Goal: Task Accomplishment & Management: Complete application form

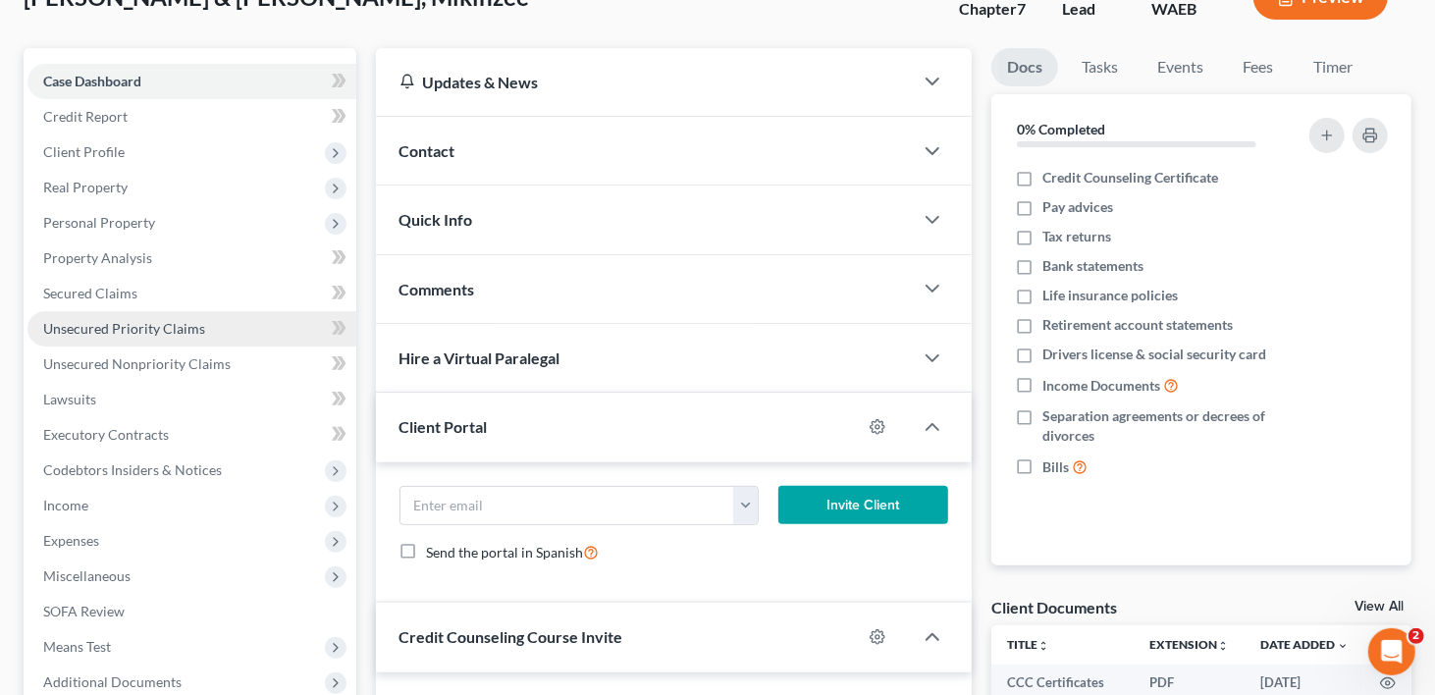
scroll to position [393, 0]
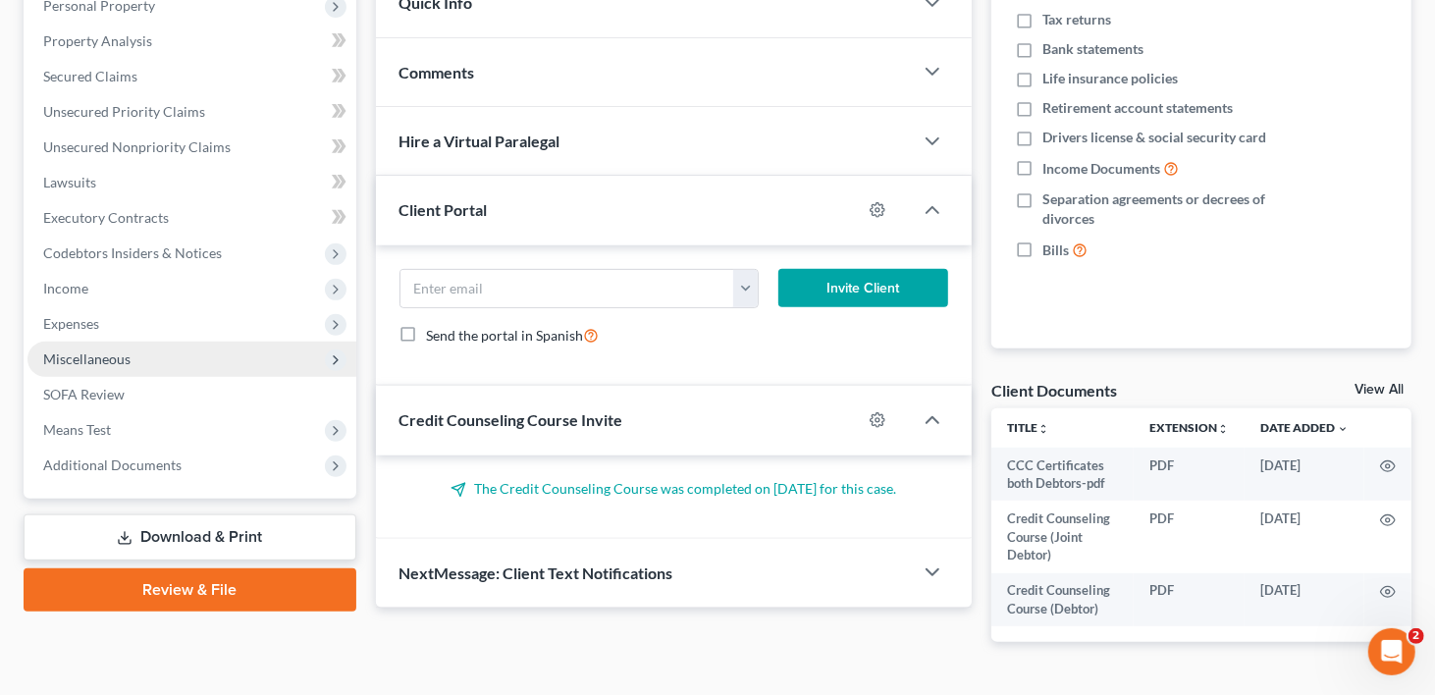
click at [53, 351] on span "Miscellaneous" at bounding box center [86, 359] width 87 height 17
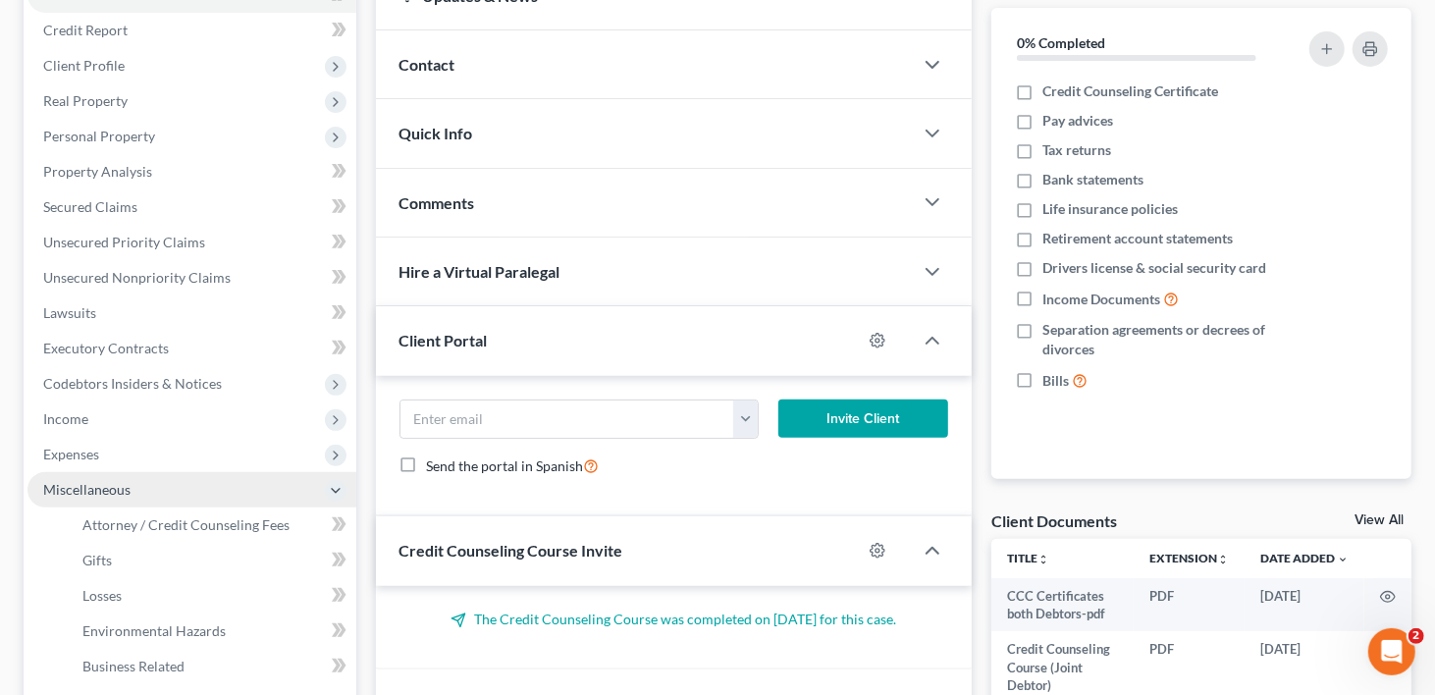
scroll to position [295, 0]
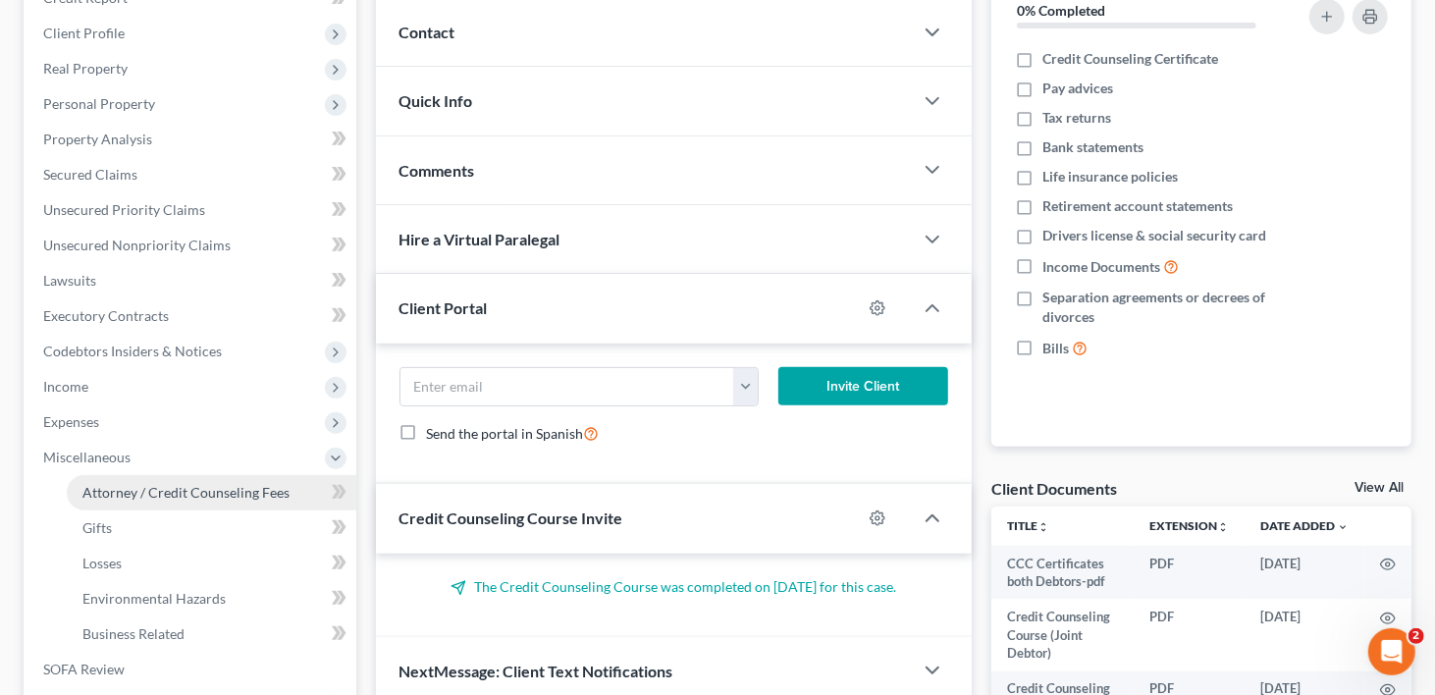
click at [129, 484] on span "Attorney / Credit Counseling Fees" at bounding box center [185, 492] width 207 height 17
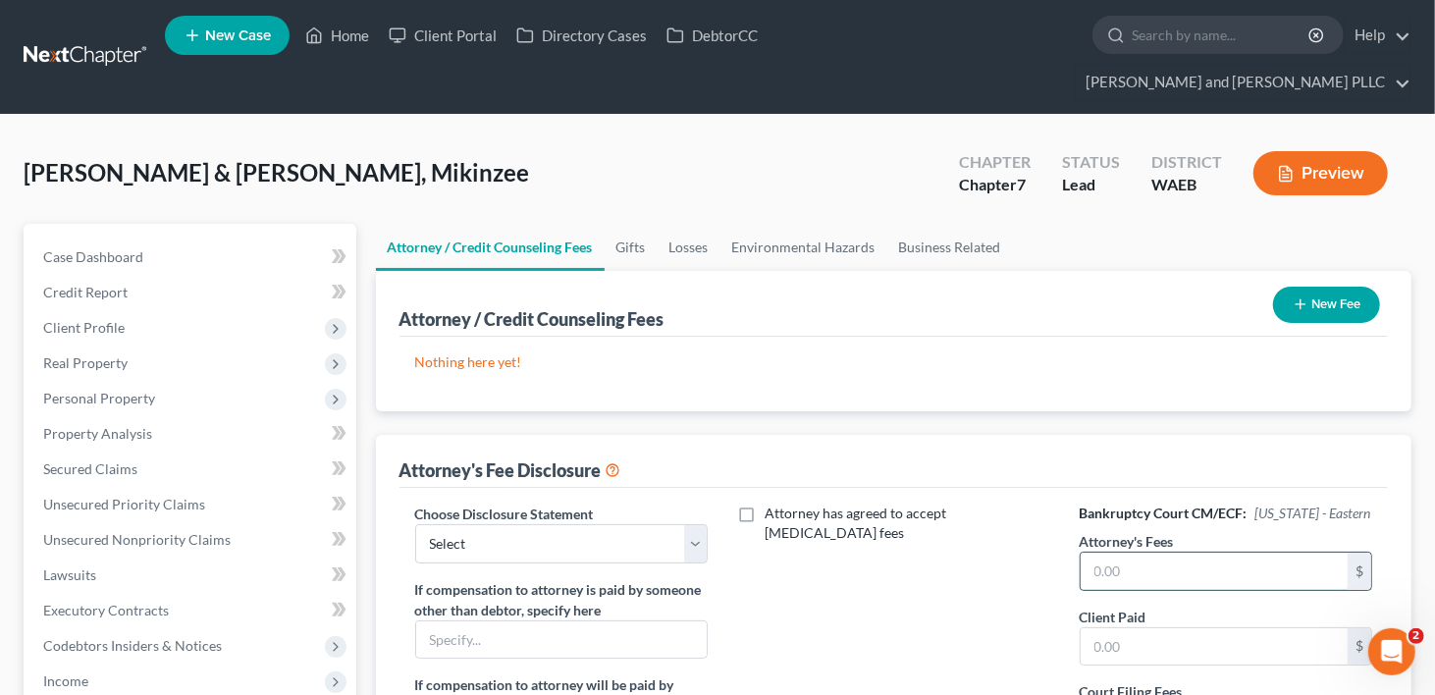
drag, startPoint x: 1186, startPoint y: 552, endPoint x: 1208, endPoint y: 556, distance: 22.0
click at [1191, 553] on input "text" at bounding box center [1215, 571] width 268 height 37
type input "1,850.00"
click at [690, 524] on select "Select Chapter 7 Chapter 13" at bounding box center [562, 543] width 294 height 39
select select "0"
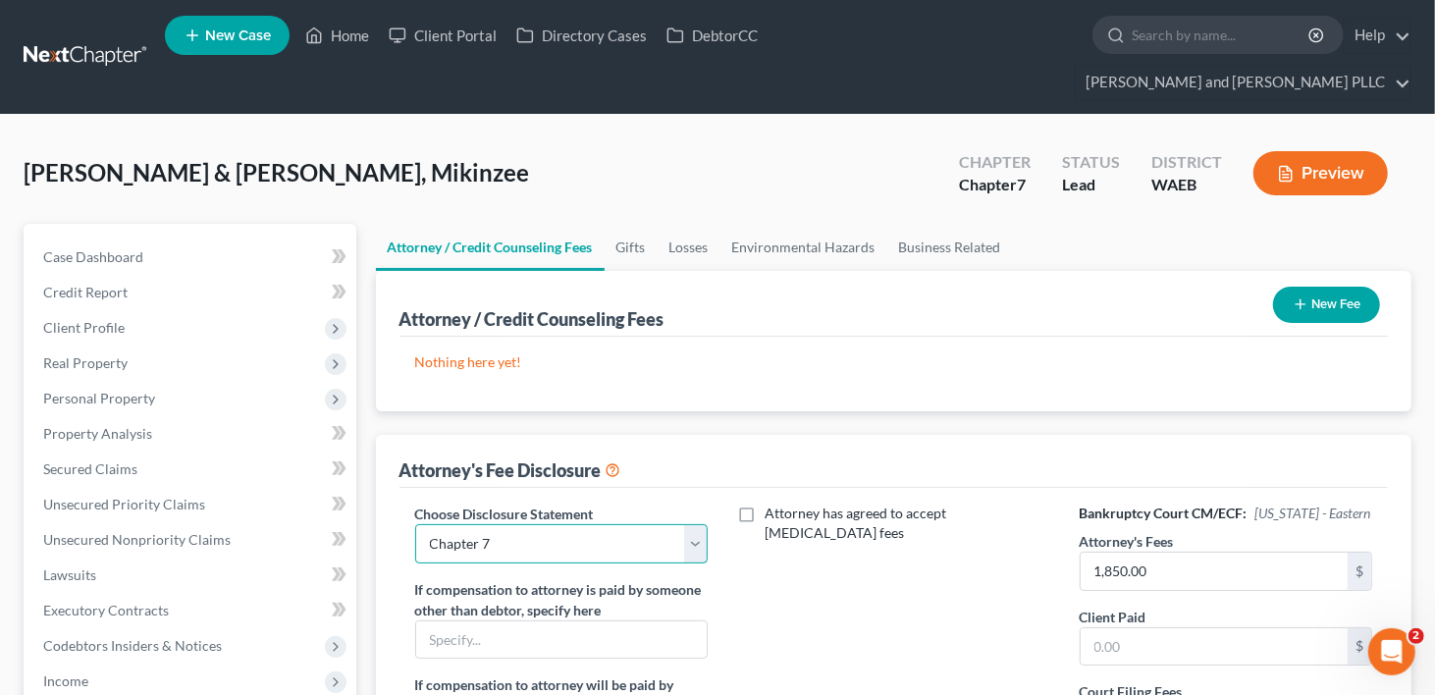
click at [415, 524] on select "Select Chapter 7 Chapter 13" at bounding box center [562, 543] width 294 height 39
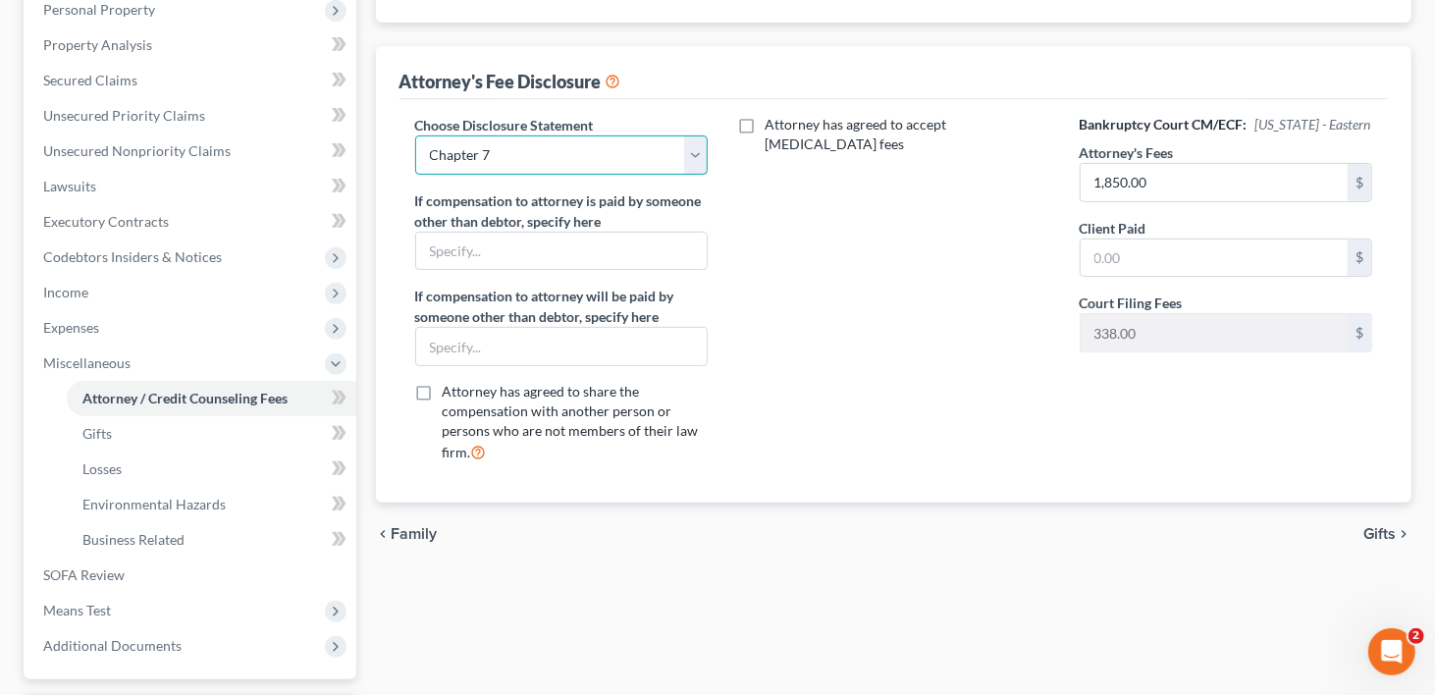
scroll to position [393, 0]
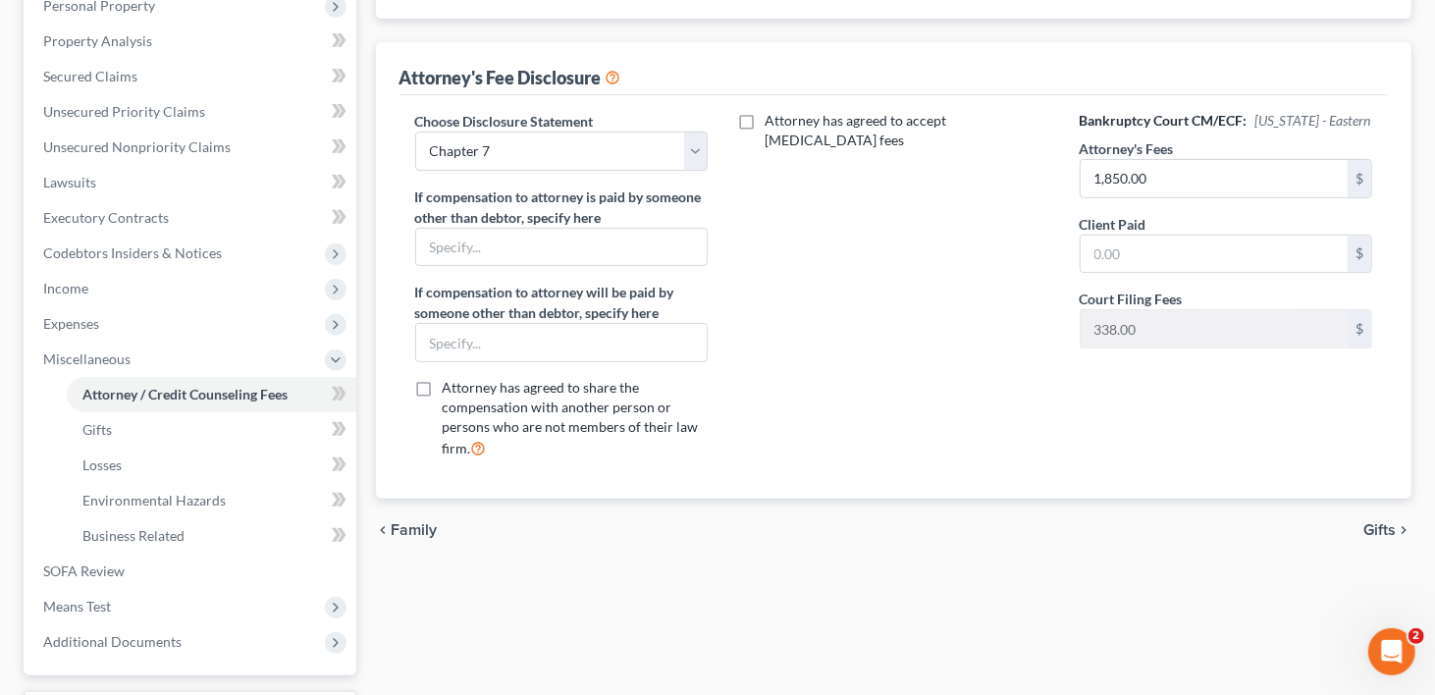
click at [1380, 522] on span "Gifts" at bounding box center [1380, 530] width 32 height 16
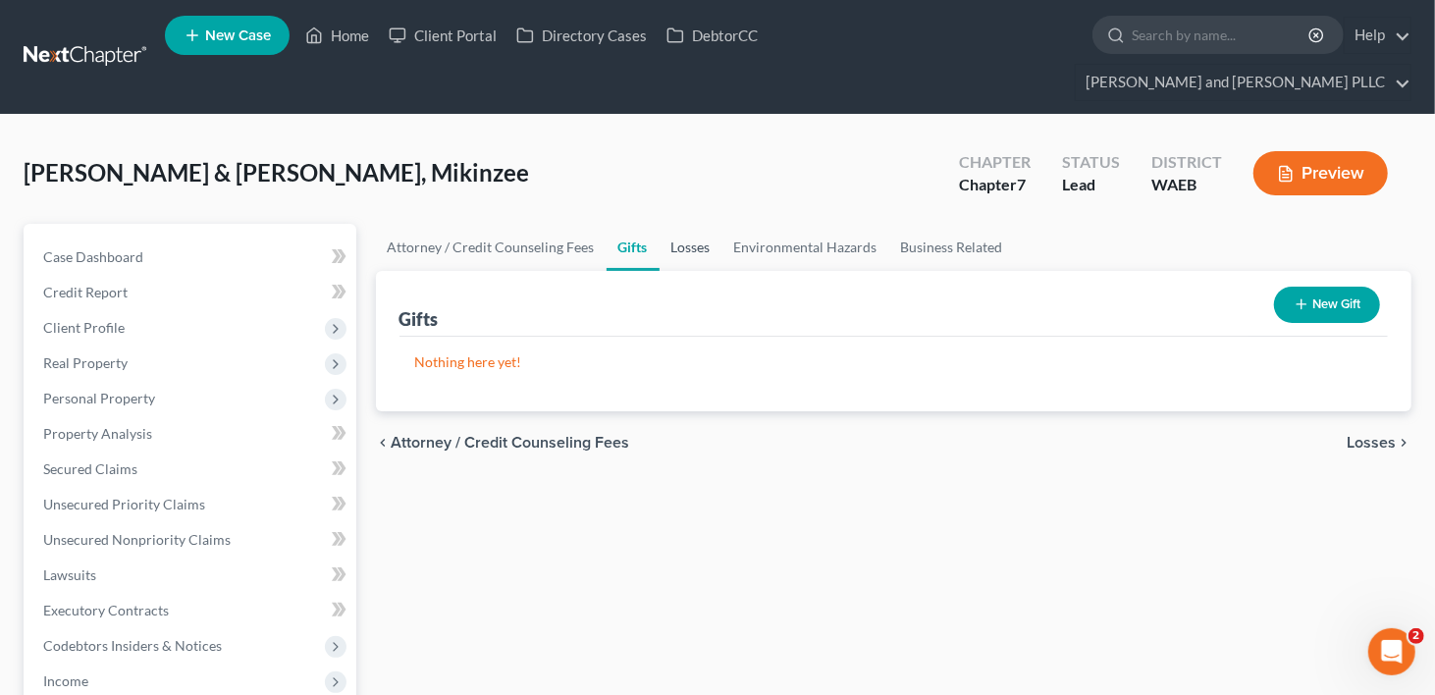
click at [701, 224] on link "Losses" at bounding box center [691, 247] width 63 height 47
click at [778, 224] on link "Environmental Hazards" at bounding box center [806, 247] width 167 height 47
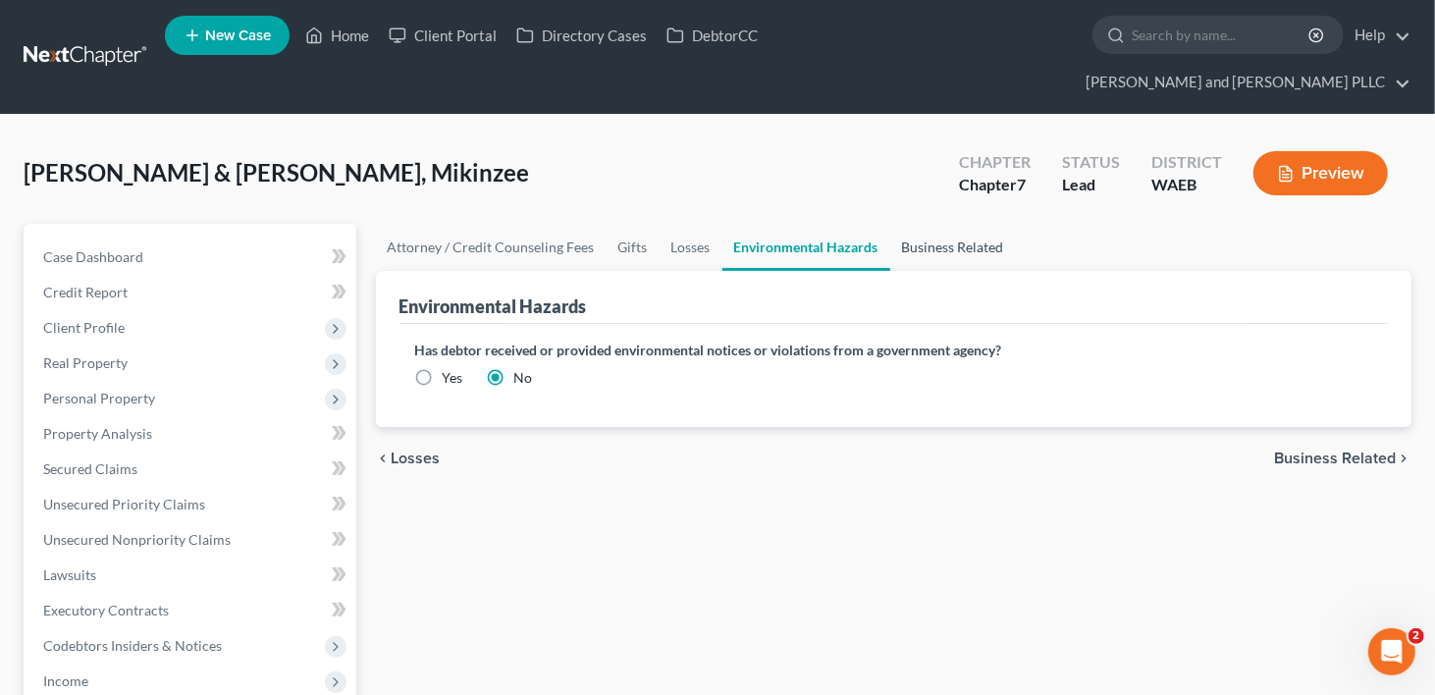
click at [955, 224] on link "Business Related" at bounding box center [954, 247] width 126 height 47
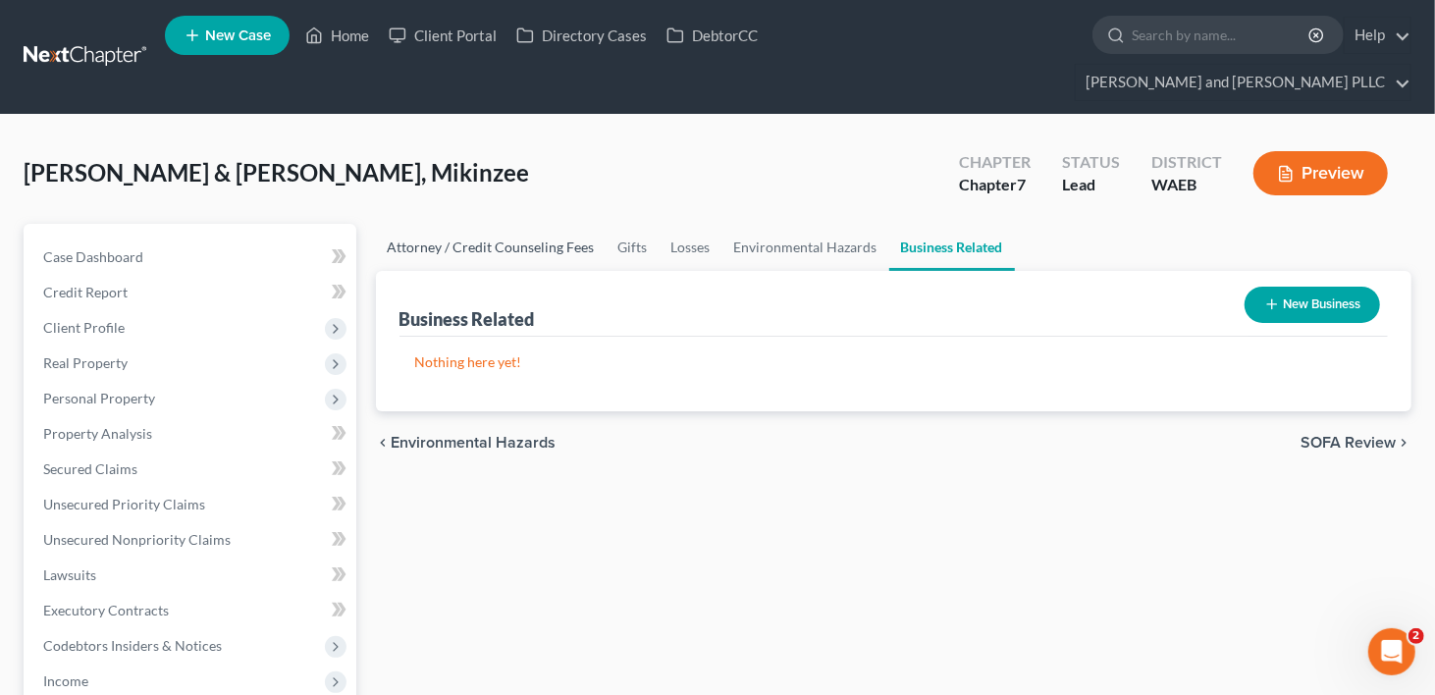
click at [483, 224] on link "Attorney / Credit Counseling Fees" at bounding box center [491, 247] width 231 height 47
select select "0"
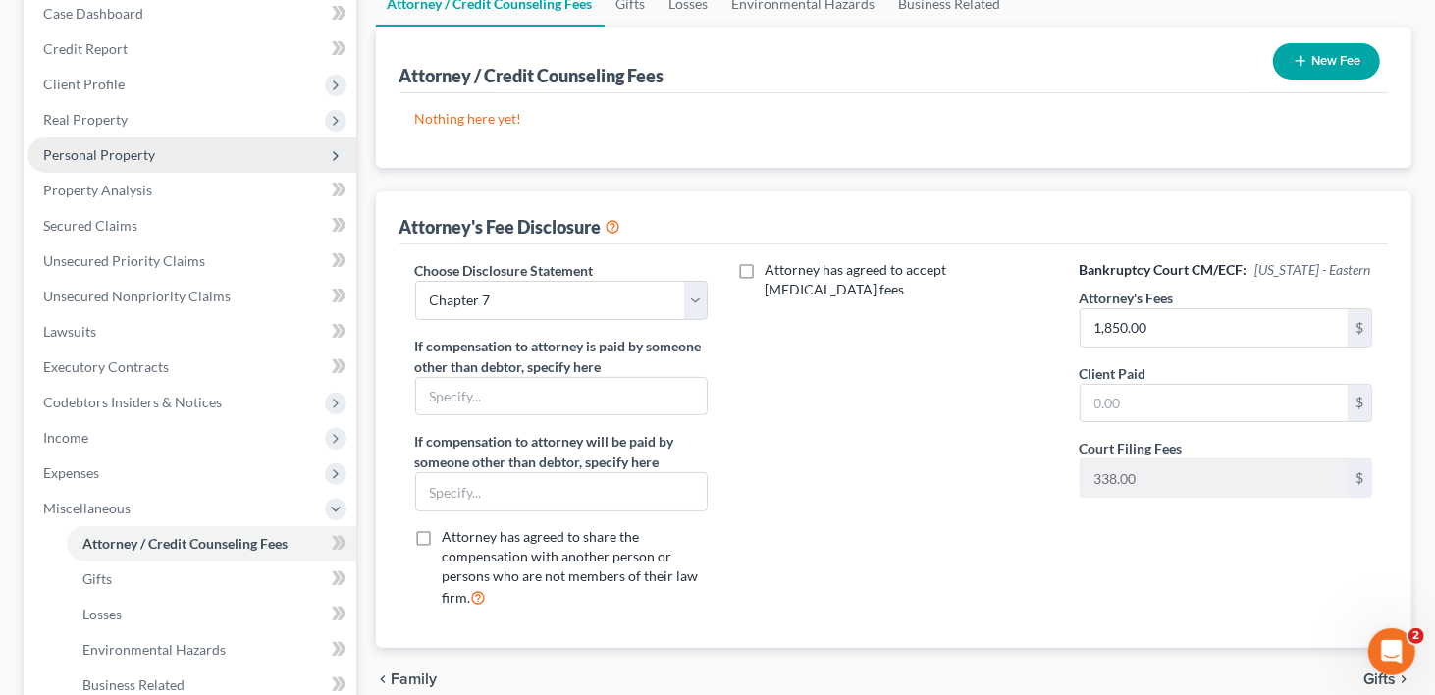
scroll to position [295, 0]
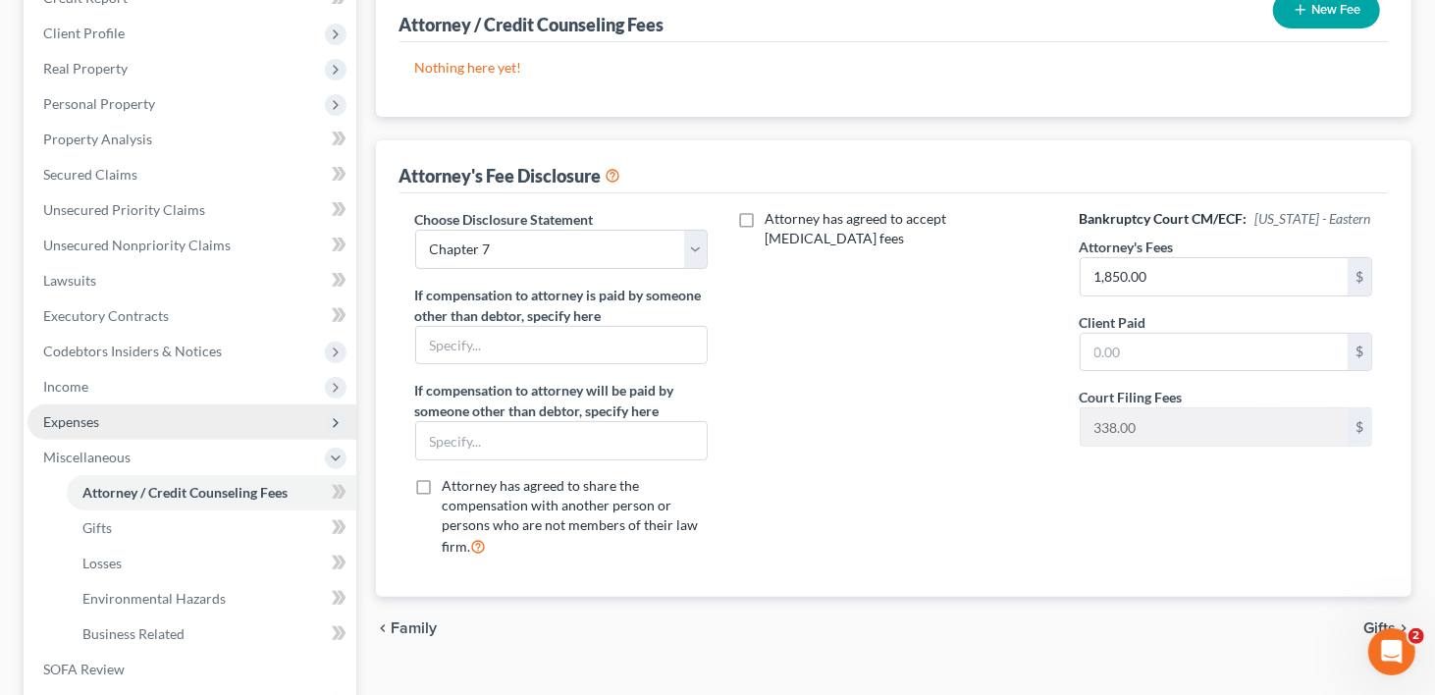
click at [69, 413] on span "Expenses" at bounding box center [71, 421] width 56 height 17
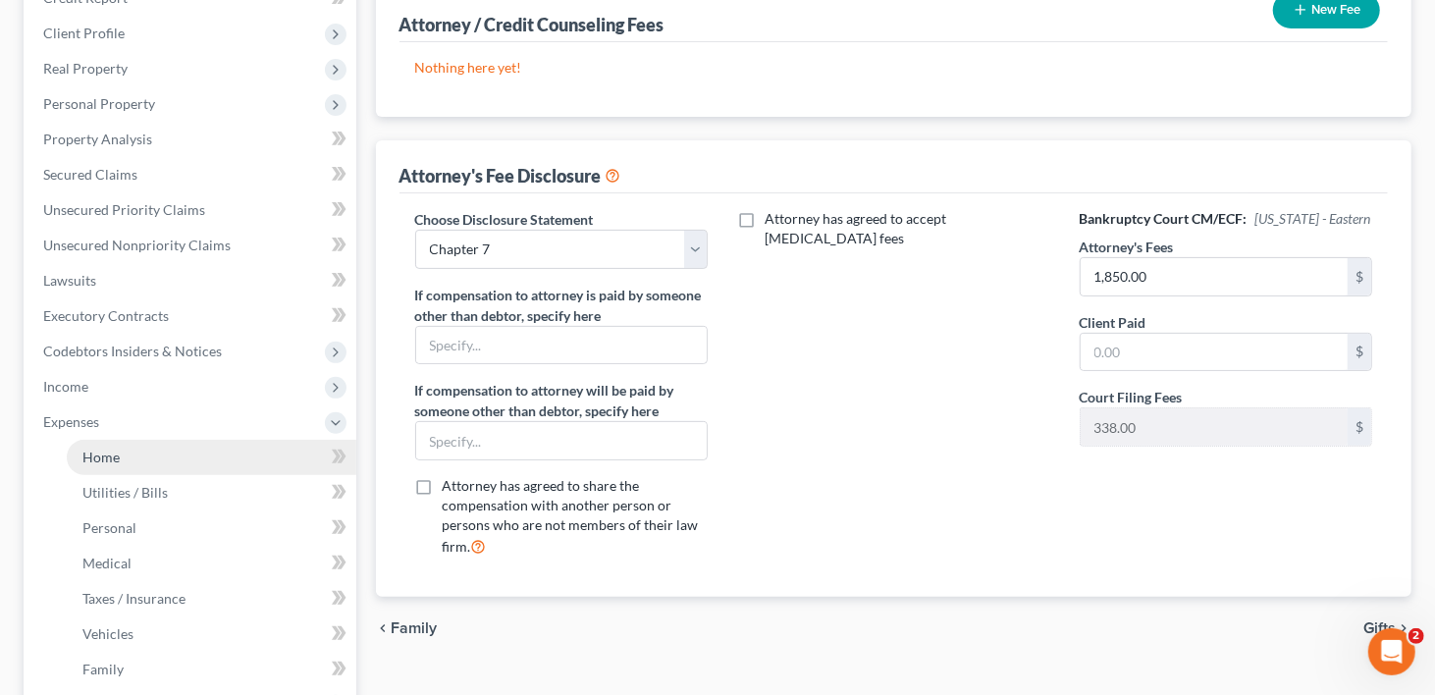
click at [101, 449] on span "Home" at bounding box center [100, 457] width 37 height 17
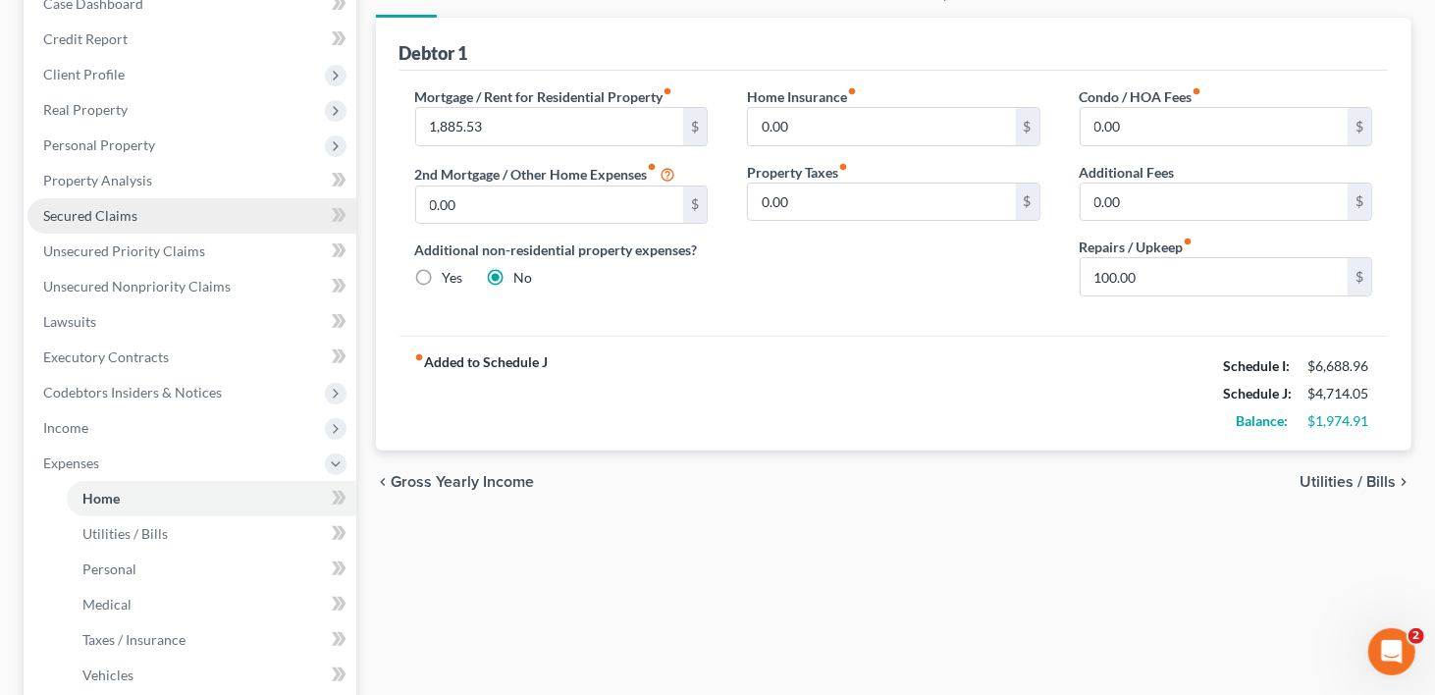
scroll to position [295, 0]
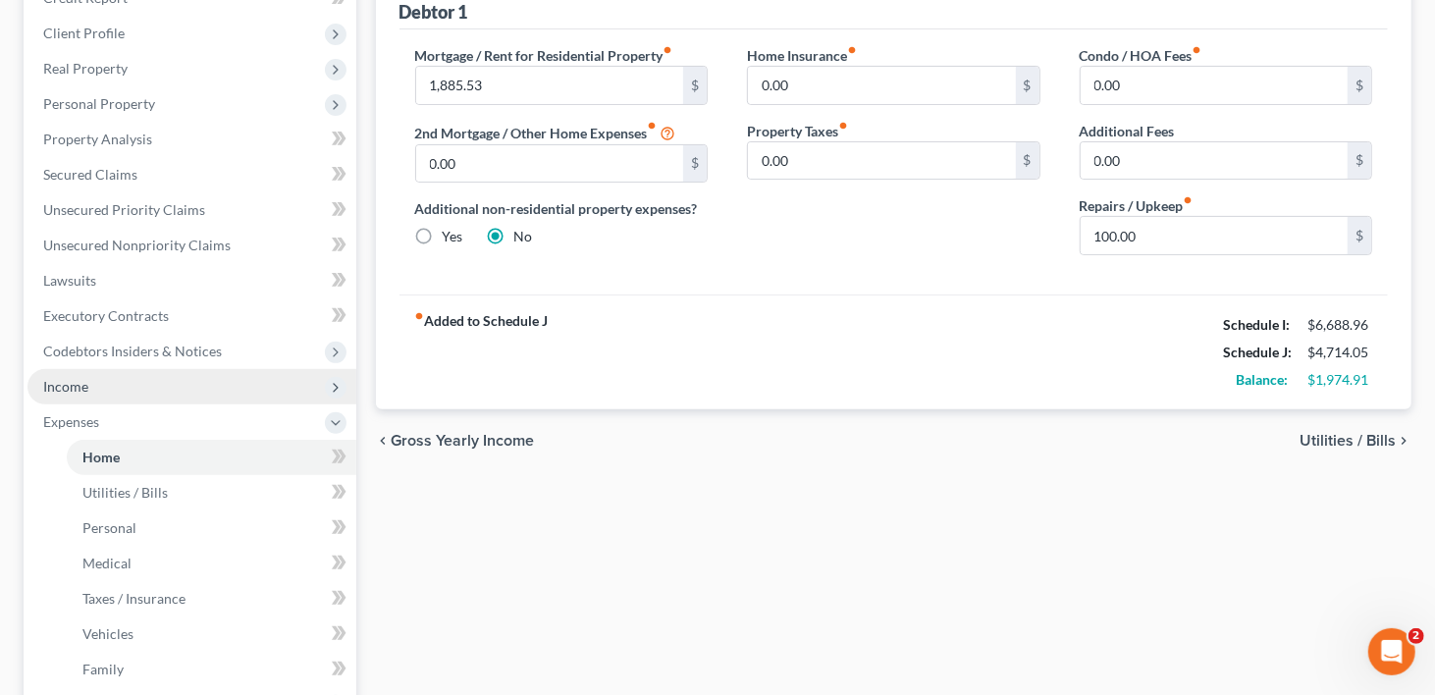
click at [68, 378] on span "Income" at bounding box center [65, 386] width 45 height 17
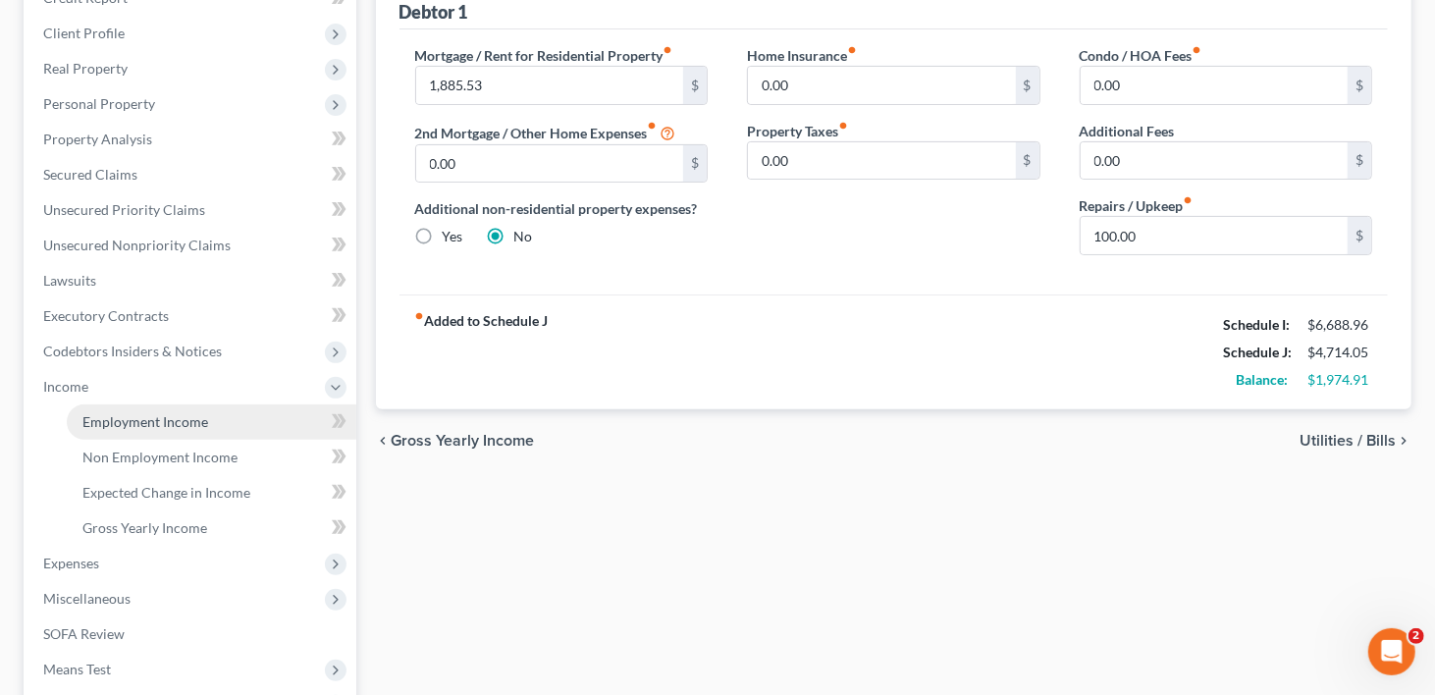
click at [108, 413] on span "Employment Income" at bounding box center [145, 421] width 126 height 17
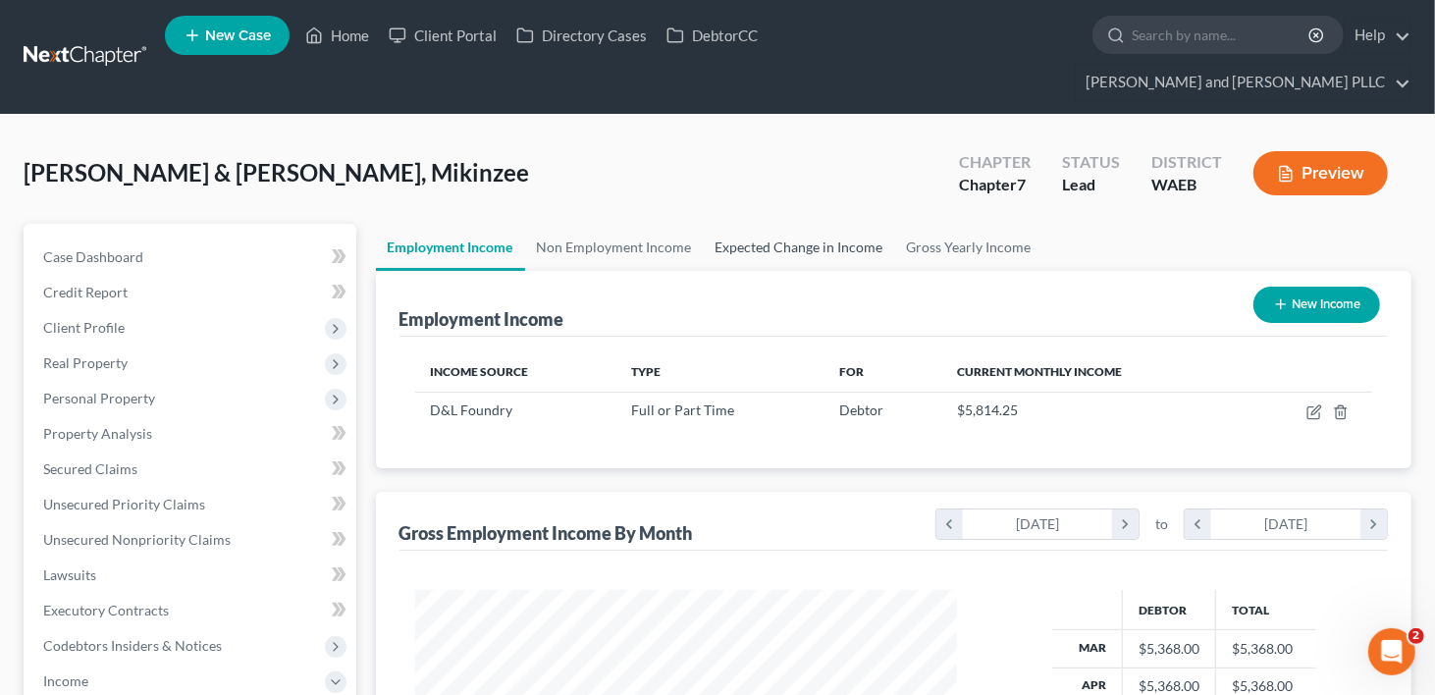
scroll to position [350, 582]
click at [548, 224] on link "Non Employment Income" at bounding box center [614, 247] width 179 height 47
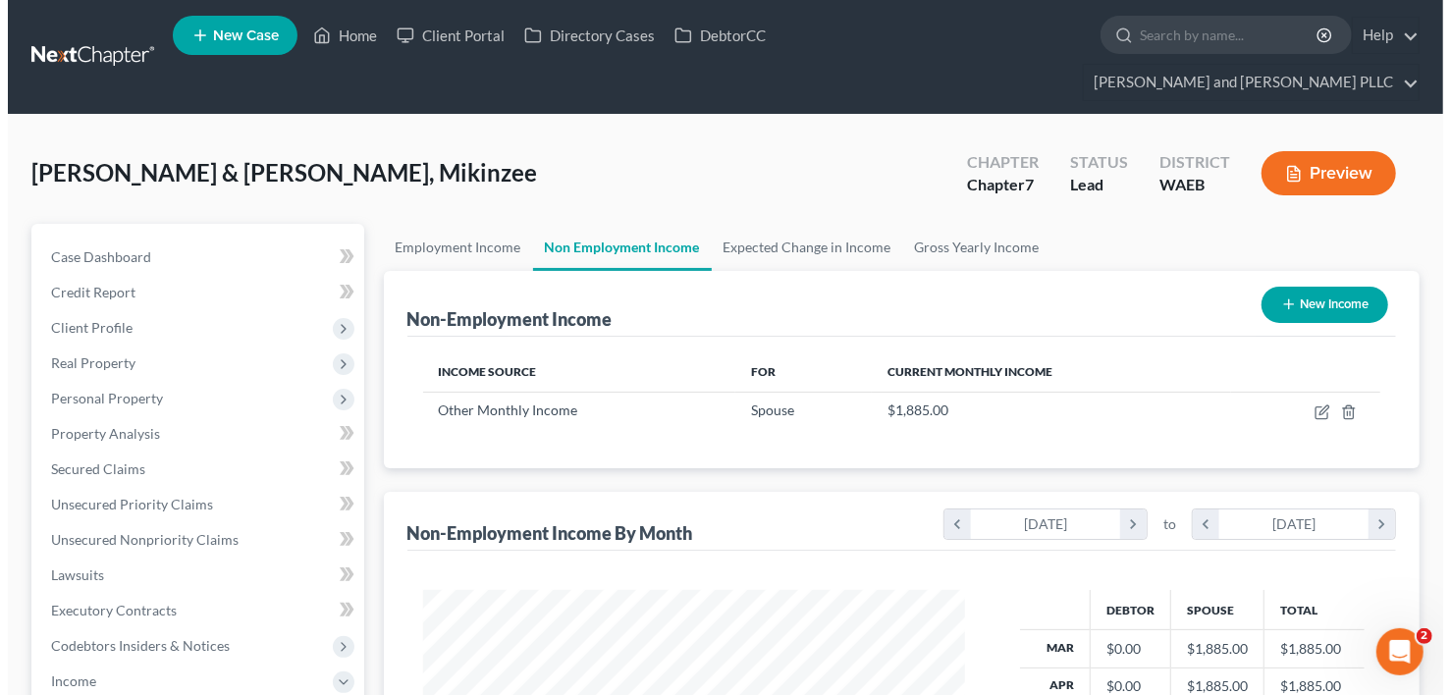
scroll to position [350, 582]
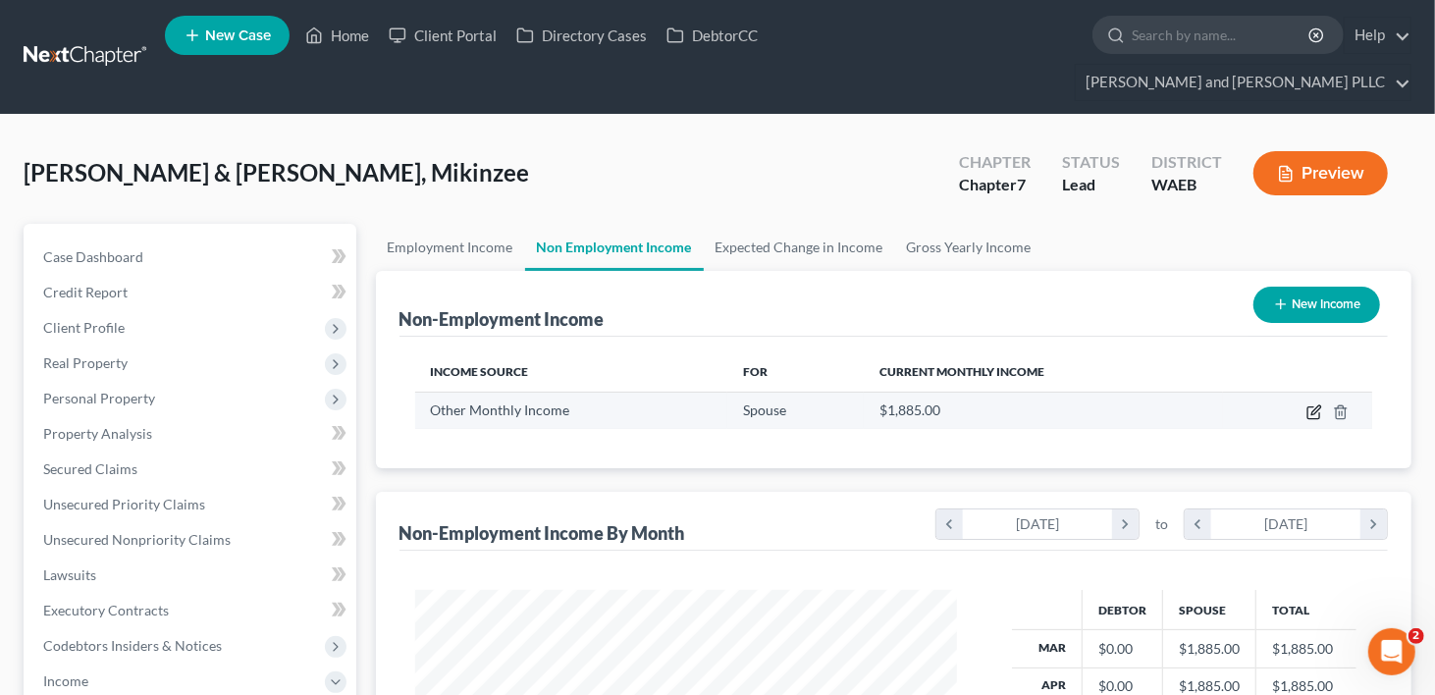
click at [1312, 405] on icon "button" at bounding box center [1316, 409] width 9 height 9
select select "13"
select select "3"
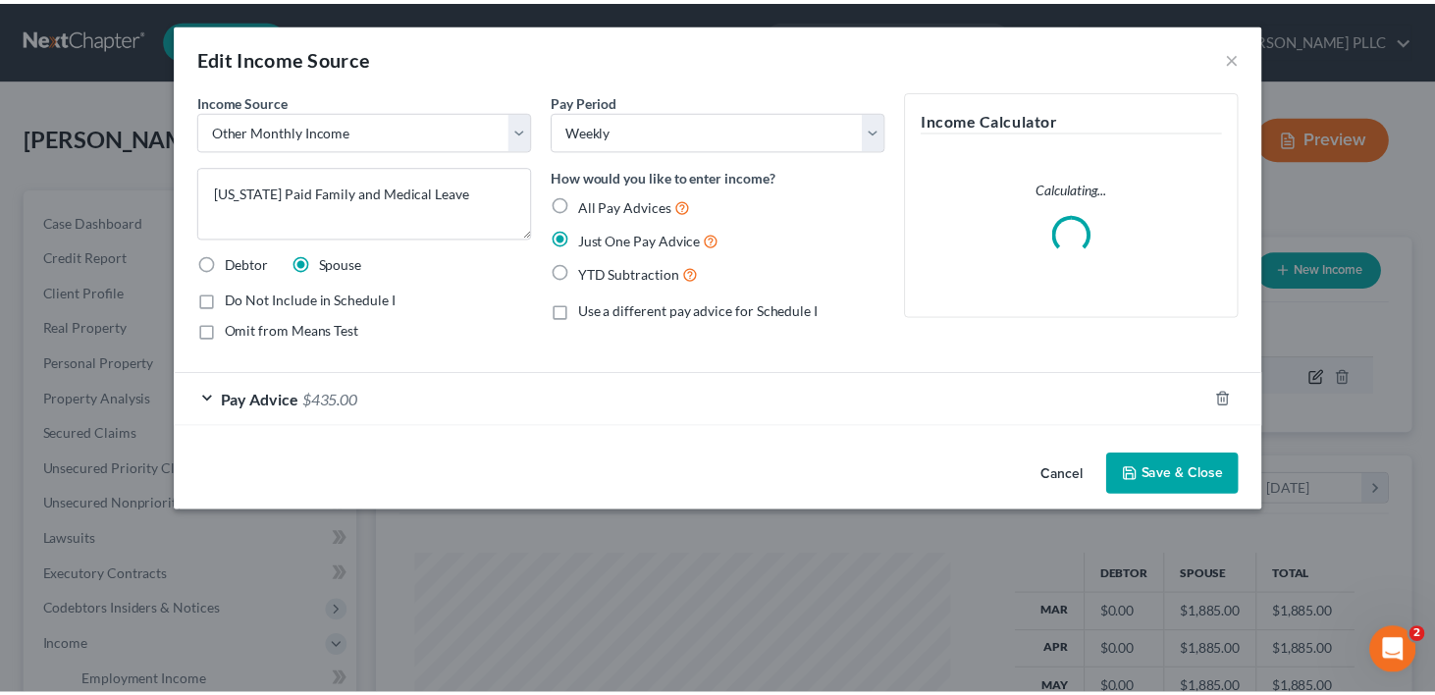
scroll to position [350, 588]
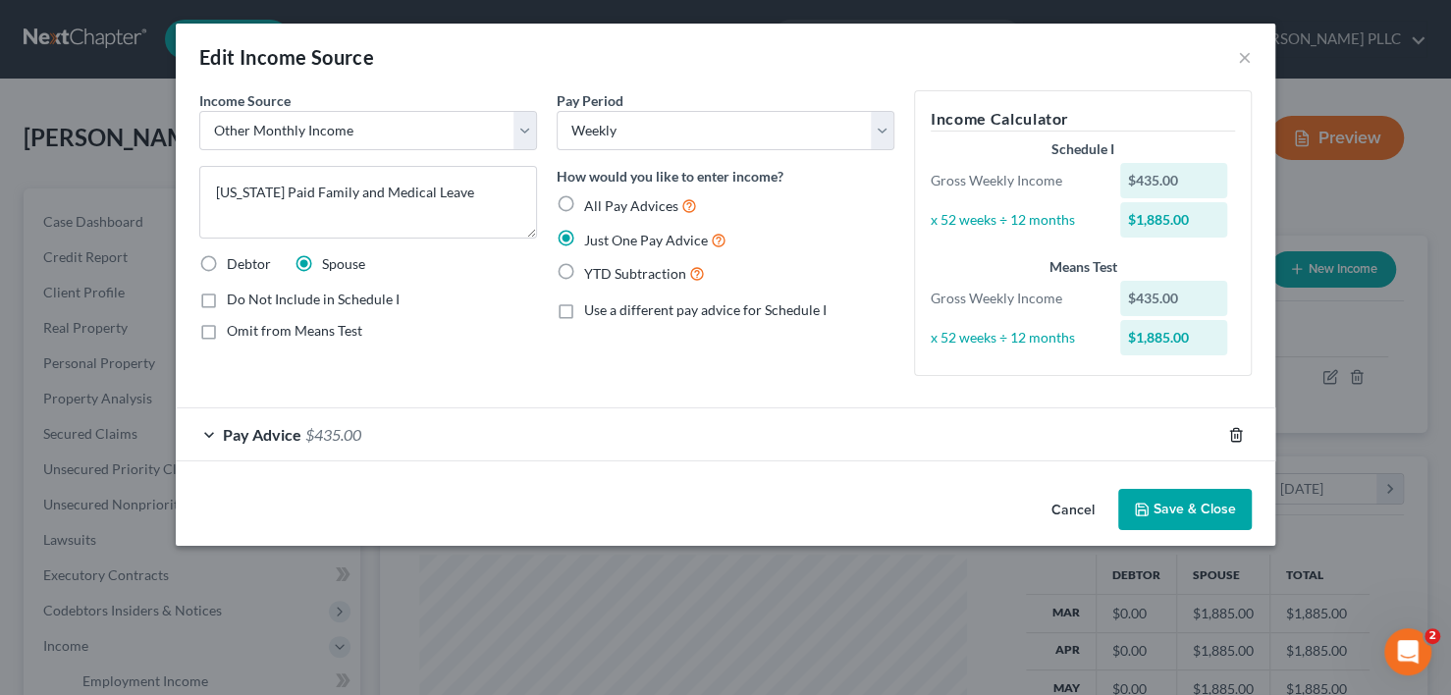
click at [1234, 427] on icon "button" at bounding box center [1236, 435] width 16 height 16
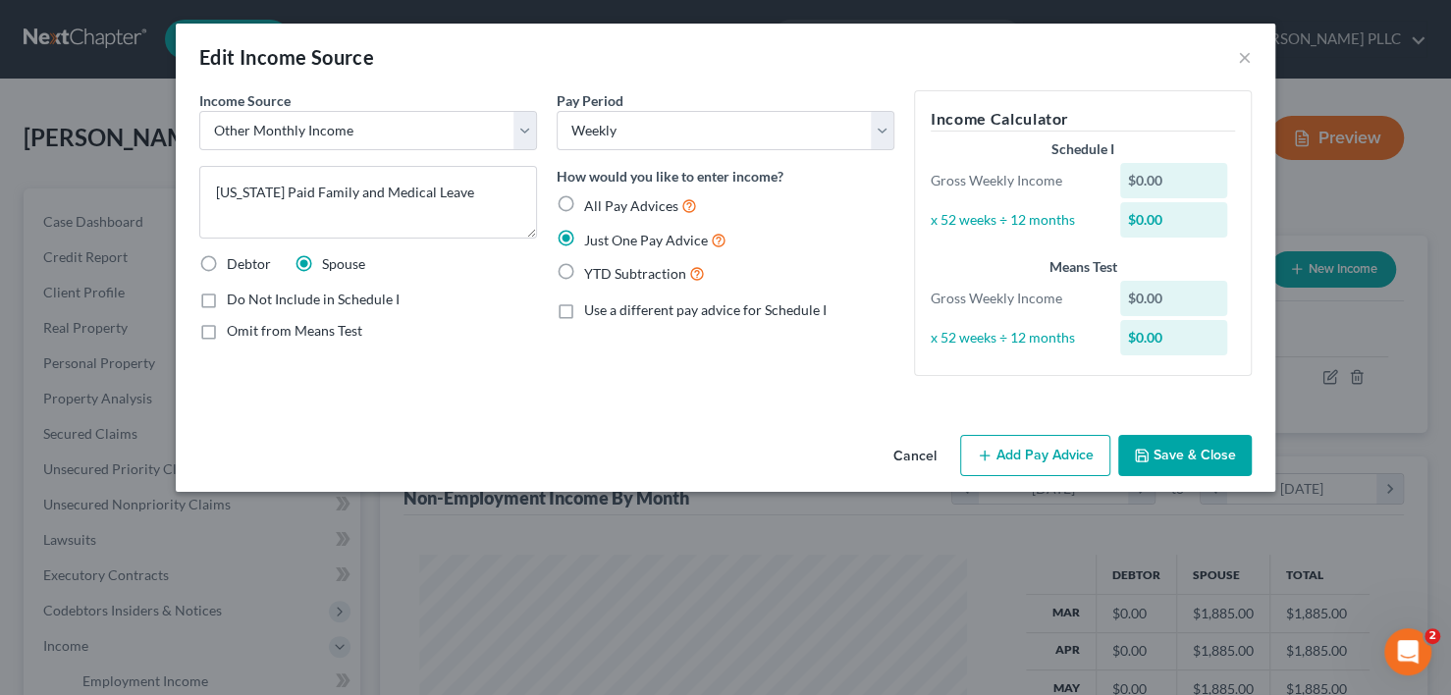
click at [928, 459] on button "Cancel" at bounding box center [915, 456] width 75 height 39
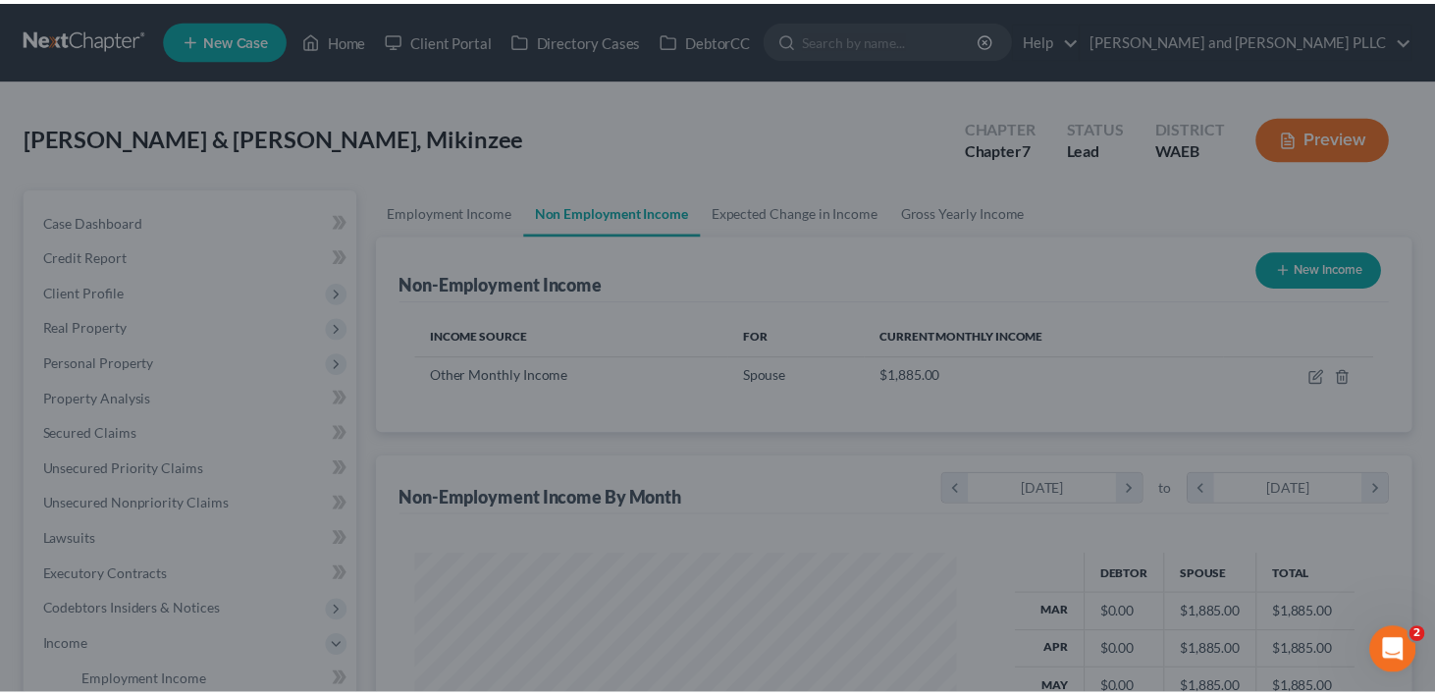
scroll to position [981467, 981235]
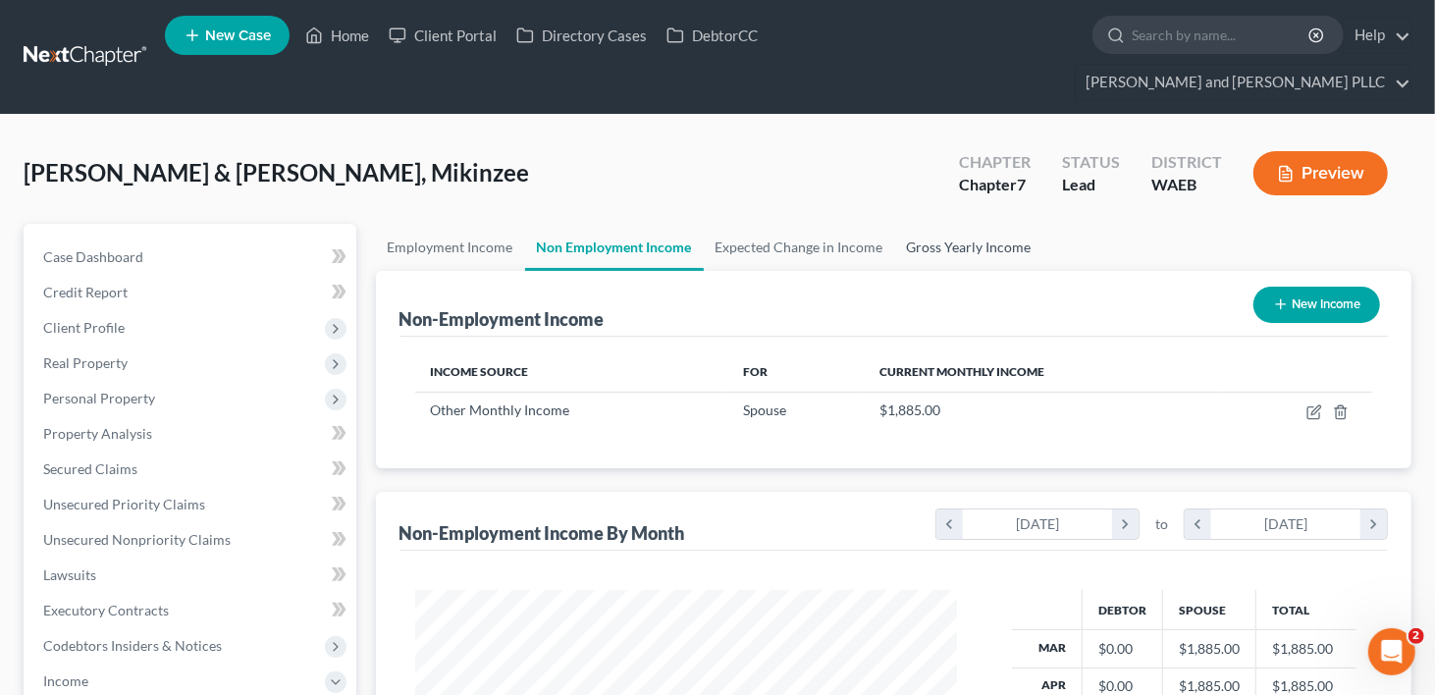
click at [945, 224] on link "Gross Yearly Income" at bounding box center [969, 247] width 148 height 47
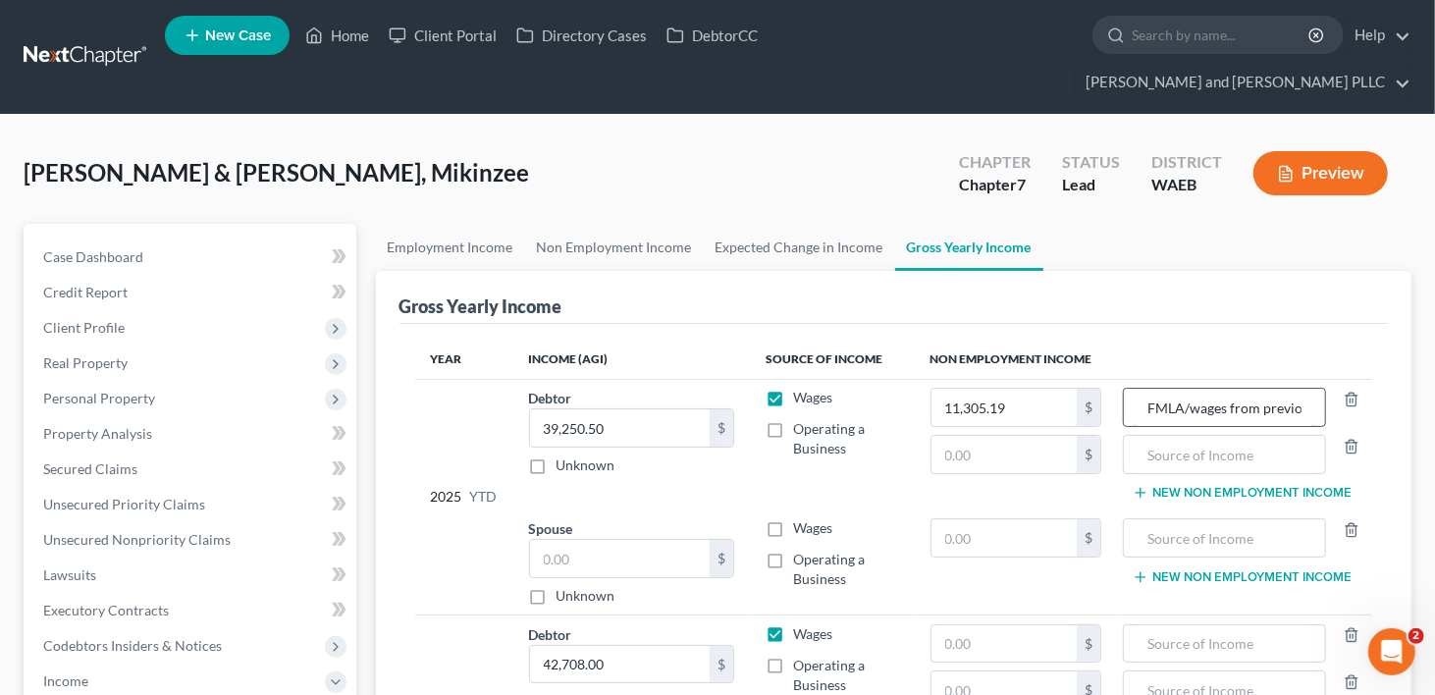
click at [1269, 389] on input "FMLA/wages from previous job" at bounding box center [1224, 407] width 181 height 37
click at [997, 436] on input "text" at bounding box center [1005, 454] width 146 height 37
type input "1,885.00"
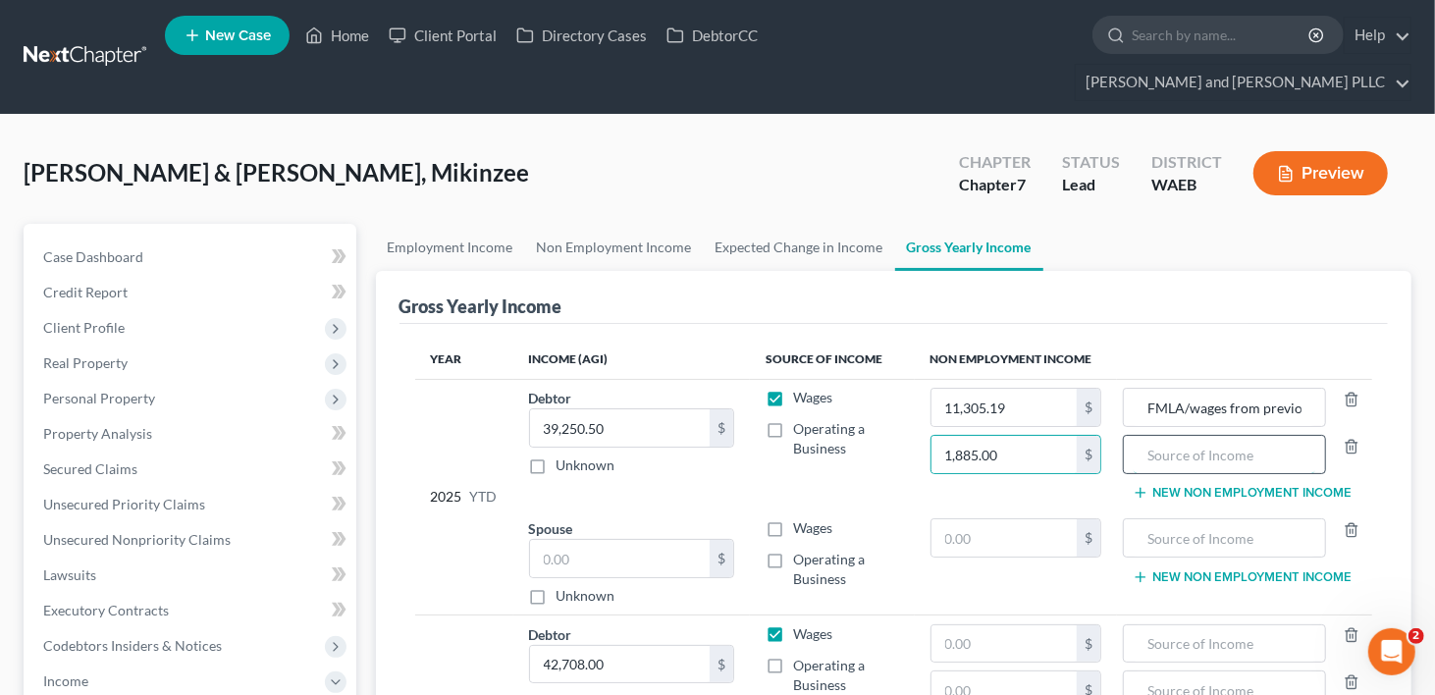
click at [1171, 436] on input "text" at bounding box center [1224, 454] width 181 height 37
type input "FMLA"
click at [441, 224] on link "Employment Income" at bounding box center [450, 247] width 149 height 47
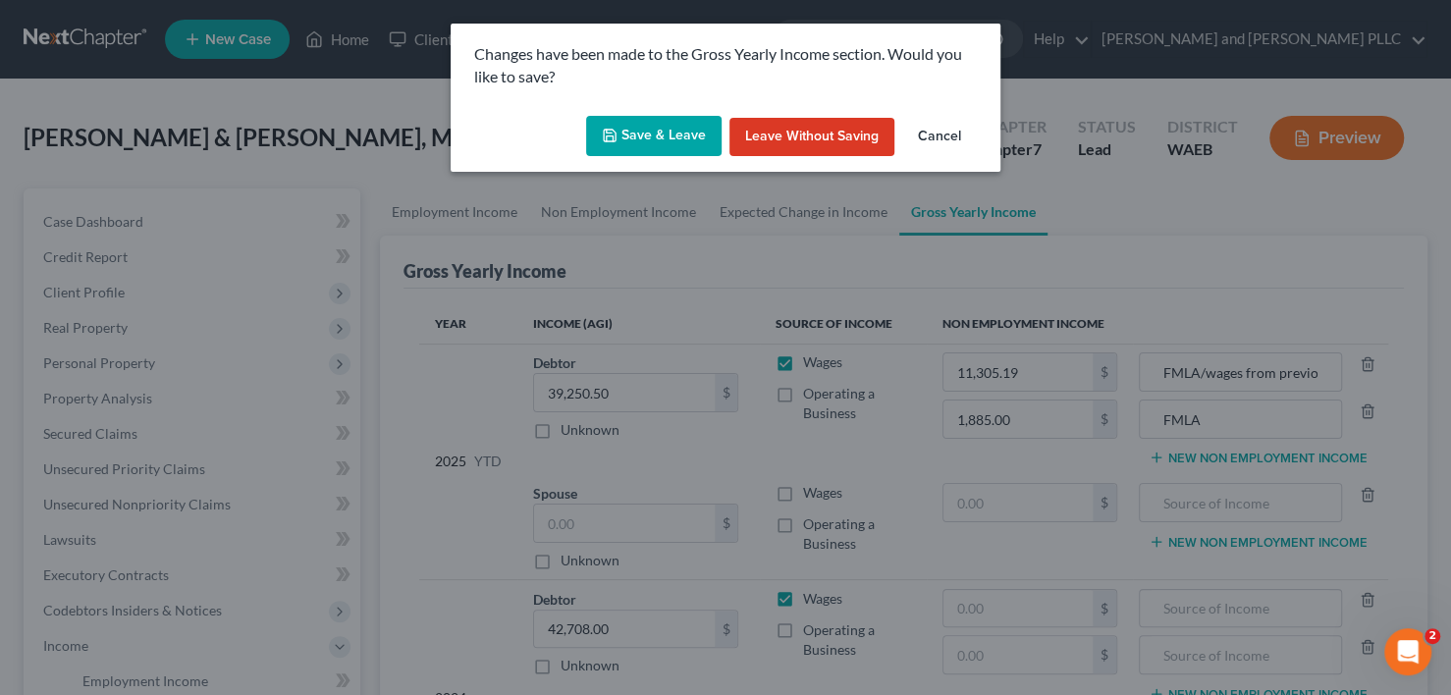
click at [649, 134] on button "Save & Leave" at bounding box center [653, 136] width 135 height 41
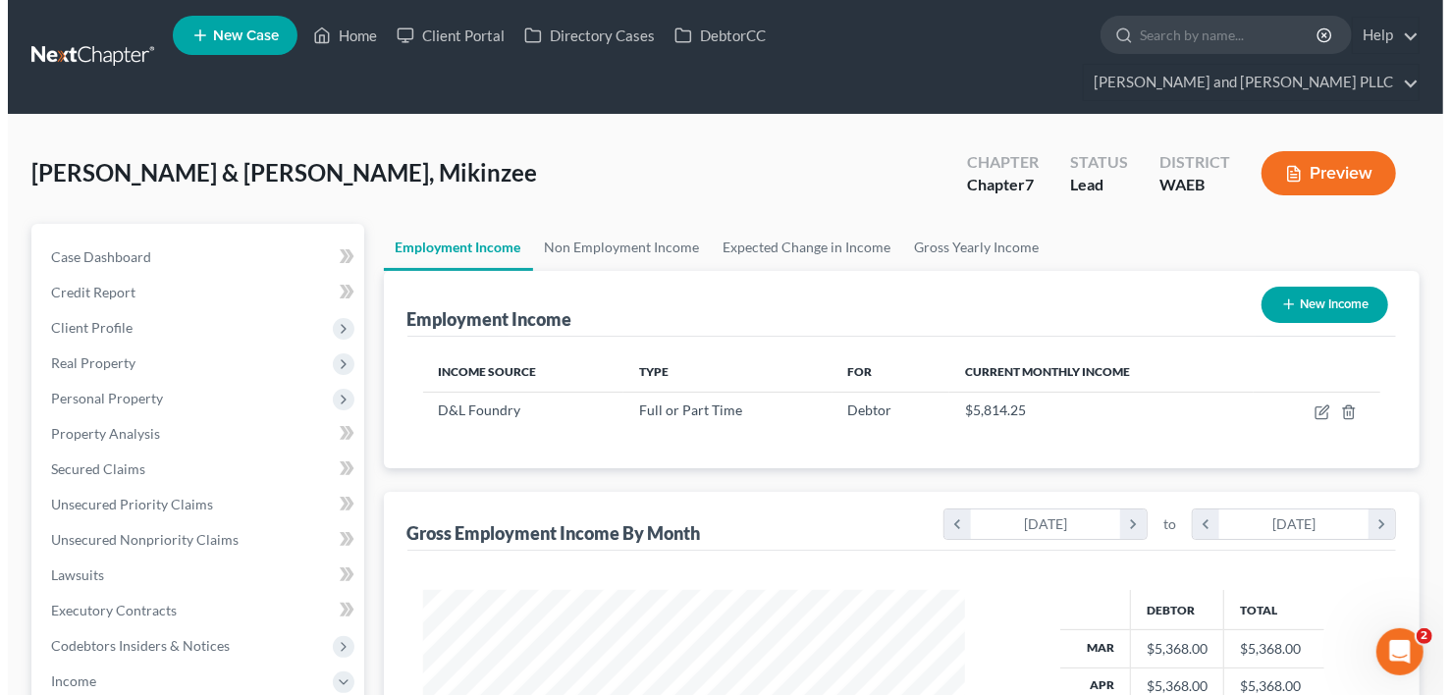
scroll to position [350, 582]
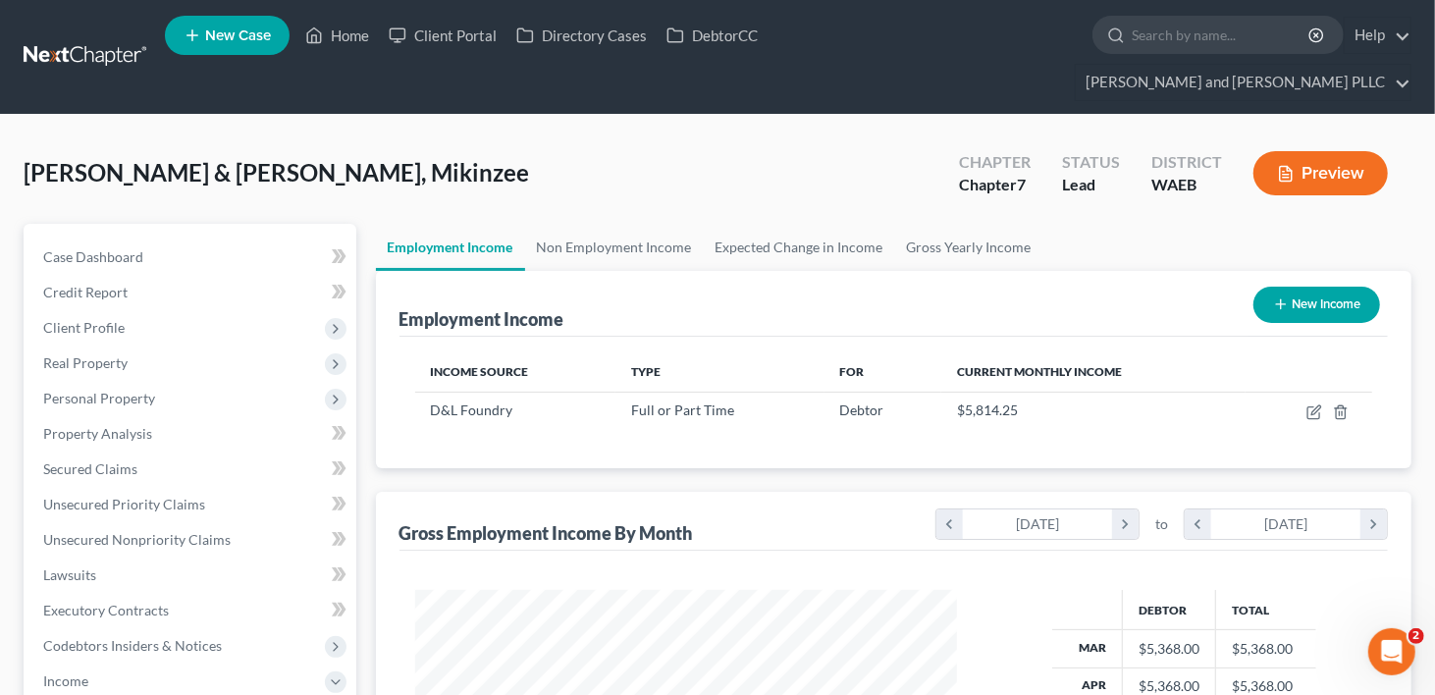
click at [1315, 287] on button "New Income" at bounding box center [1317, 305] width 127 height 36
select select "0"
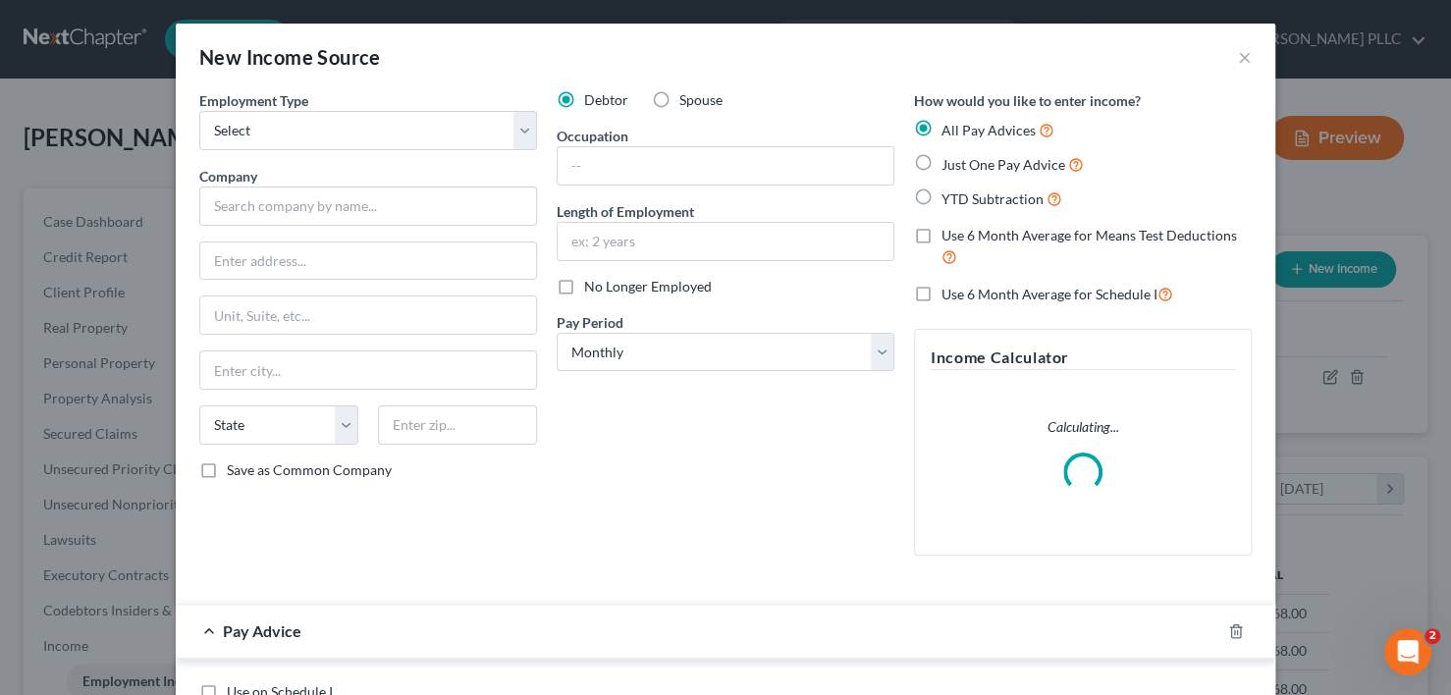
scroll to position [350, 588]
click at [522, 135] on select "Select Full or [DEMOGRAPHIC_DATA] Employment Self Employment" at bounding box center [368, 130] width 338 height 39
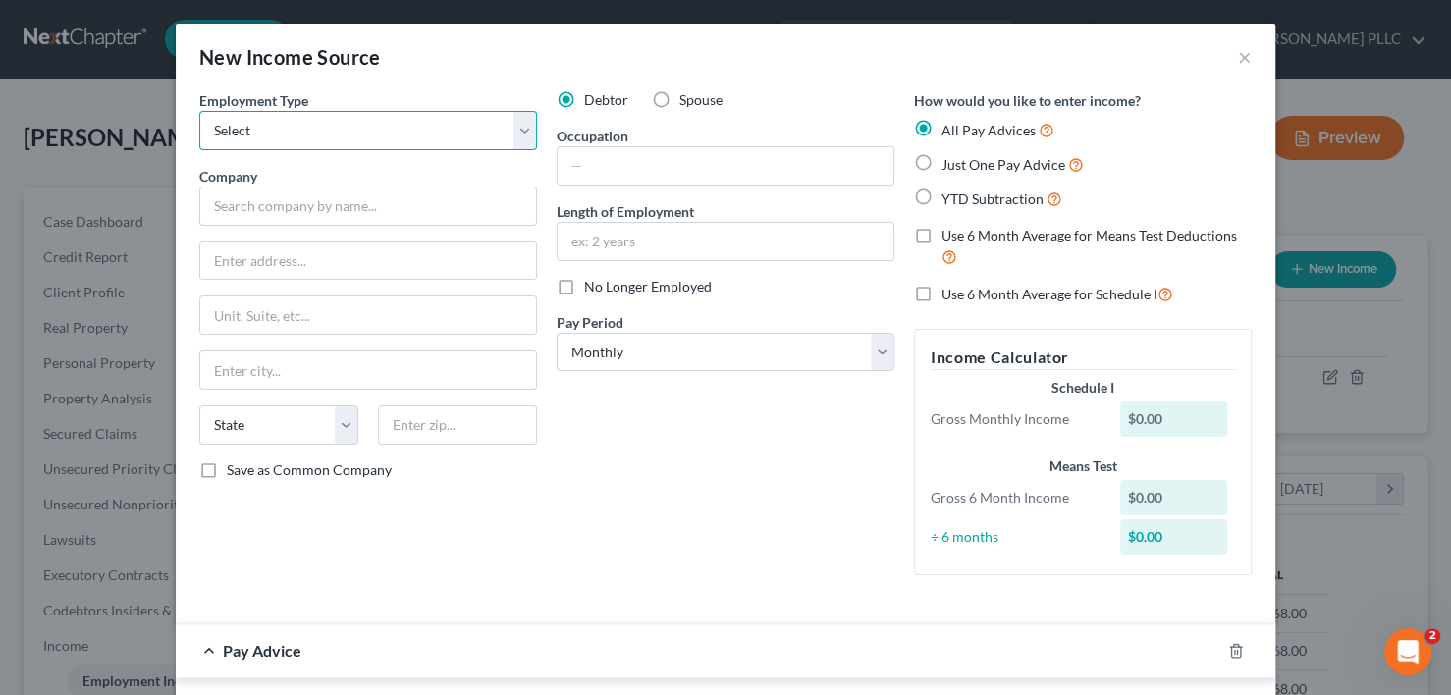
select select "0"
click at [199, 111] on select "Select Full or [DEMOGRAPHIC_DATA] Employment Self Employment" at bounding box center [368, 130] width 338 height 39
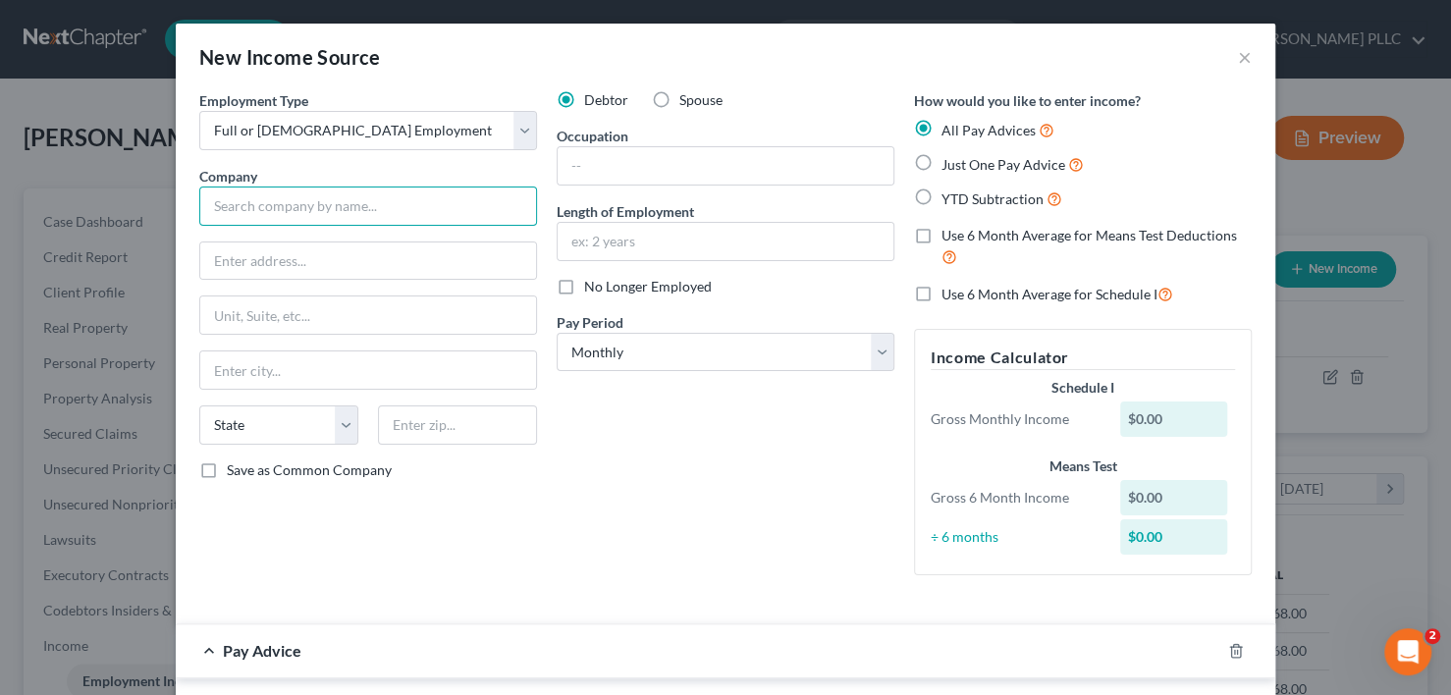
click at [374, 199] on input "text" at bounding box center [368, 206] width 338 height 39
type input "[GEOGRAPHIC_DATA][DEMOGRAPHIC_DATA]"
type input "[STREET_ADDRESS]"
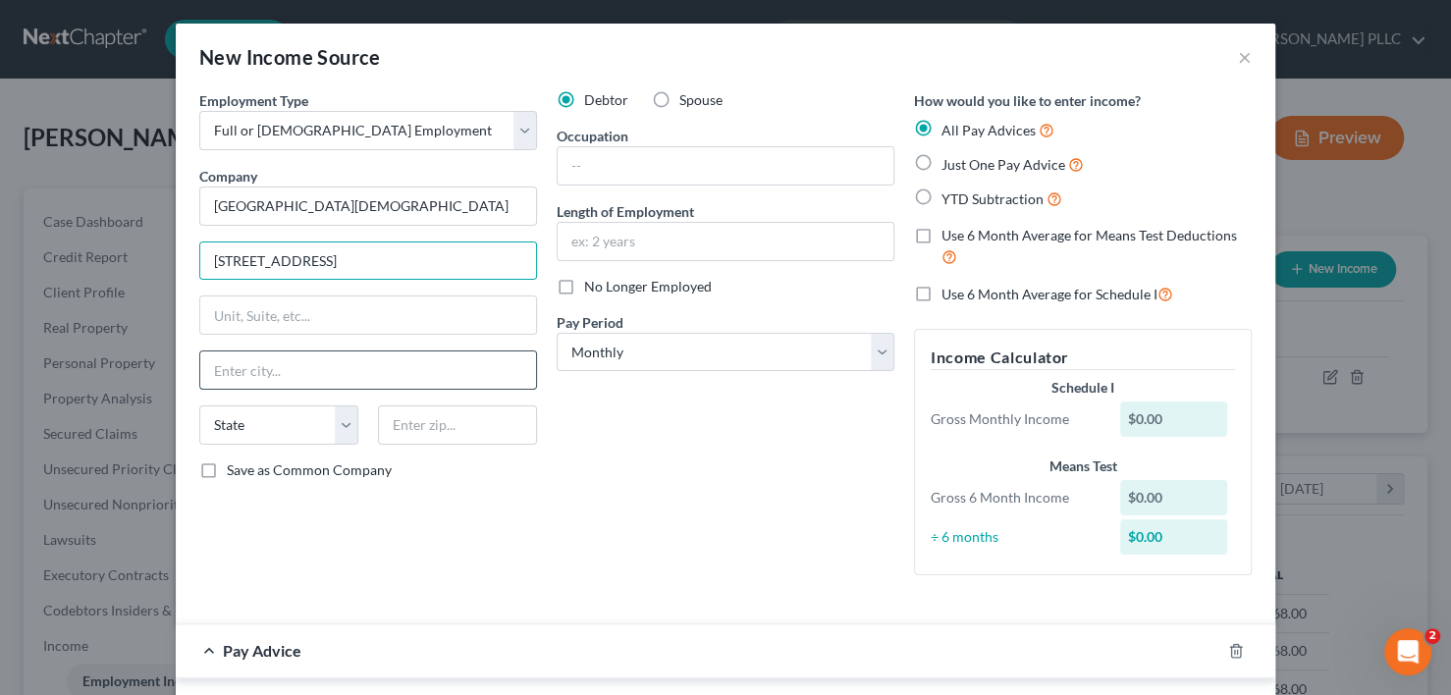
click at [241, 371] on input "text" at bounding box center [368, 369] width 336 height 37
type input "[GEOGRAPHIC_DATA]"
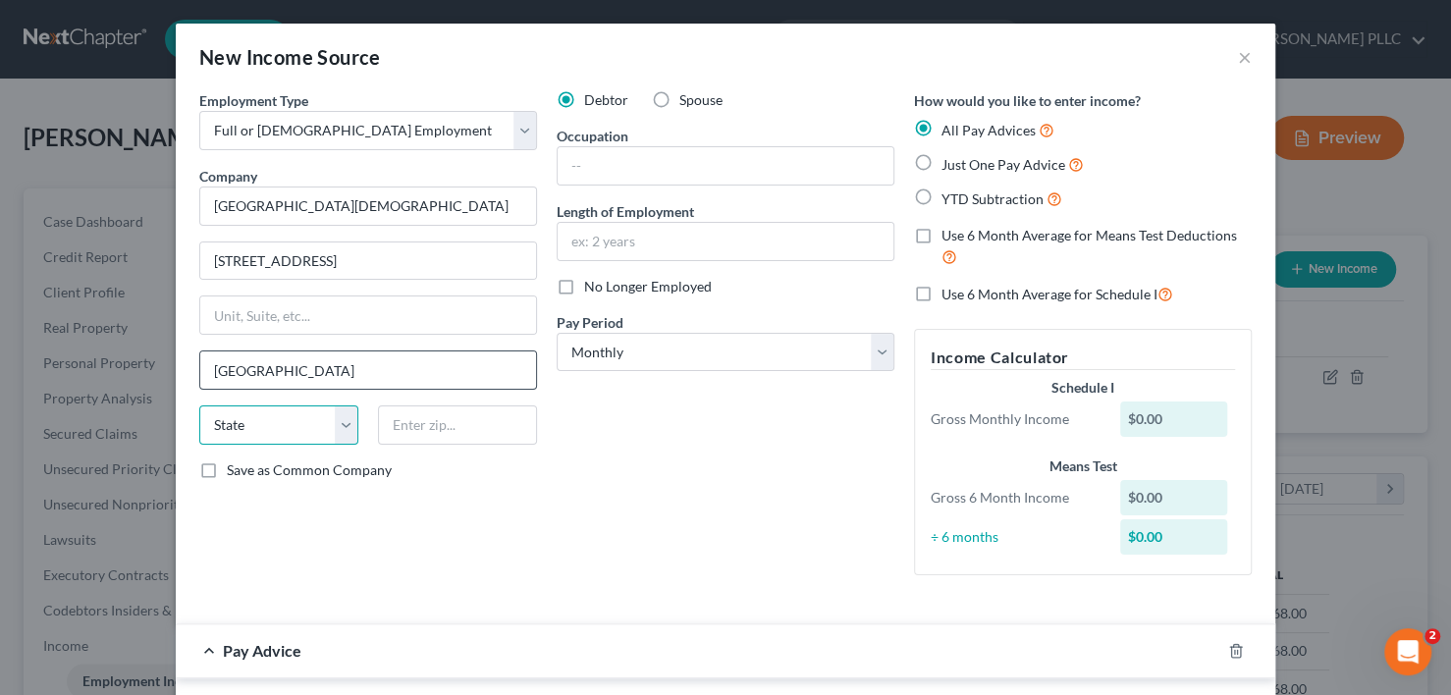
select select "50"
type input "98837"
click at [729, 459] on div "Debtor Spouse Occupation Length of Employment No Longer Employed Pay Period * S…" at bounding box center [725, 340] width 357 height 501
click at [631, 170] on input "text" at bounding box center [726, 165] width 336 height 37
type input "Educational Assistant"
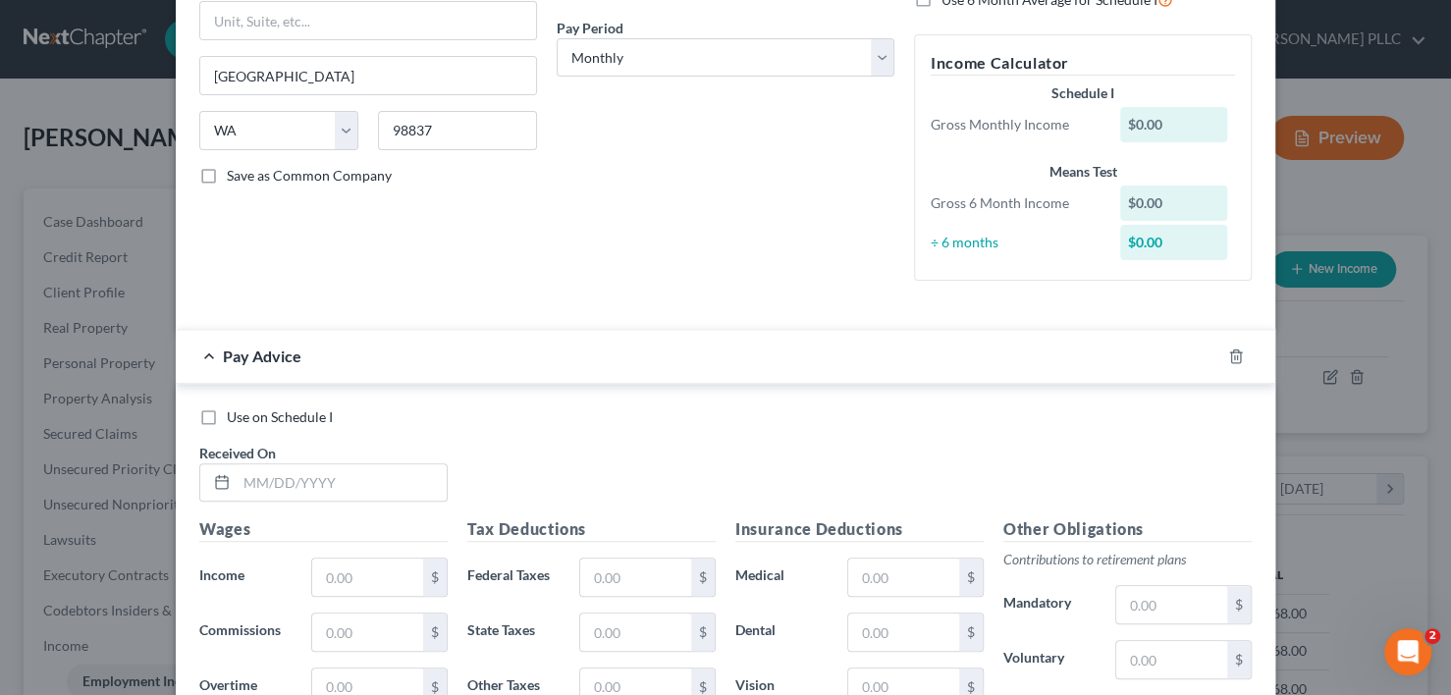
scroll to position [0, 0]
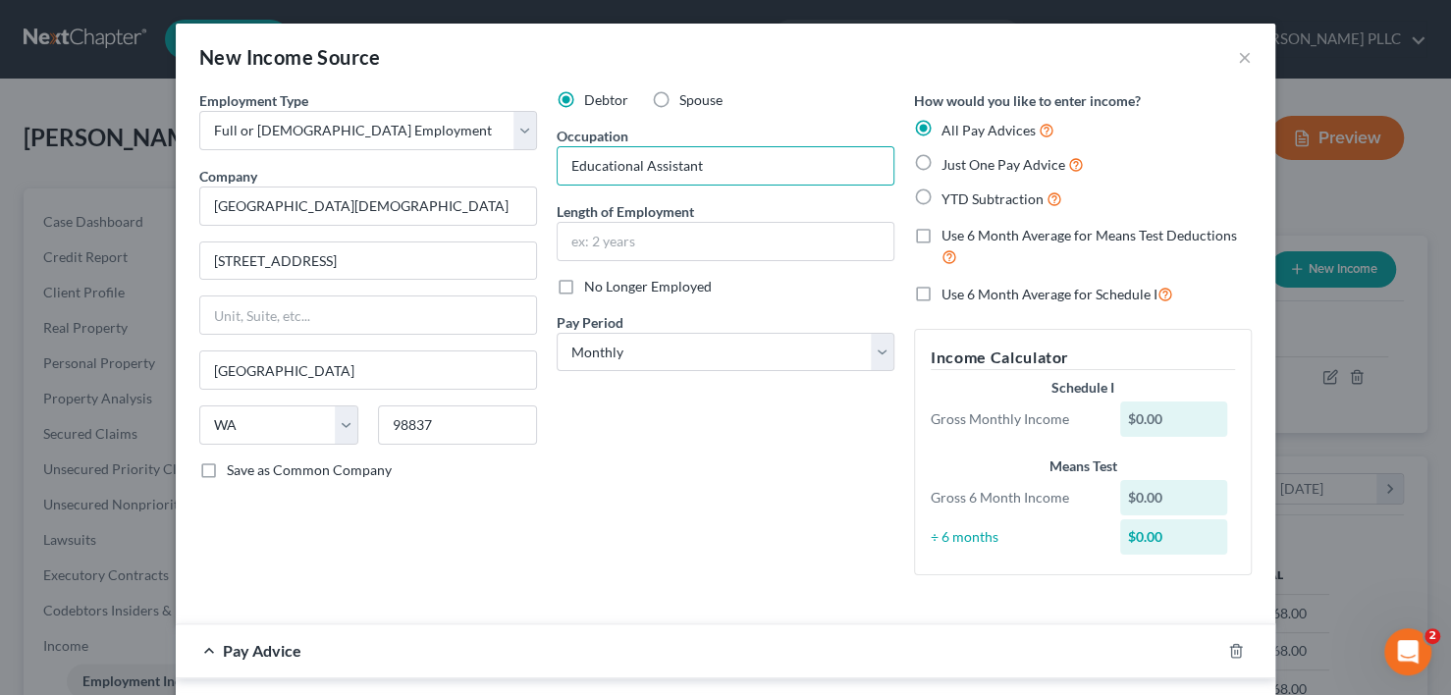
click at [942, 192] on label "YTD Subtraction" at bounding box center [1002, 199] width 121 height 23
click at [949, 192] on input "YTD Subtraction" at bounding box center [955, 194] width 13 height 13
radio input "true"
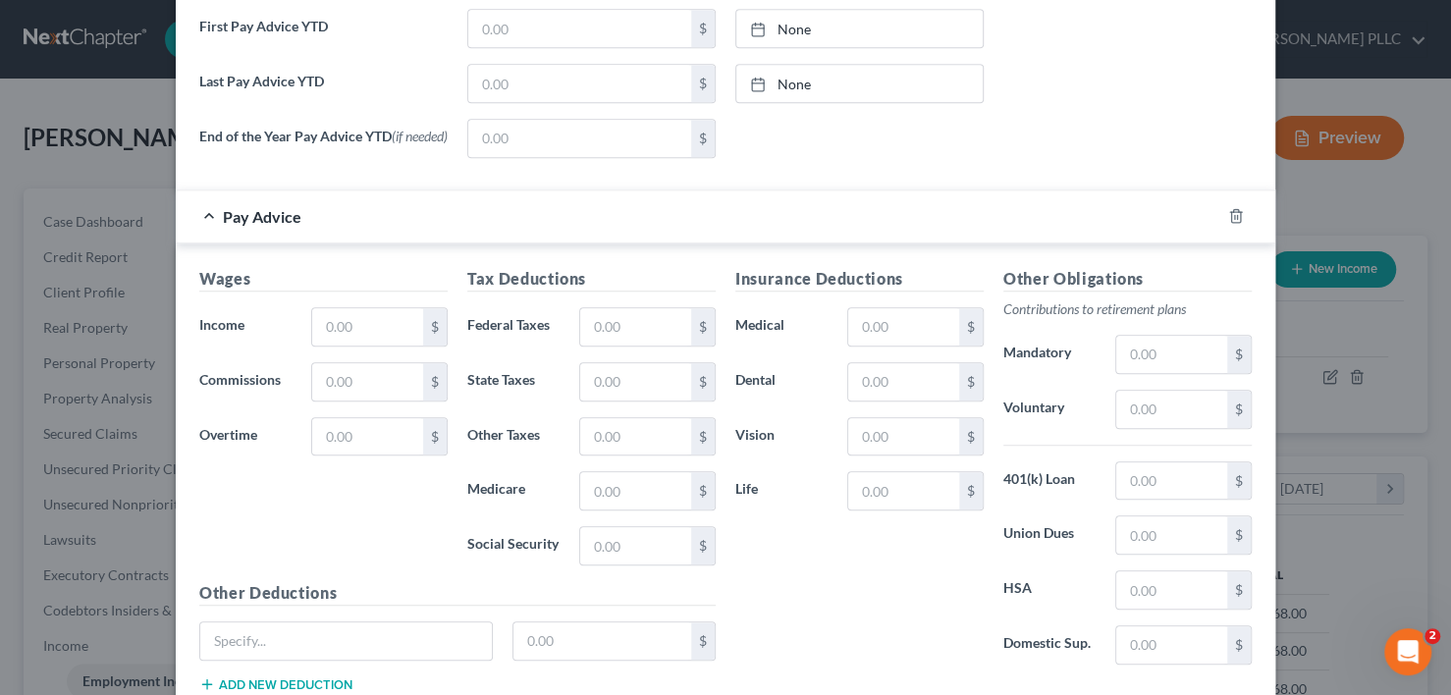
scroll to position [817, 0]
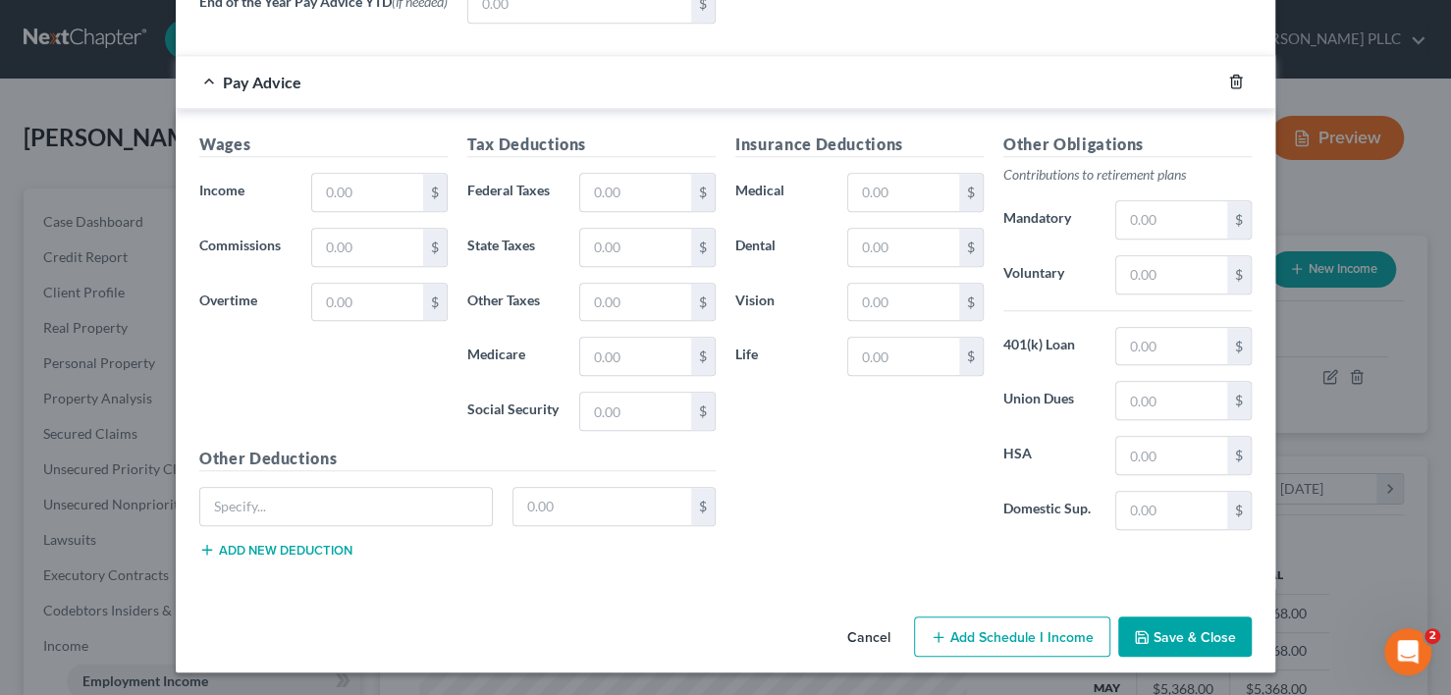
click at [1231, 82] on icon "button" at bounding box center [1236, 82] width 16 height 16
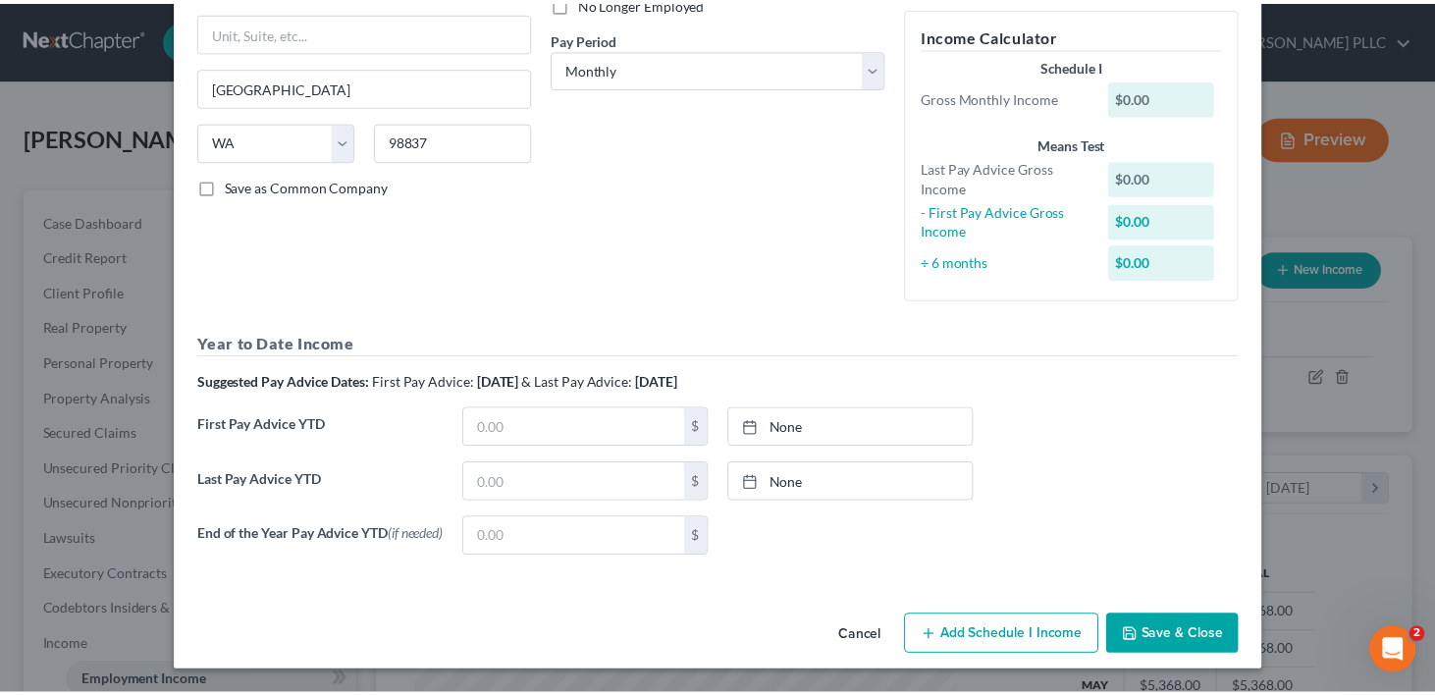
scroll to position [286, 0]
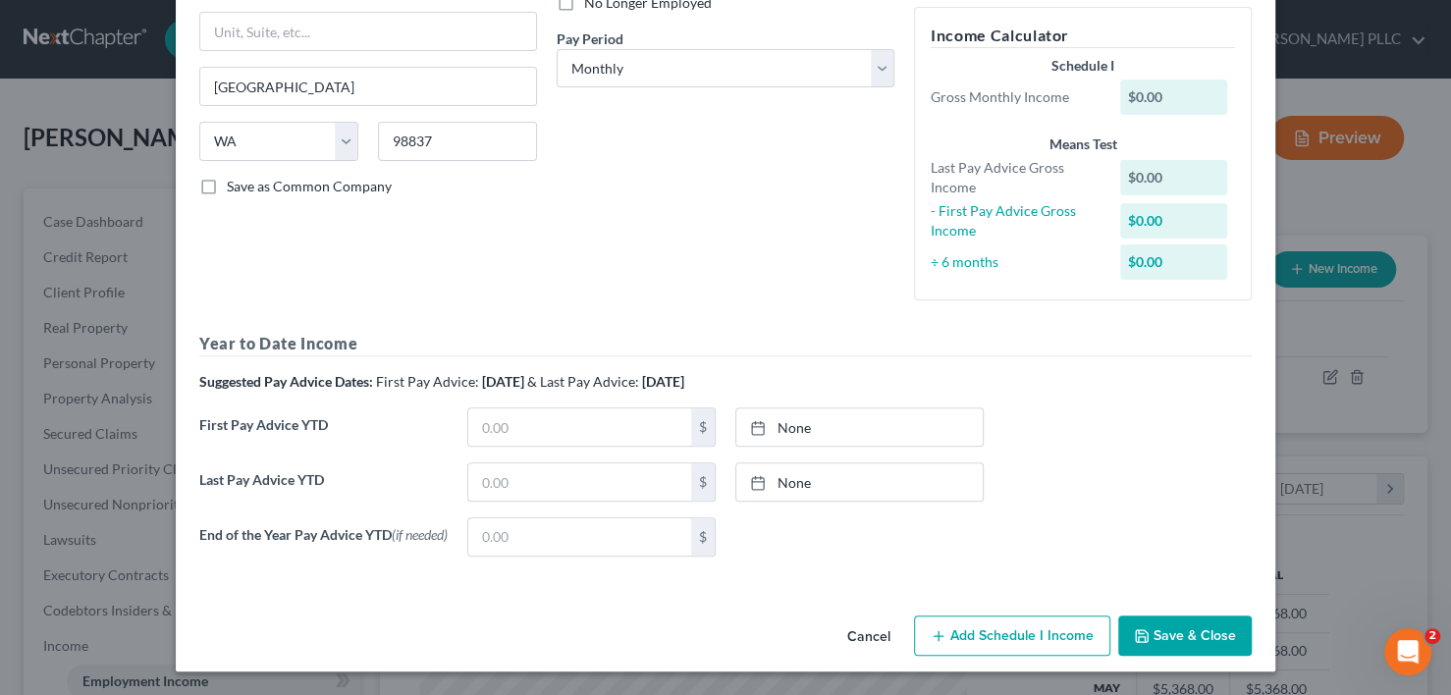
click at [1181, 626] on button "Save & Close" at bounding box center [1185, 636] width 134 height 41
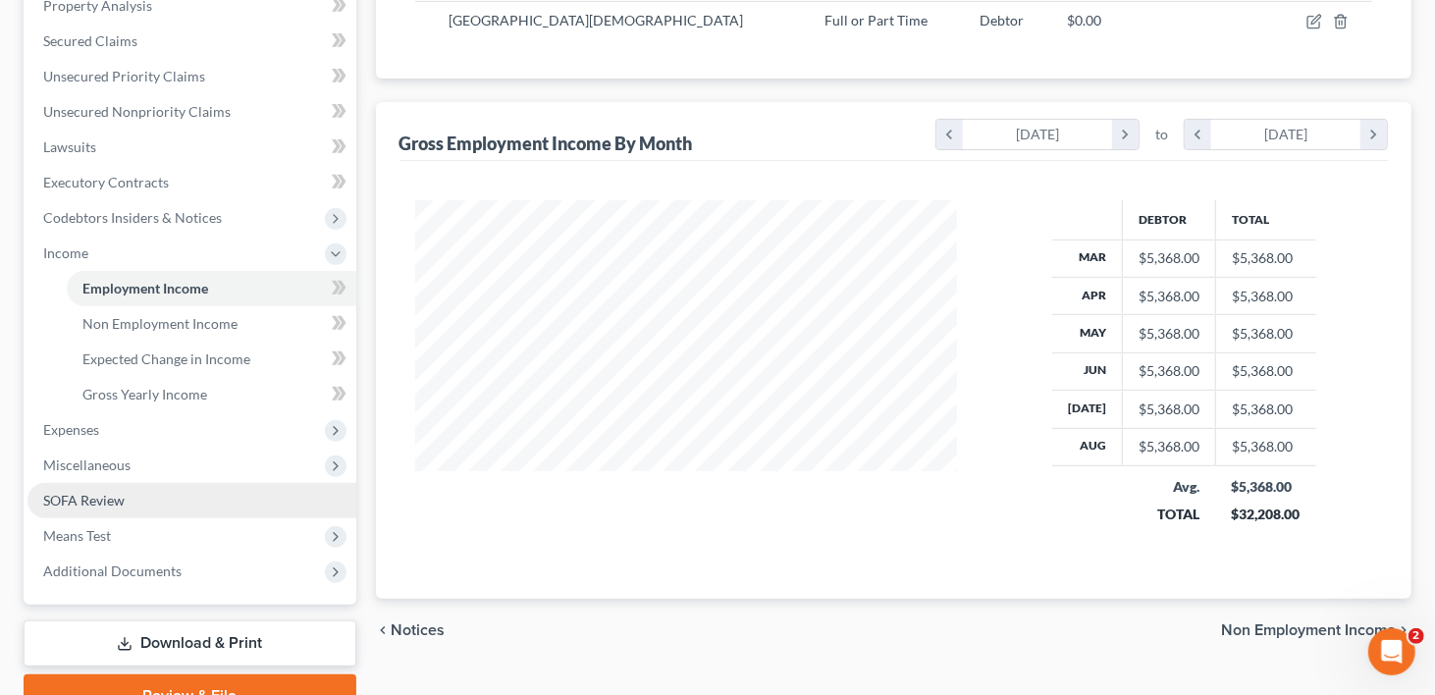
scroll to position [487, 0]
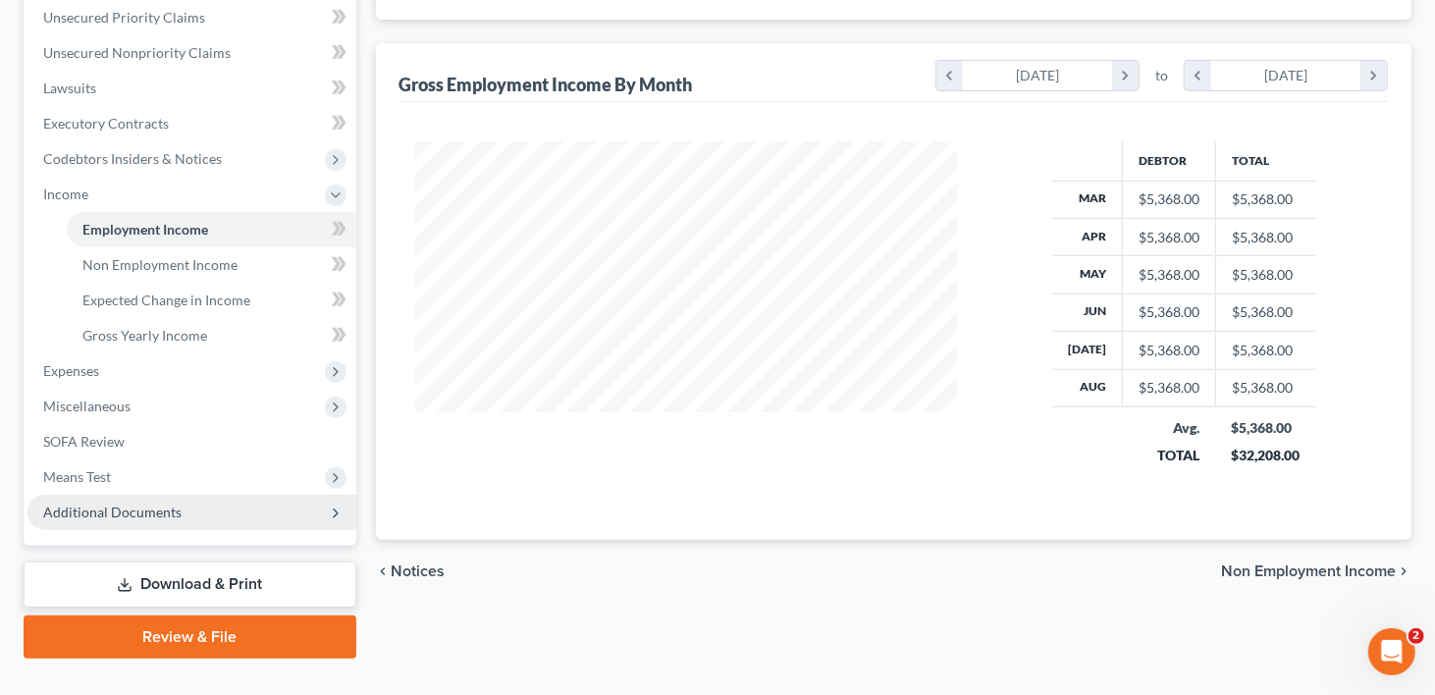
click at [120, 504] on span "Additional Documents" at bounding box center [112, 512] width 138 height 17
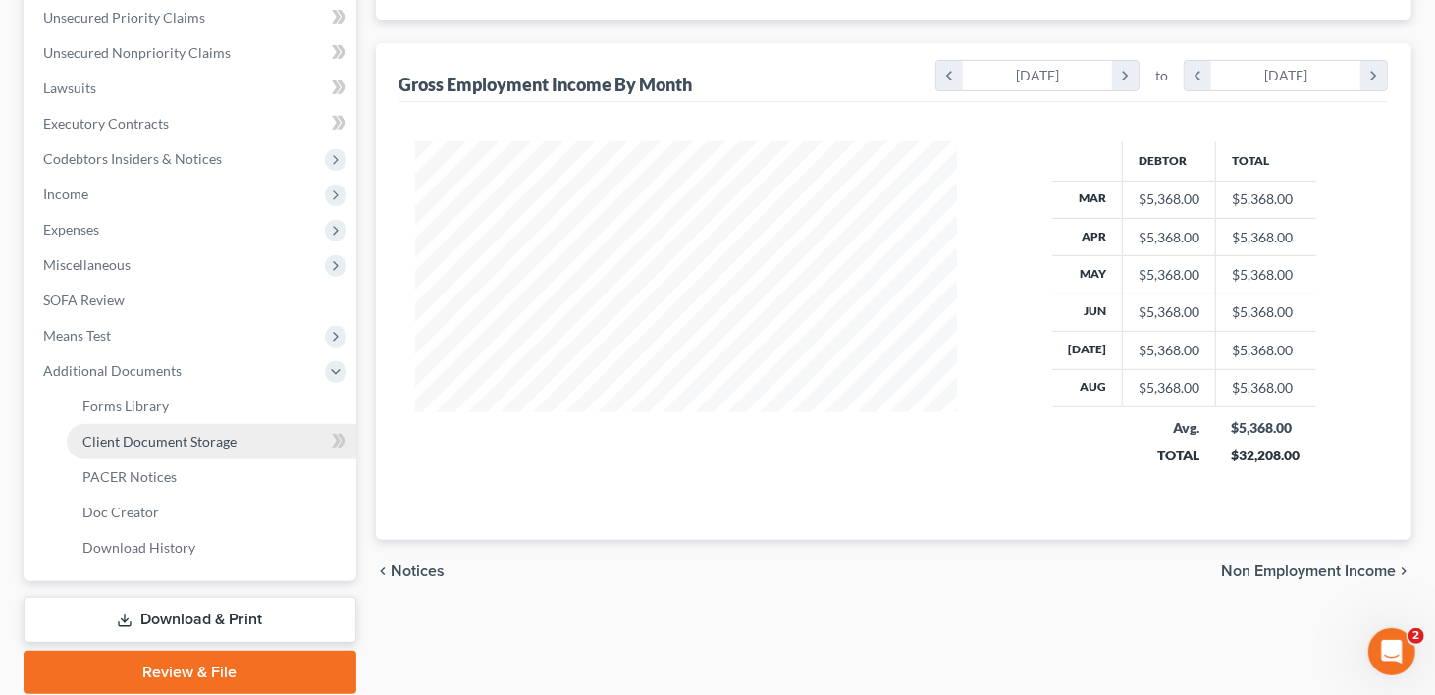
click at [122, 433] on span "Client Document Storage" at bounding box center [159, 441] width 154 height 17
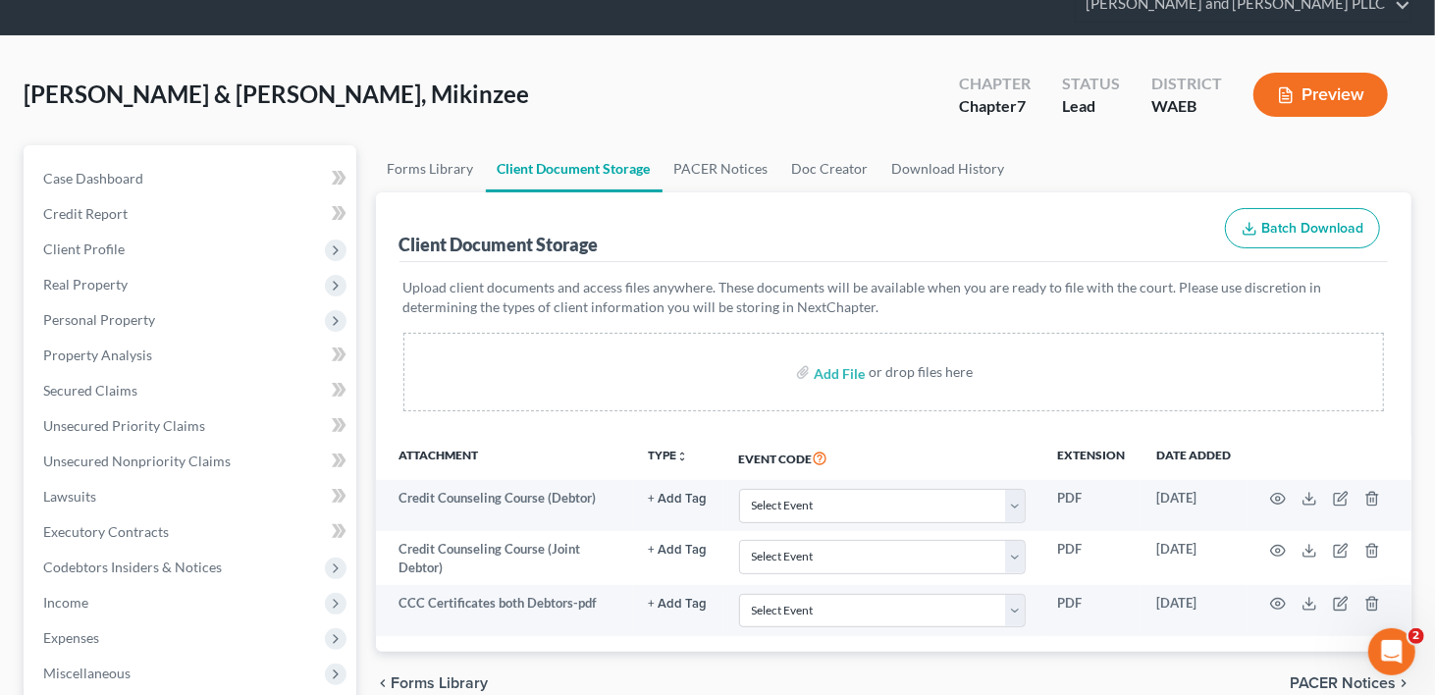
scroll to position [196, 0]
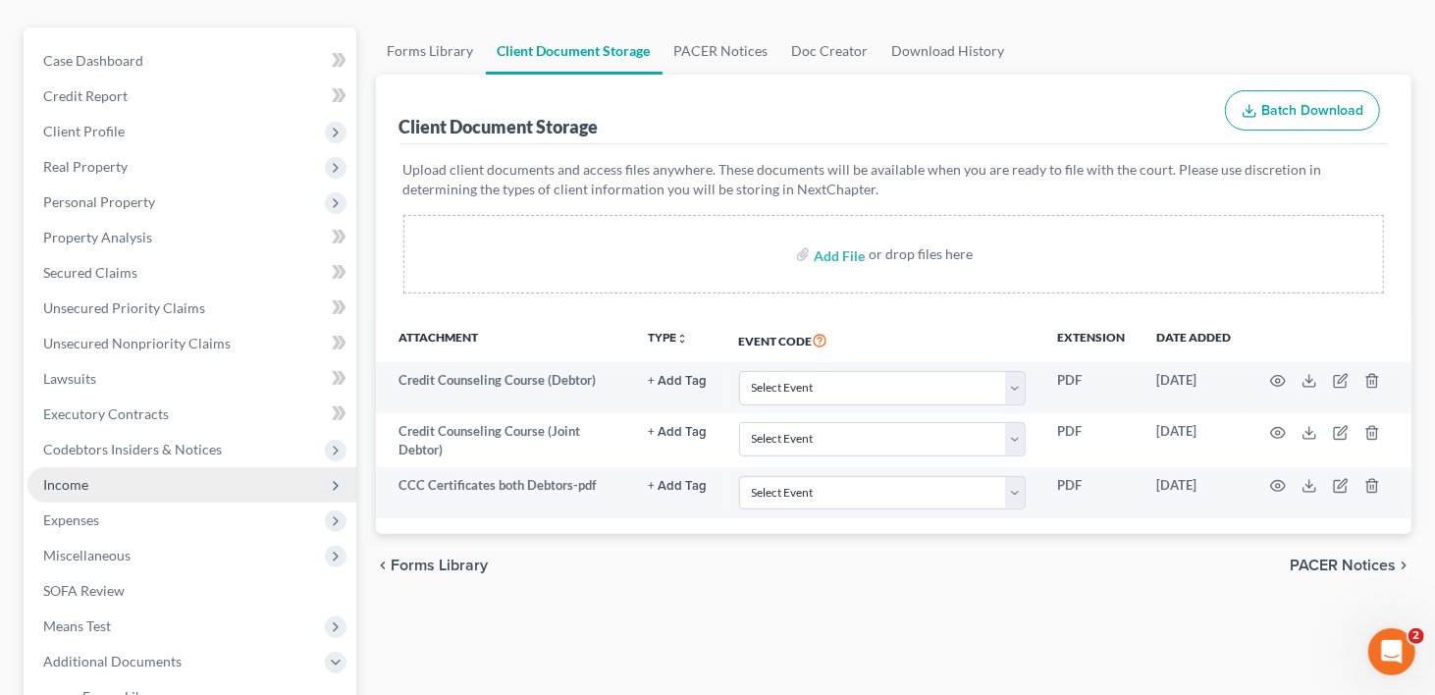
click at [88, 467] on span "Income" at bounding box center [191, 484] width 329 height 35
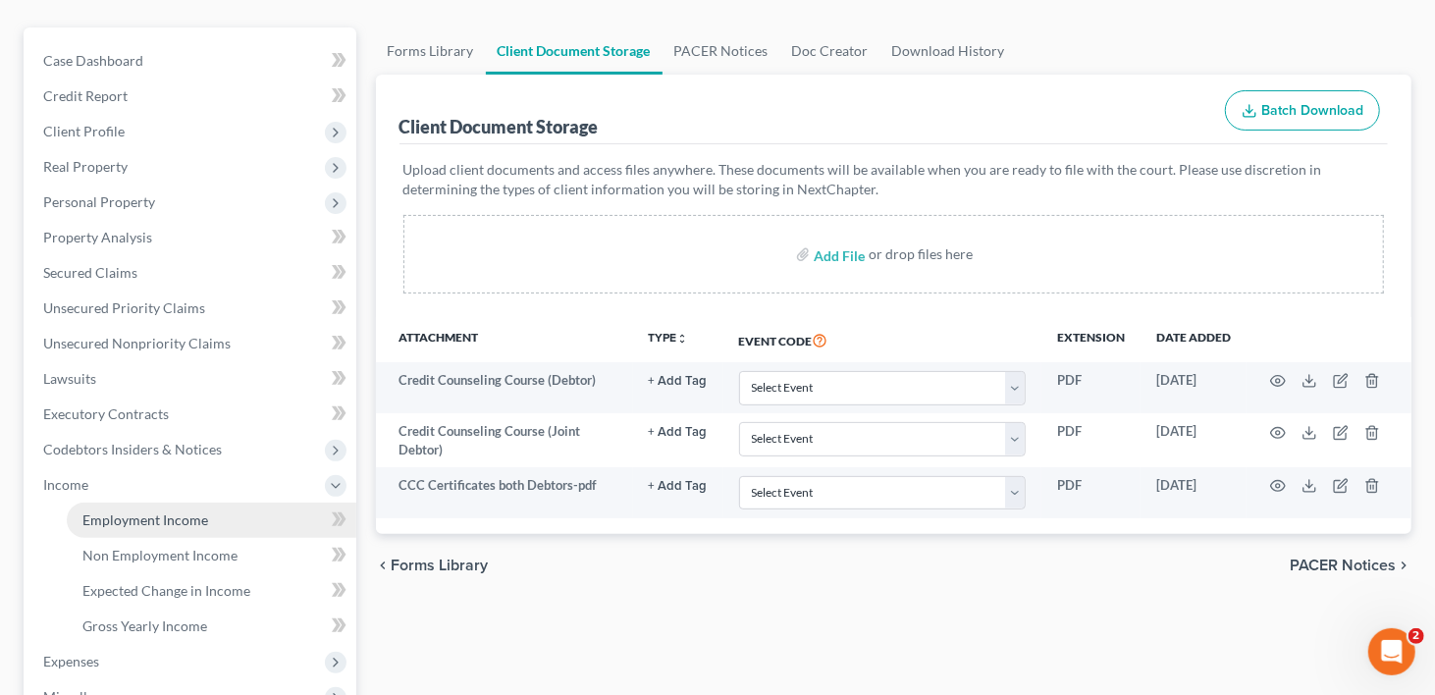
click at [121, 512] on span "Employment Income" at bounding box center [145, 520] width 126 height 17
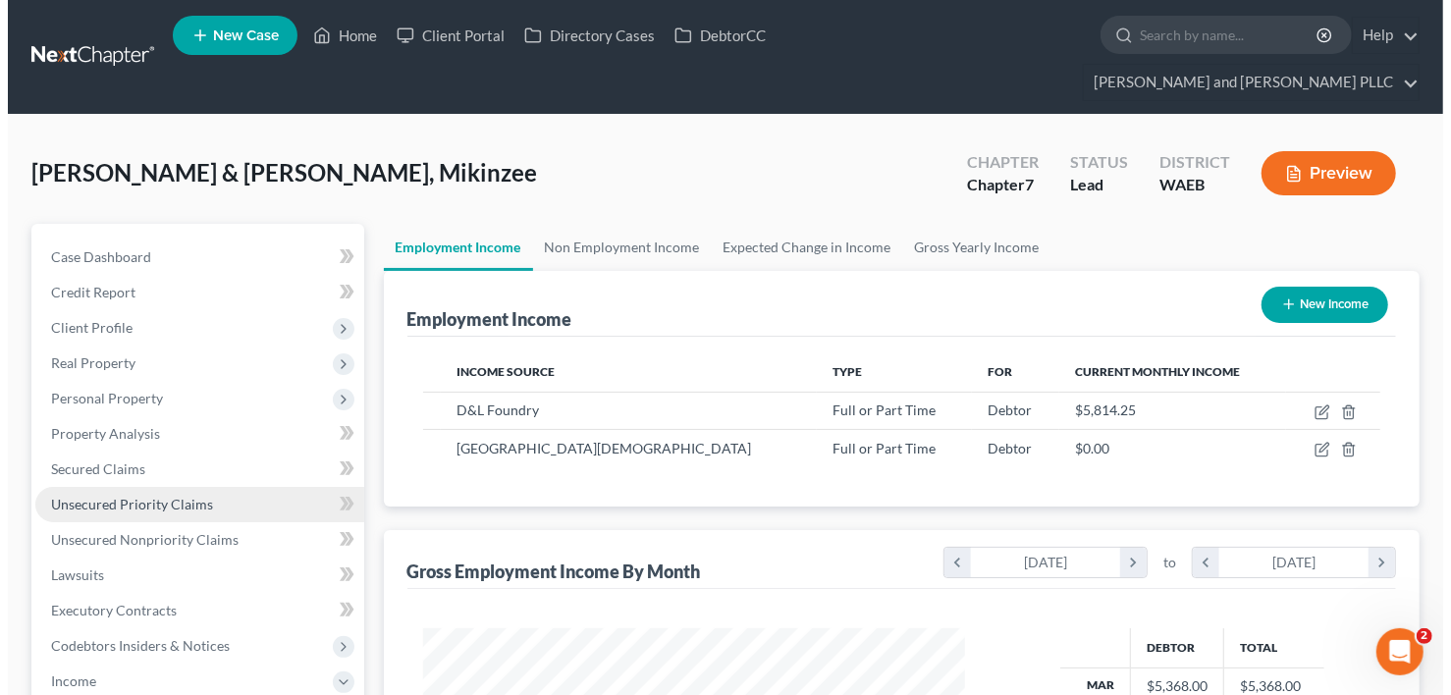
scroll to position [350, 582]
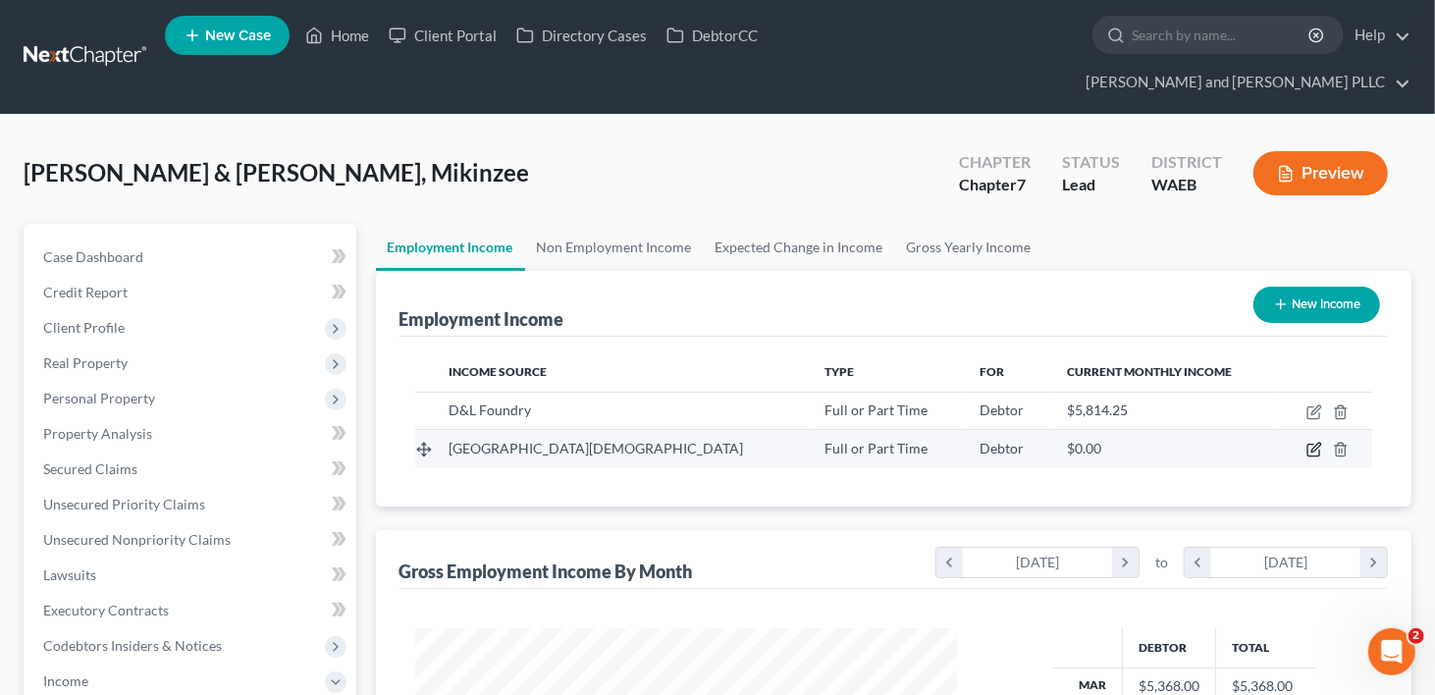
click at [1315, 442] on icon "button" at bounding box center [1315, 450] width 16 height 16
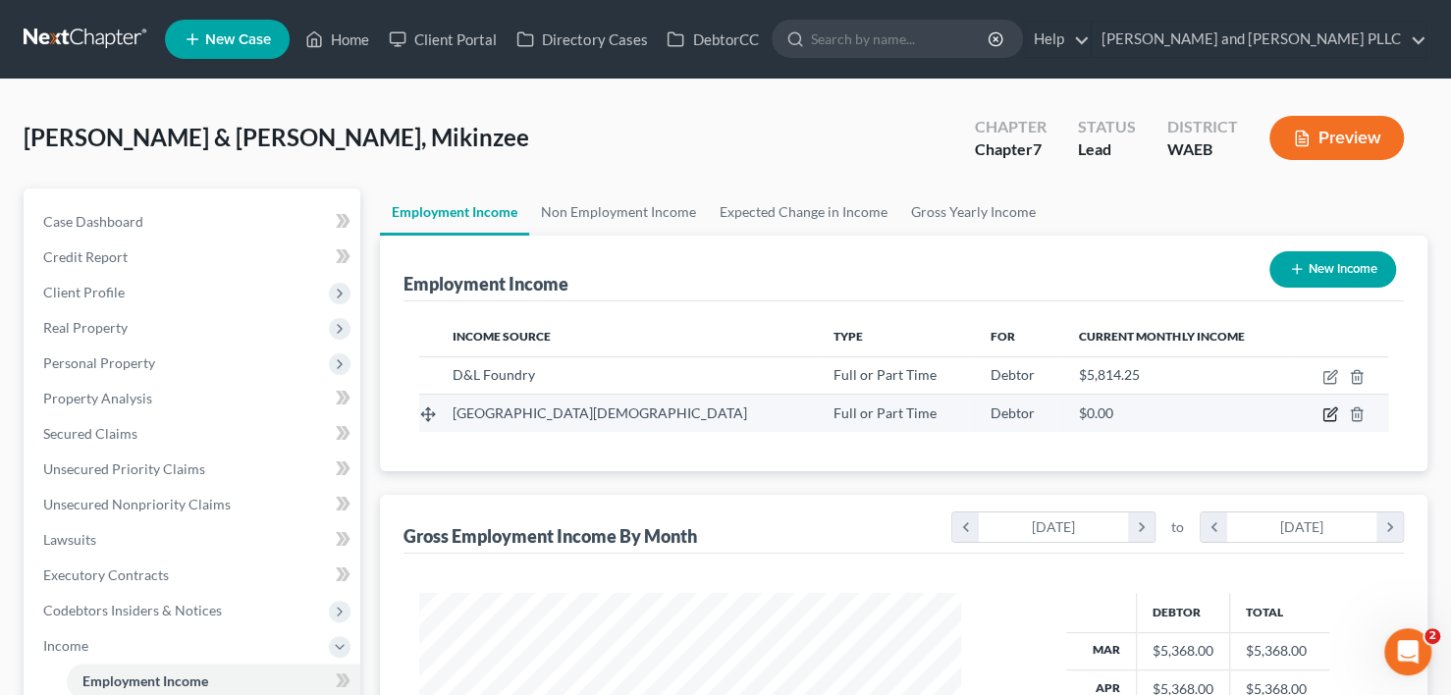
scroll to position [350, 588]
select select "0"
select select "50"
select select "0"
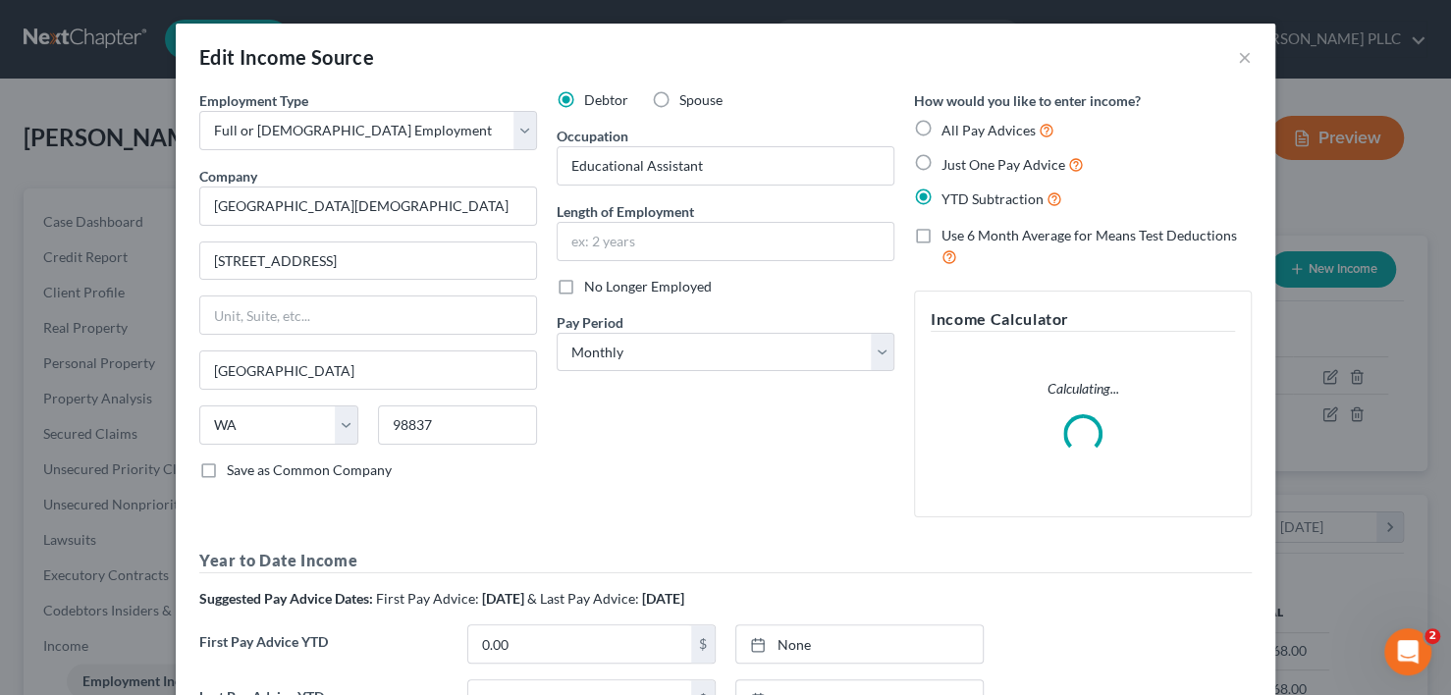
click at [584, 285] on label "No Longer Employed" at bounding box center [648, 287] width 128 height 20
click at [592, 285] on input "No Longer Employed" at bounding box center [598, 283] width 13 height 13
checkbox input "true"
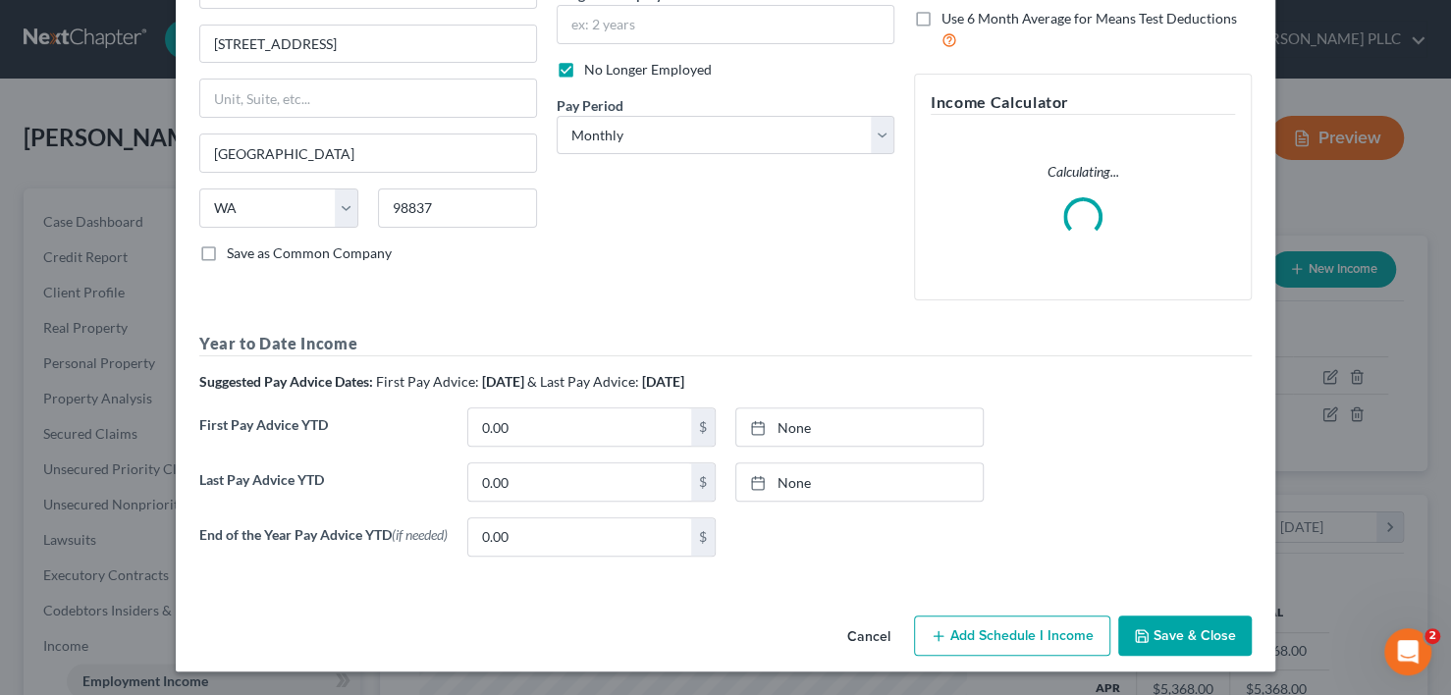
scroll to position [219, 0]
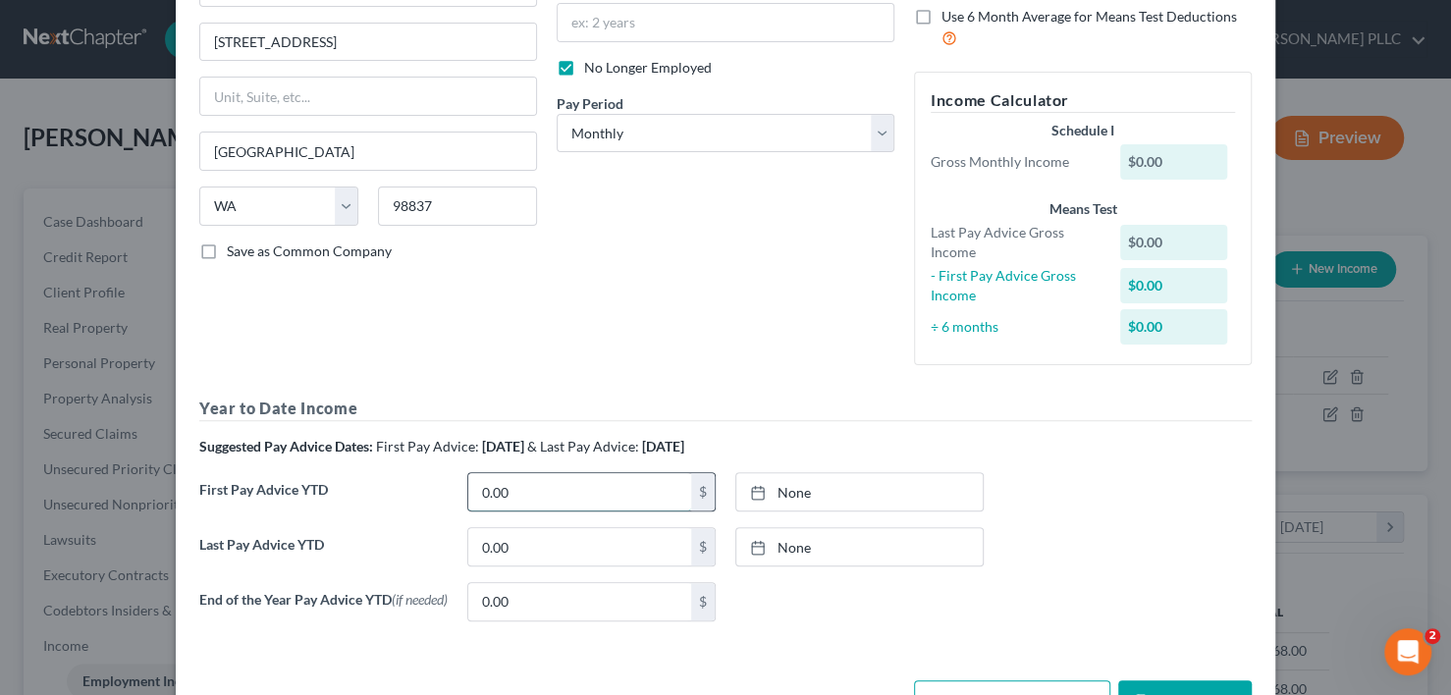
click at [533, 483] on input "0.00" at bounding box center [579, 491] width 223 height 37
type input "1,766.63"
click at [778, 490] on link "None" at bounding box center [859, 491] width 246 height 37
type input "[DATE]"
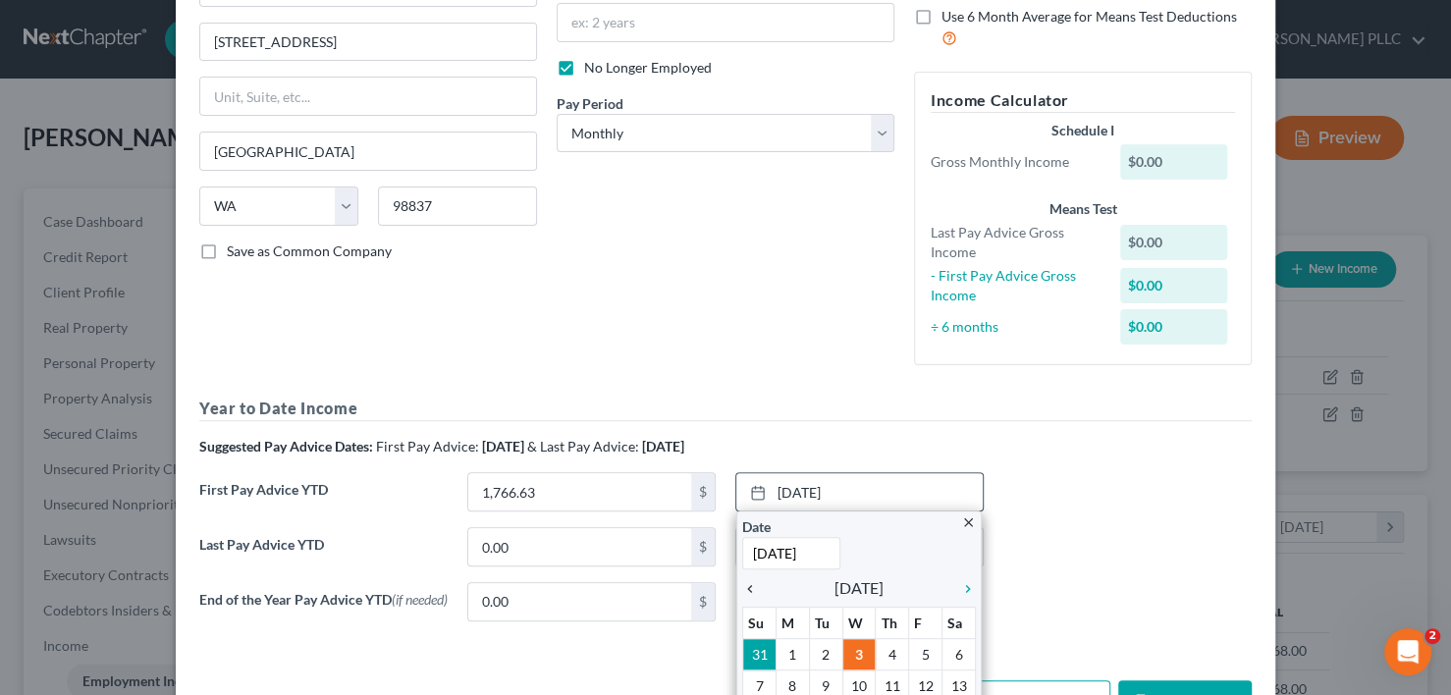
click at [742, 585] on icon "chevron_left" at bounding box center [755, 589] width 26 height 16
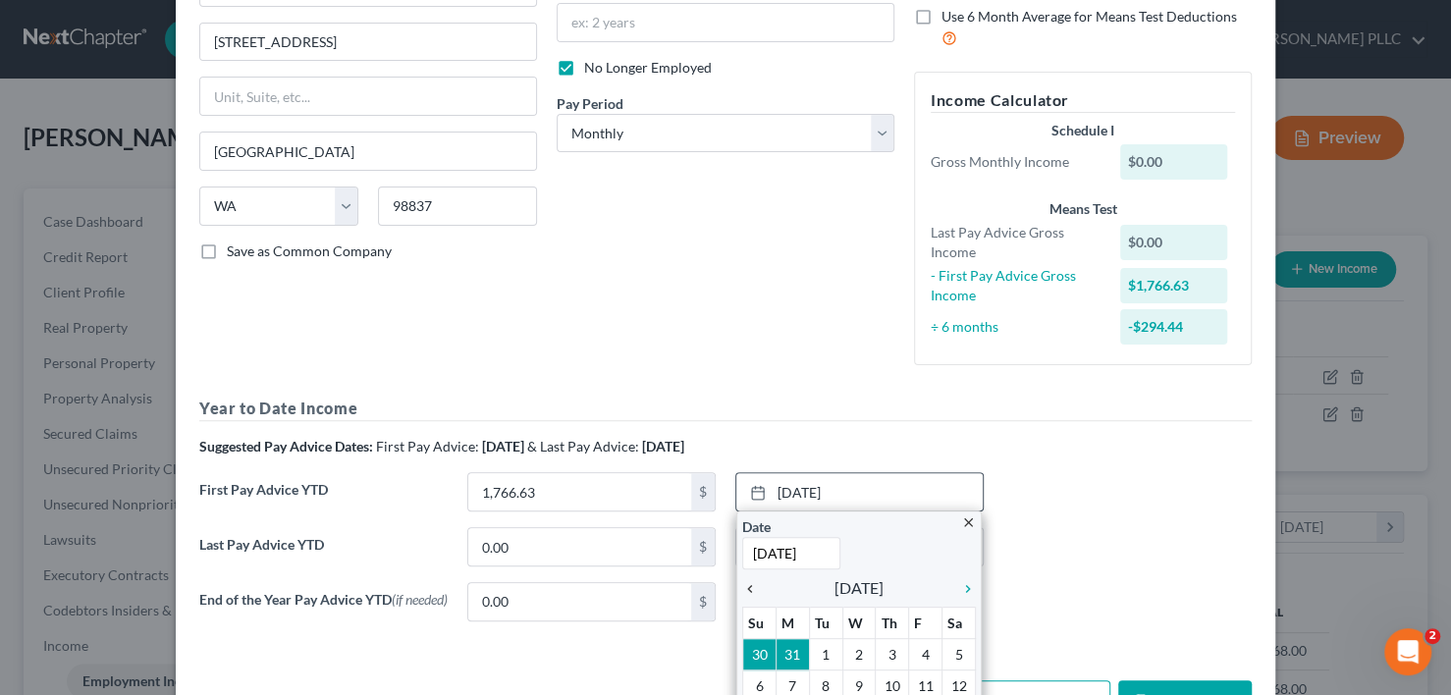
click at [742, 586] on icon "chevron_left" at bounding box center [755, 589] width 26 height 16
click at [955, 584] on icon "chevron_right" at bounding box center [963, 589] width 26 height 16
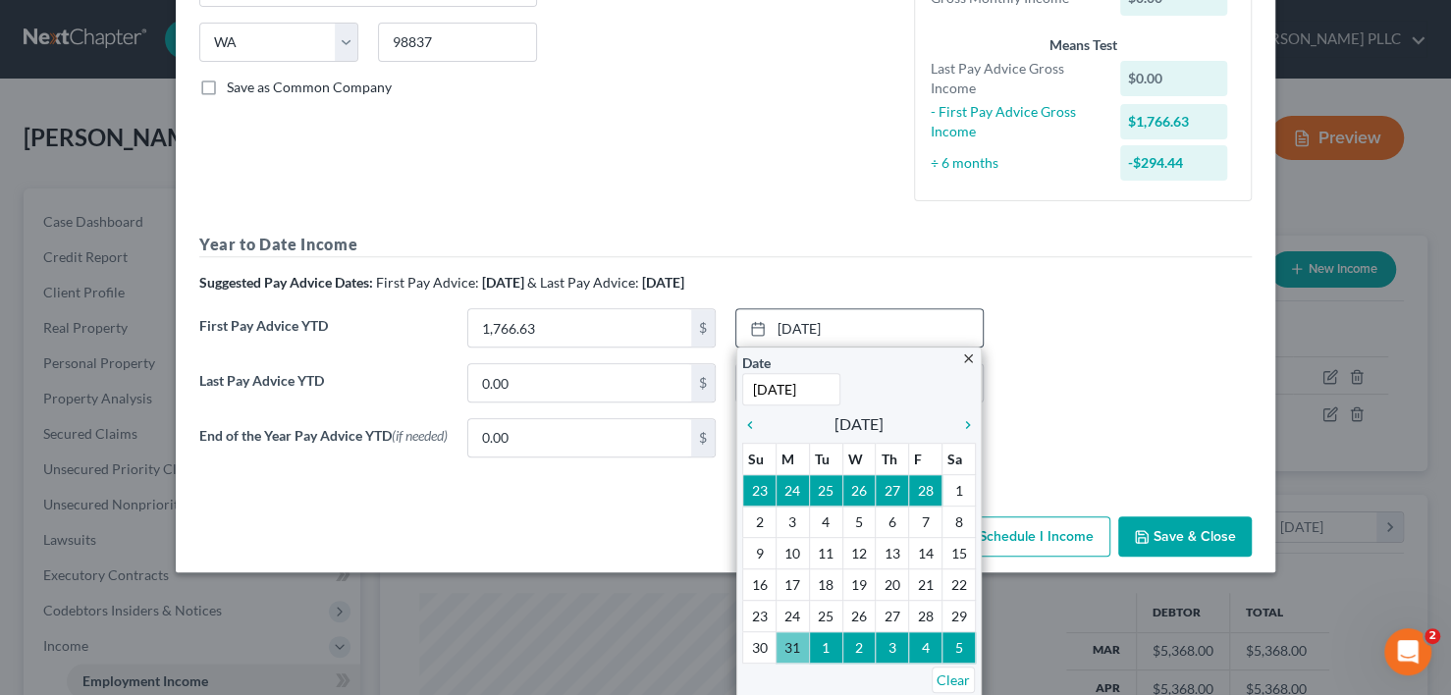
scroll to position [286, 0]
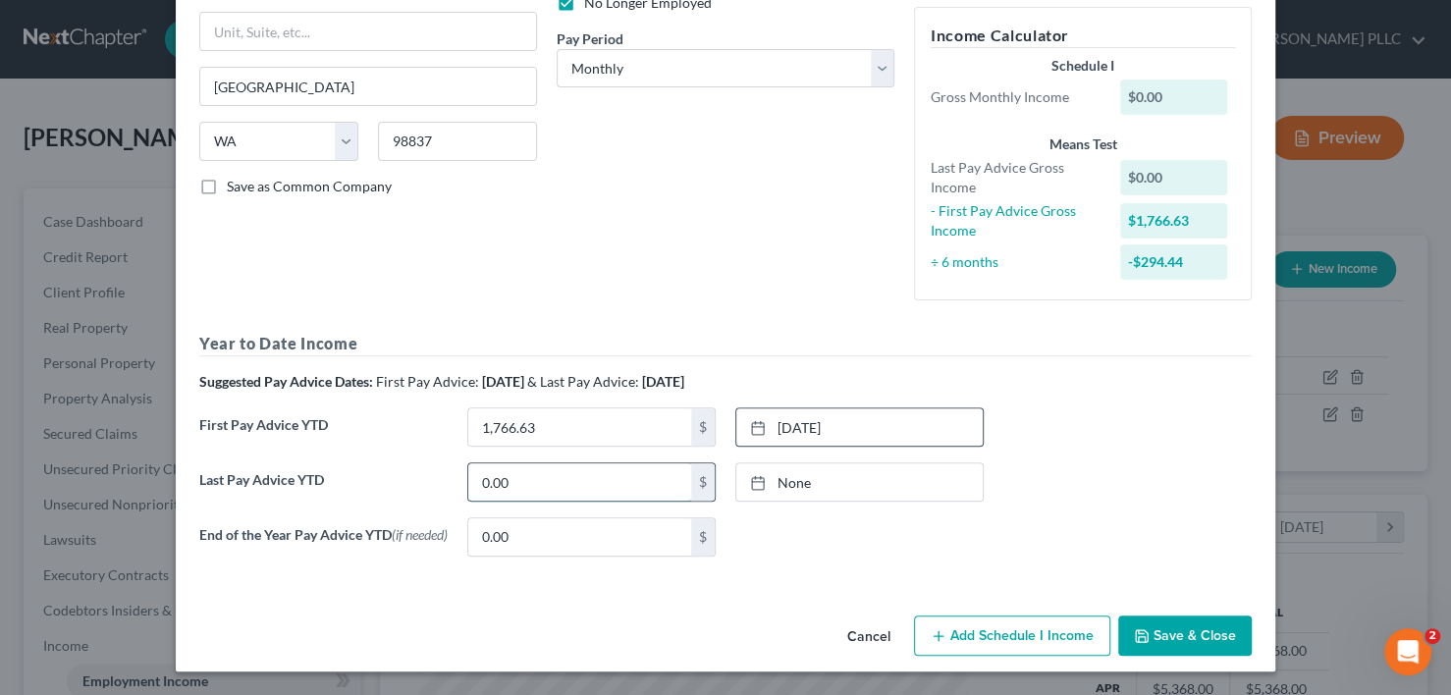
click at [597, 475] on input "0.00" at bounding box center [579, 481] width 223 height 37
type input "3,910.19"
click at [804, 480] on link "None" at bounding box center [859, 481] width 246 height 37
type input "[DATE]"
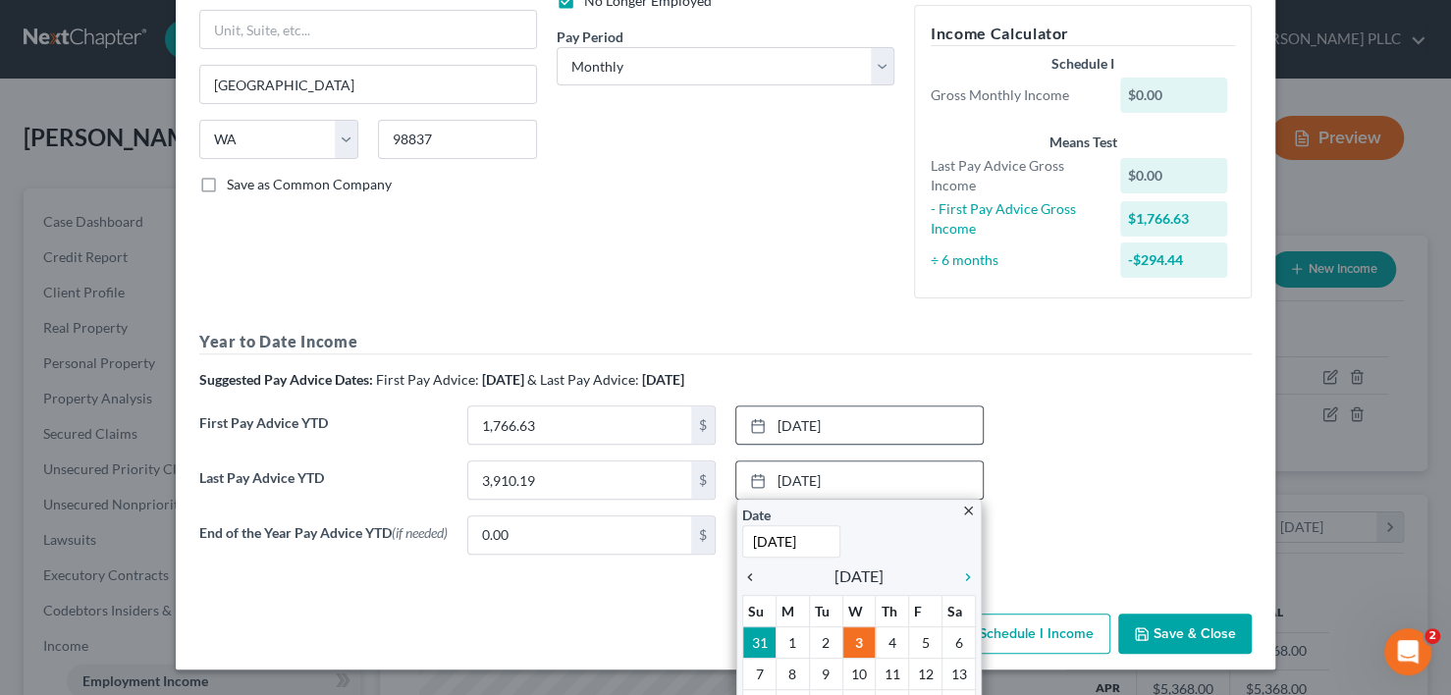
click at [742, 575] on icon "chevron_left" at bounding box center [755, 577] width 26 height 16
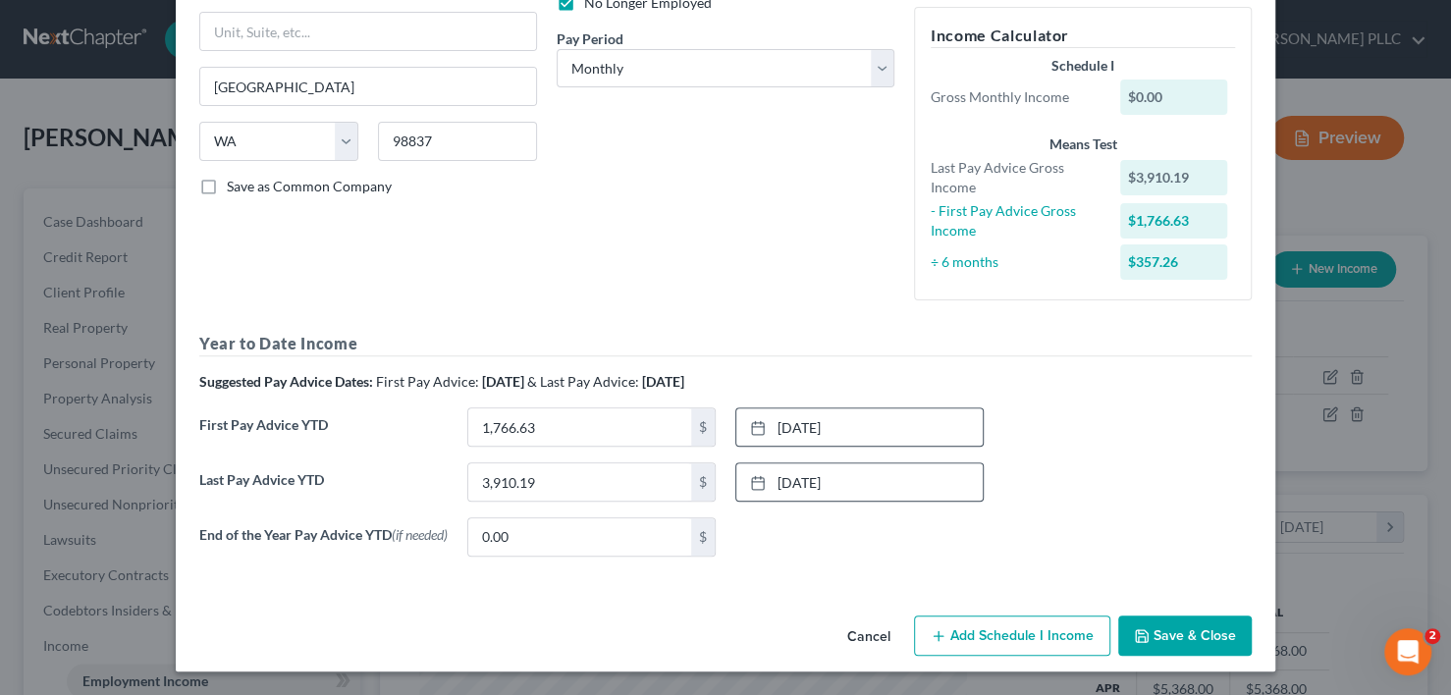
click at [1207, 634] on button "Save & Close" at bounding box center [1185, 636] width 134 height 41
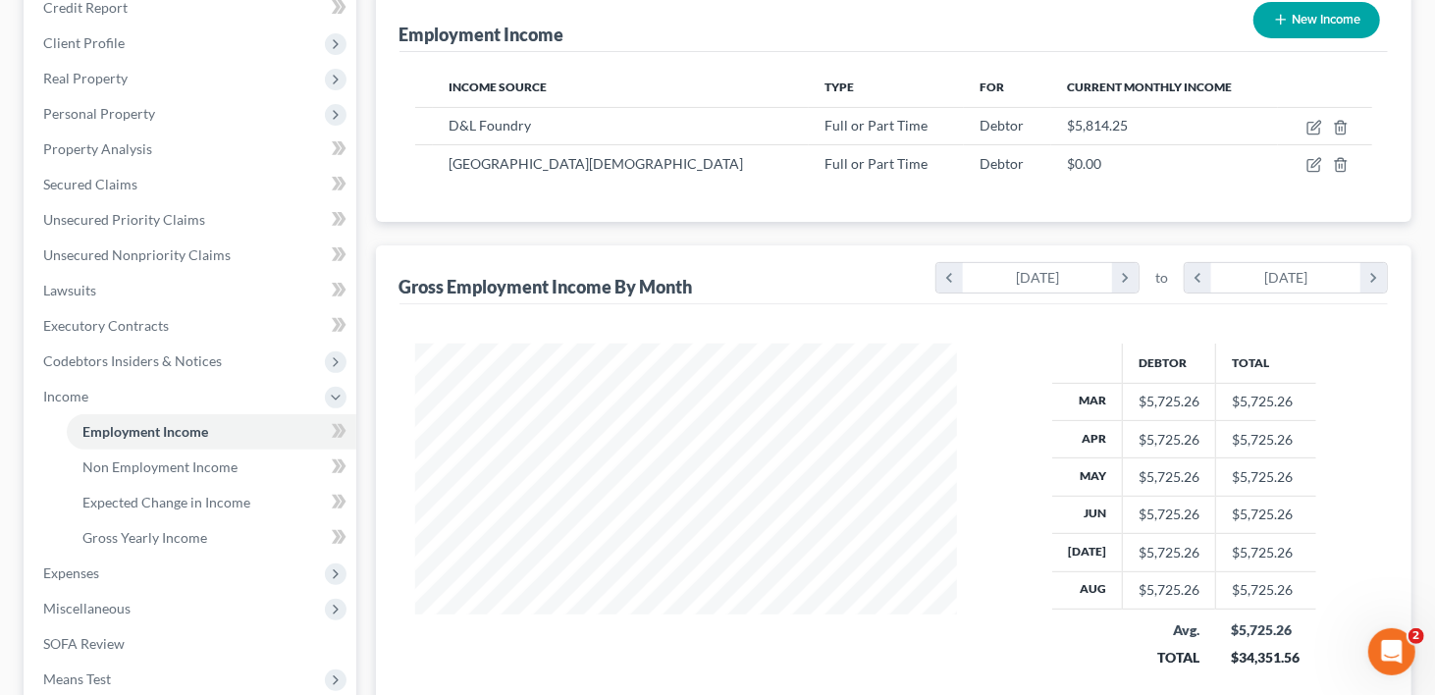
scroll to position [487, 0]
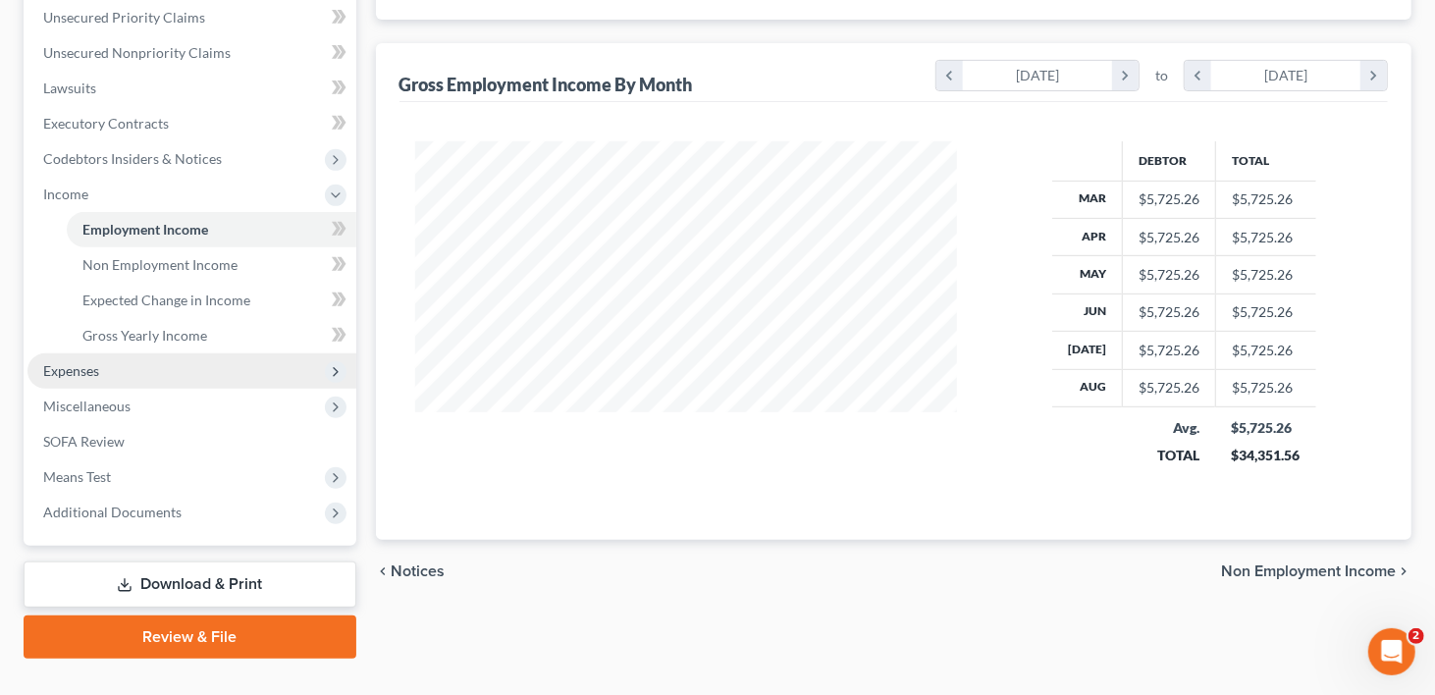
click at [72, 362] on span "Expenses" at bounding box center [71, 370] width 56 height 17
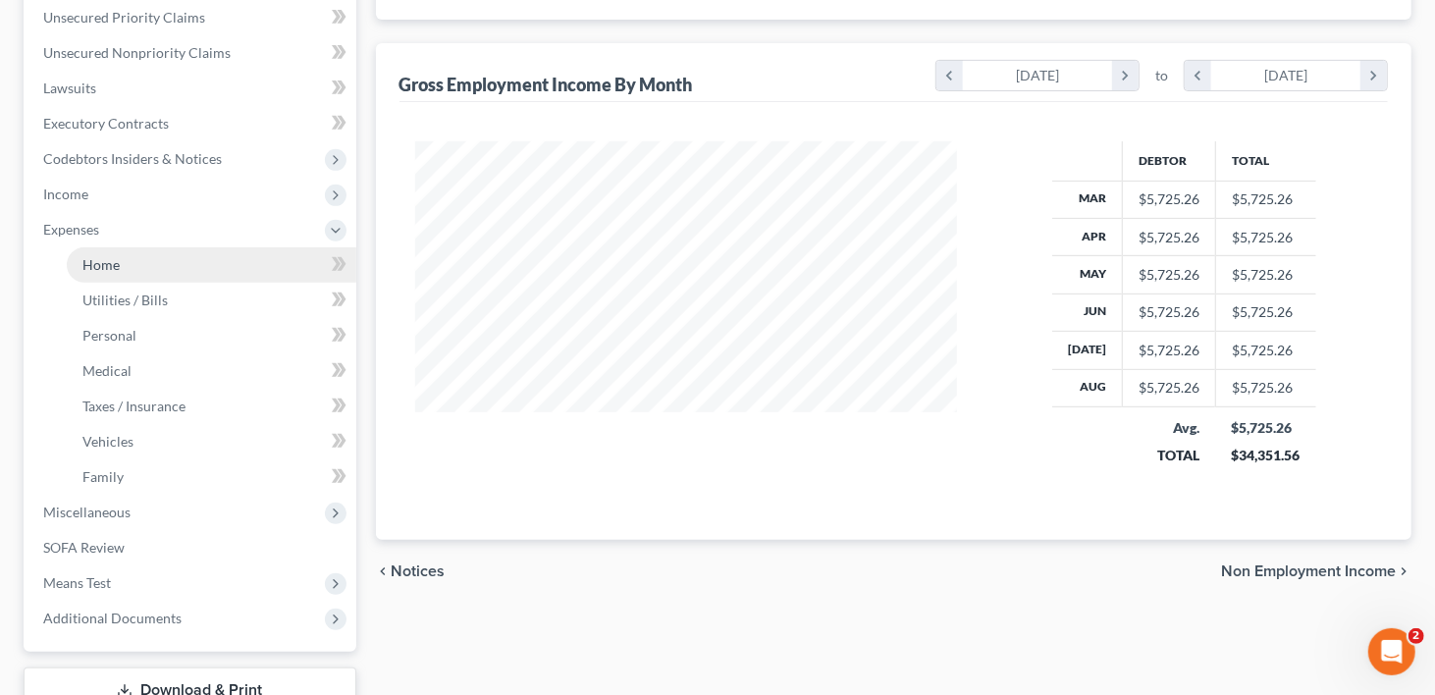
click at [109, 256] on span "Home" at bounding box center [100, 264] width 37 height 17
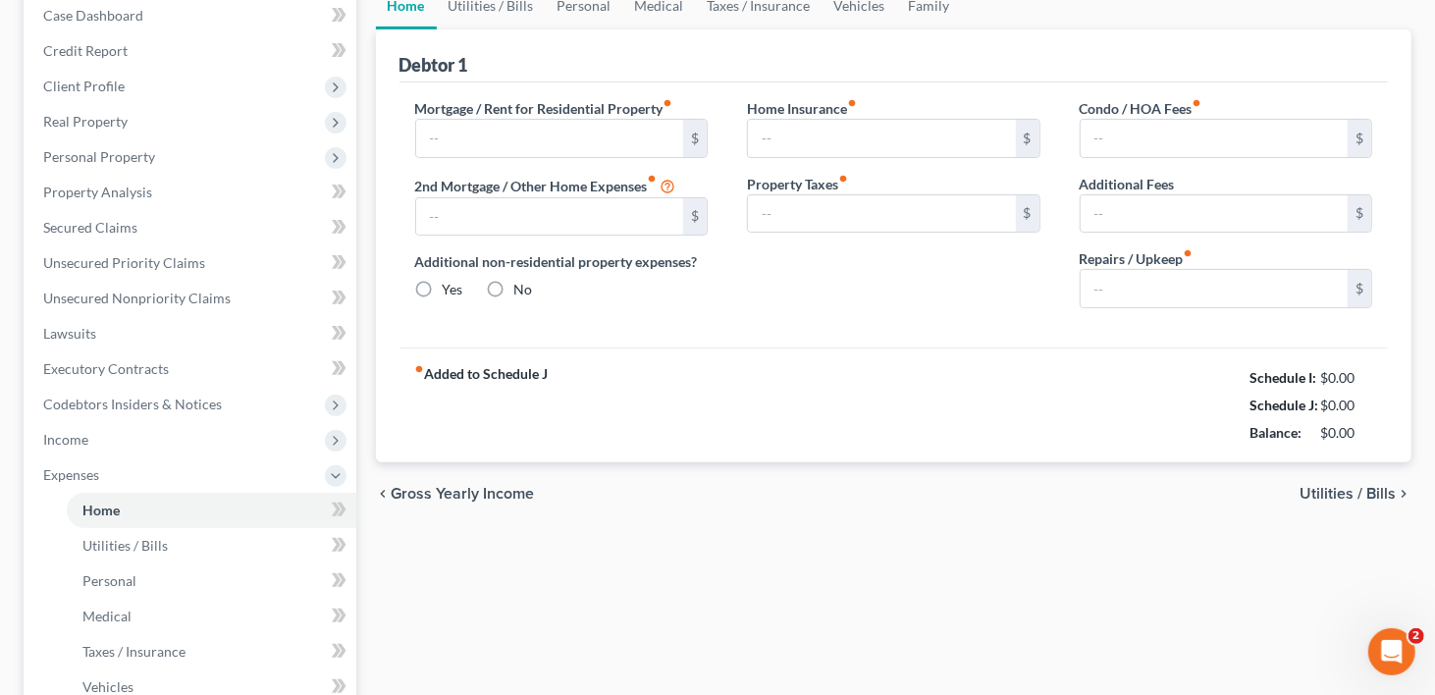
type input "1,885.53"
type input "0.00"
radio input "true"
type input "0.00"
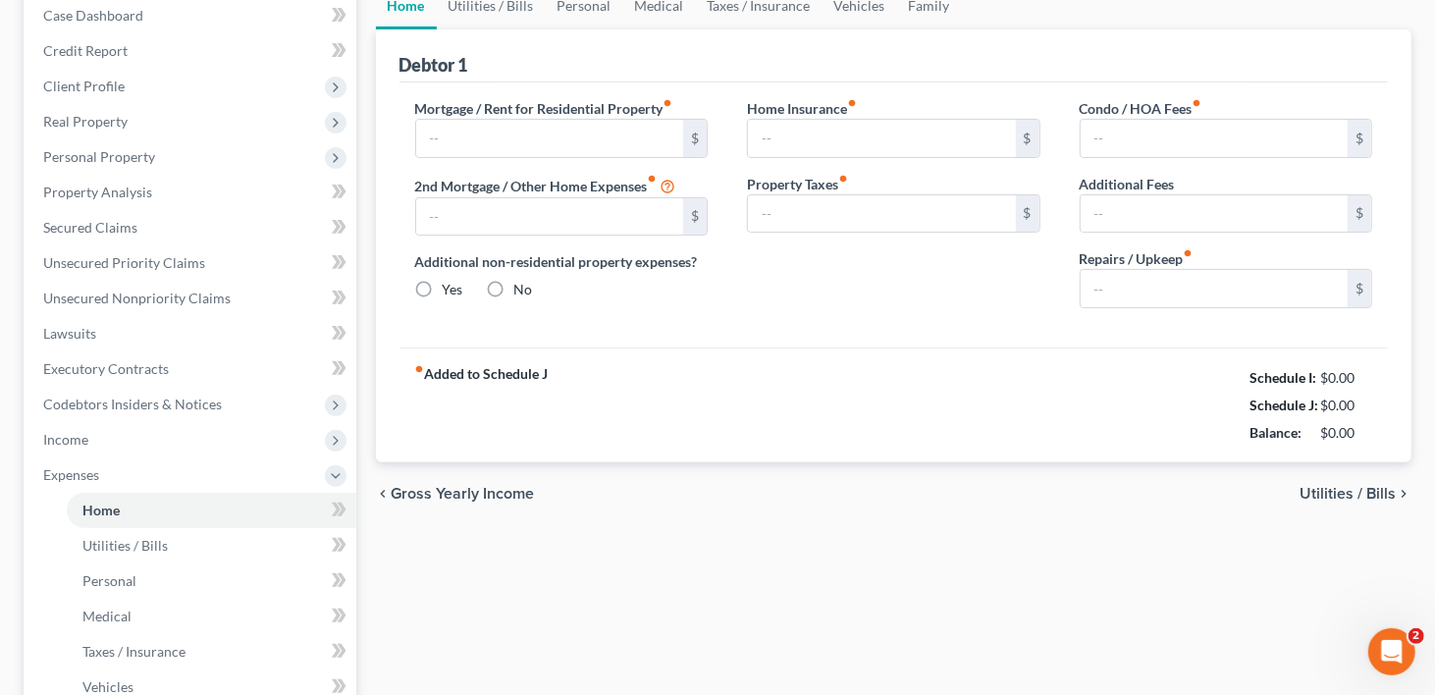
type input "0.00"
type input "100.00"
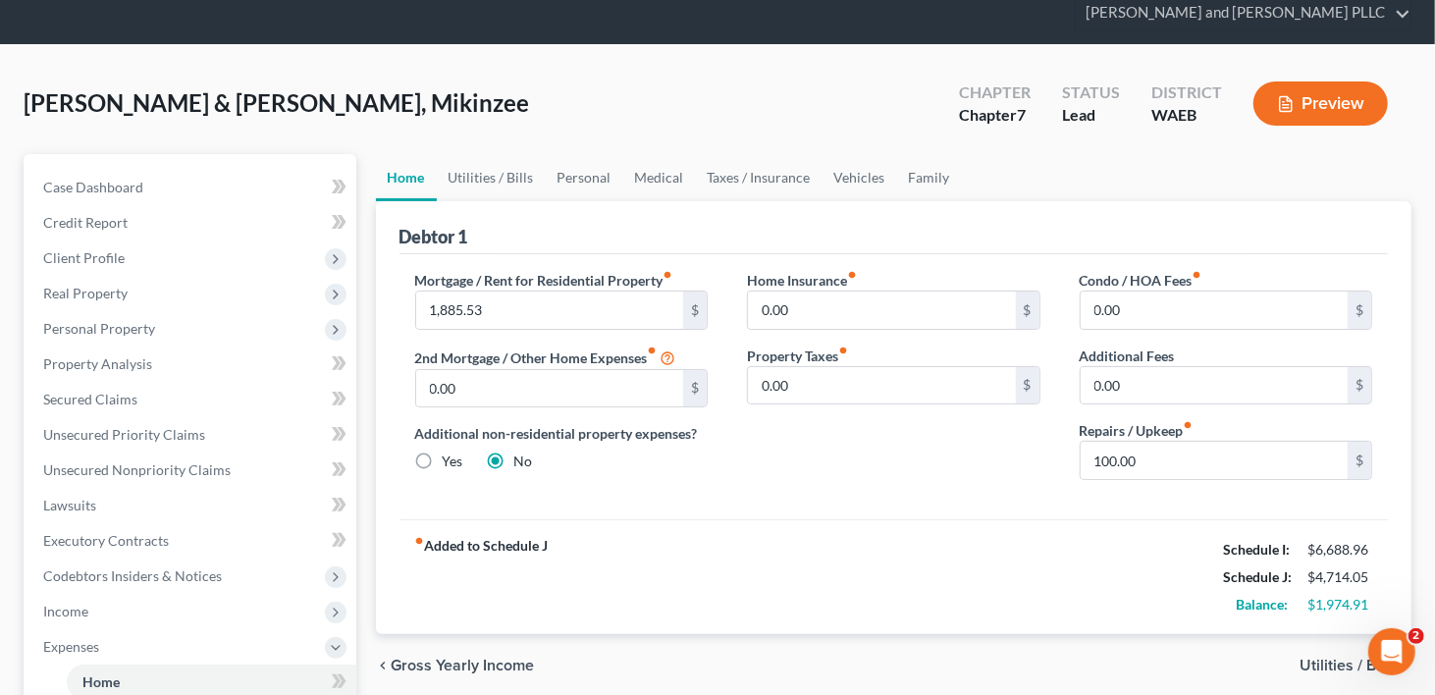
scroll to position [98, 0]
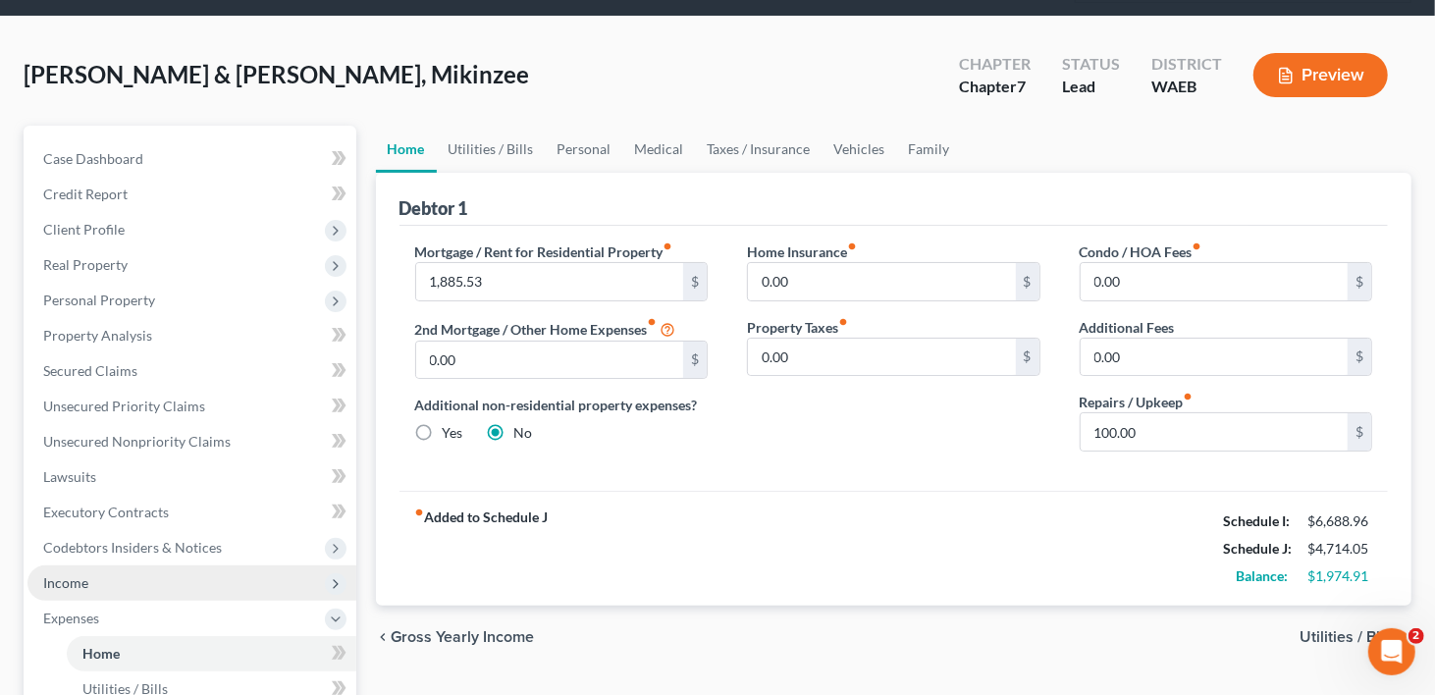
click at [70, 574] on span "Income" at bounding box center [65, 582] width 45 height 17
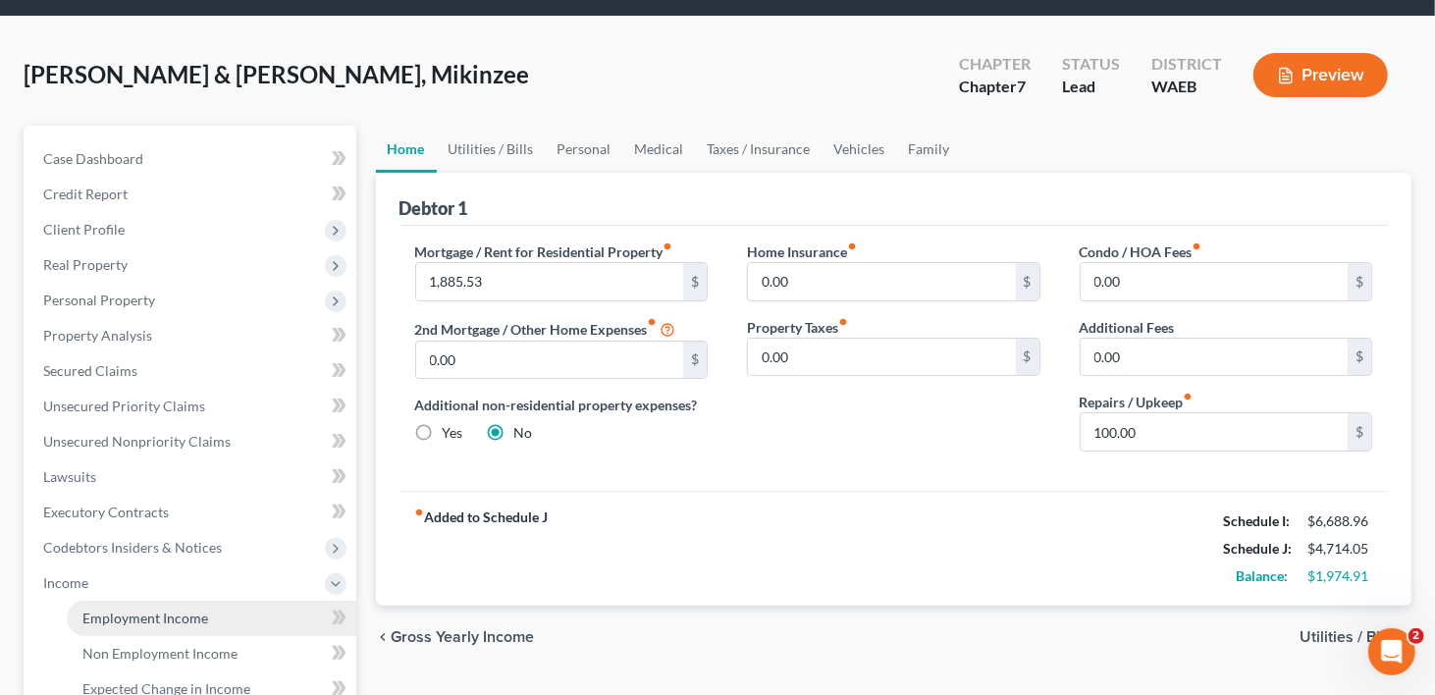
click at [143, 610] on span "Employment Income" at bounding box center [145, 618] width 126 height 17
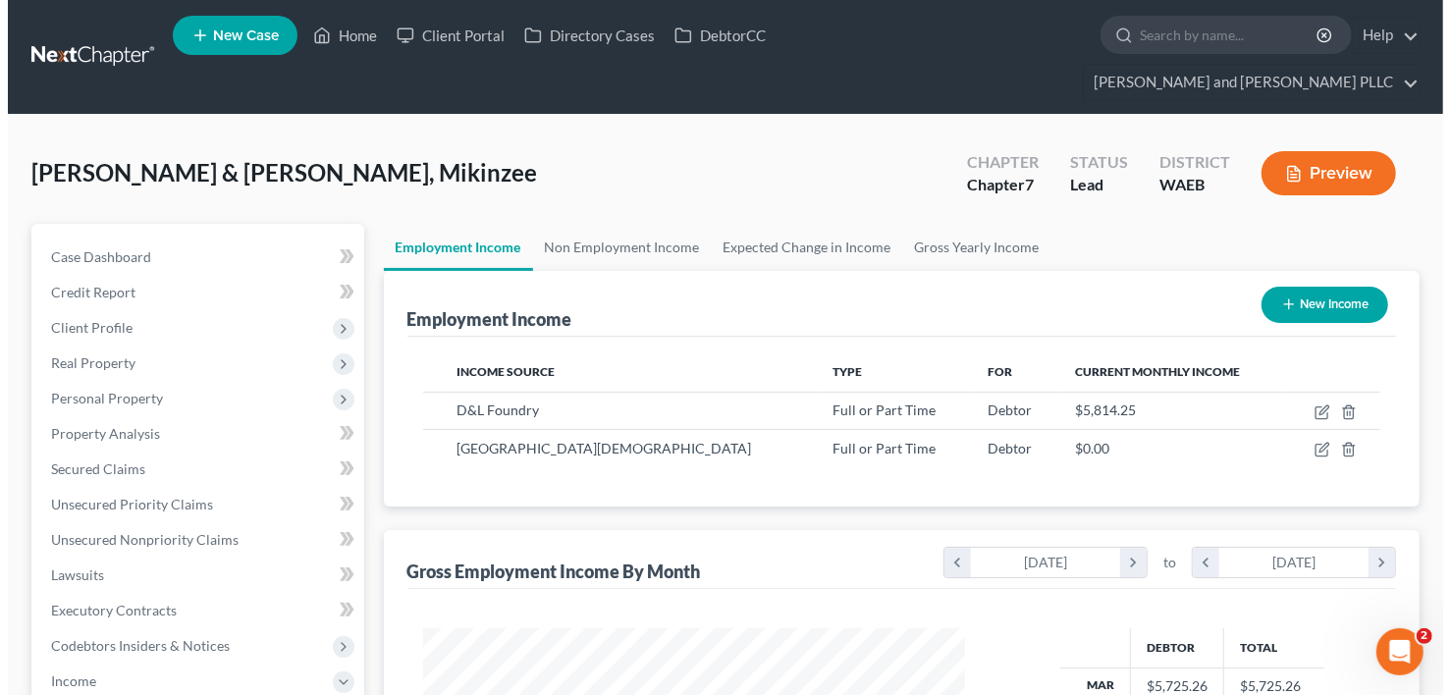
scroll to position [350, 582]
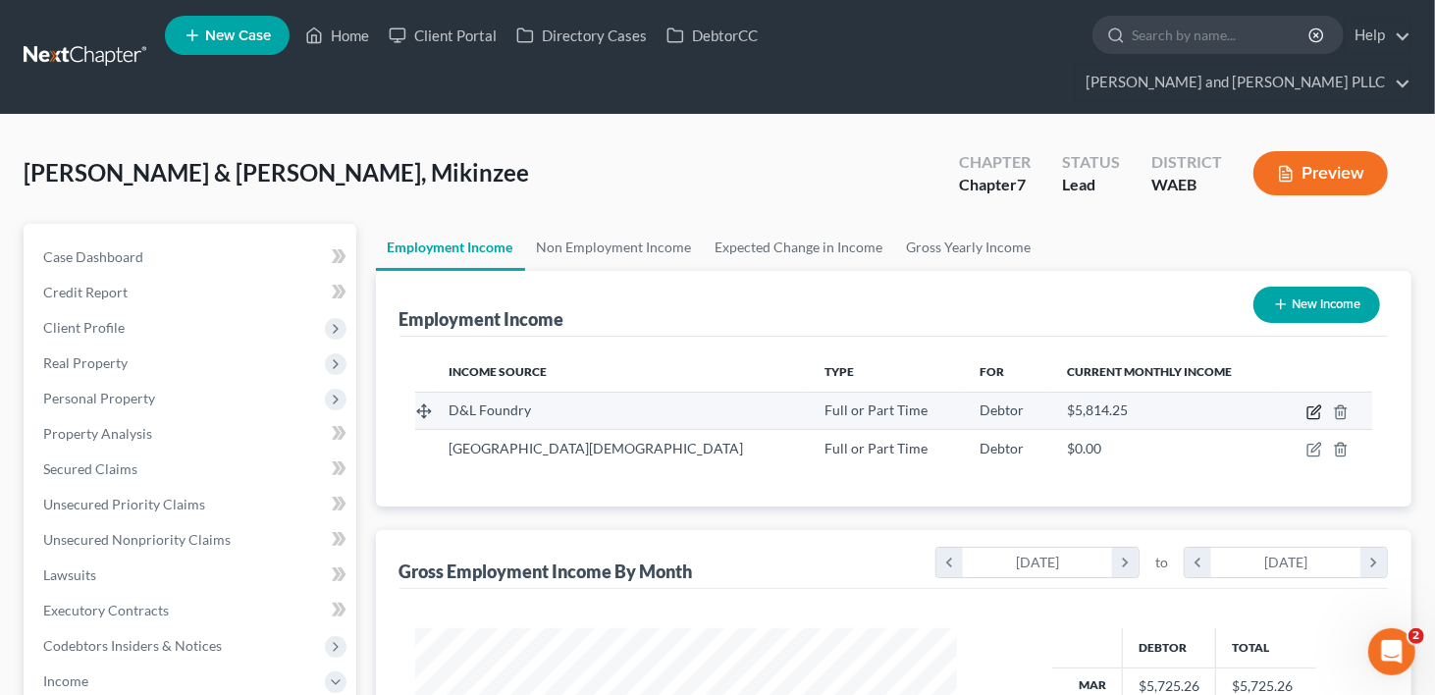
click at [1316, 405] on icon "button" at bounding box center [1316, 409] width 9 height 9
select select "0"
select select "50"
select select "2"
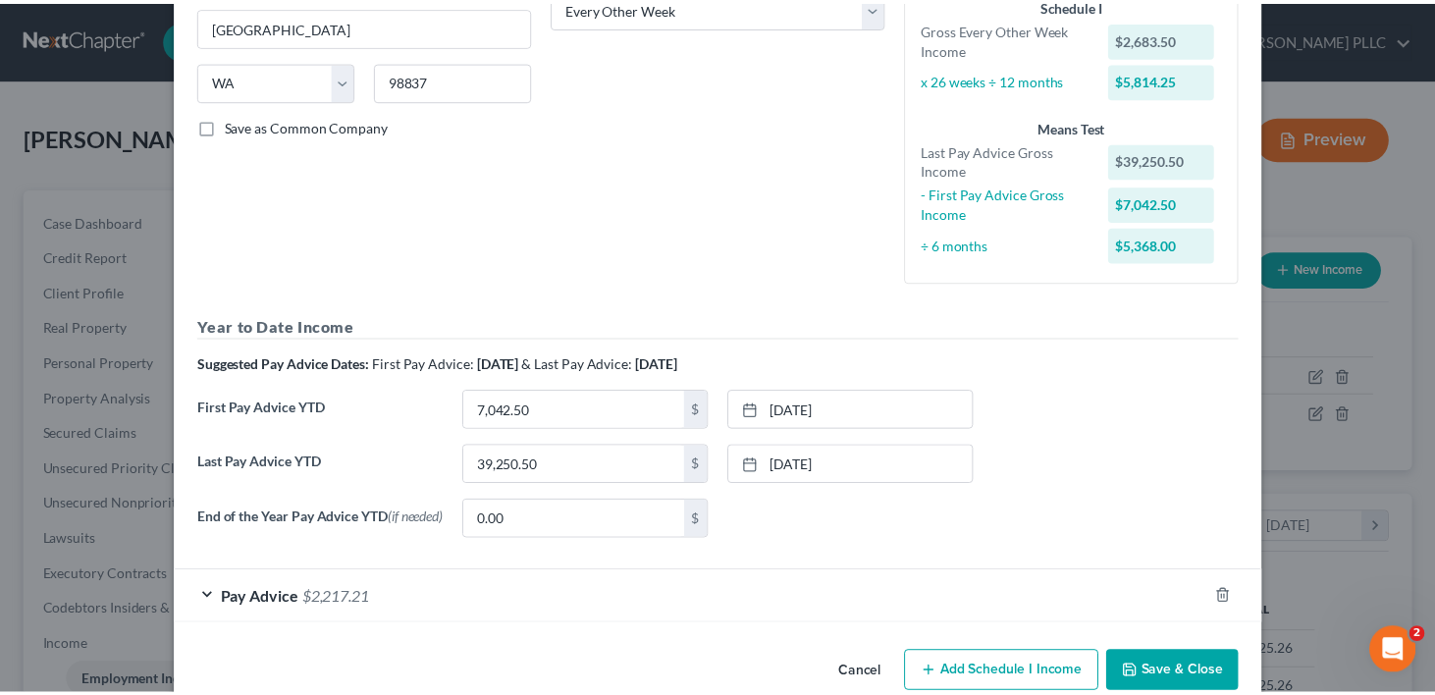
scroll to position [383, 0]
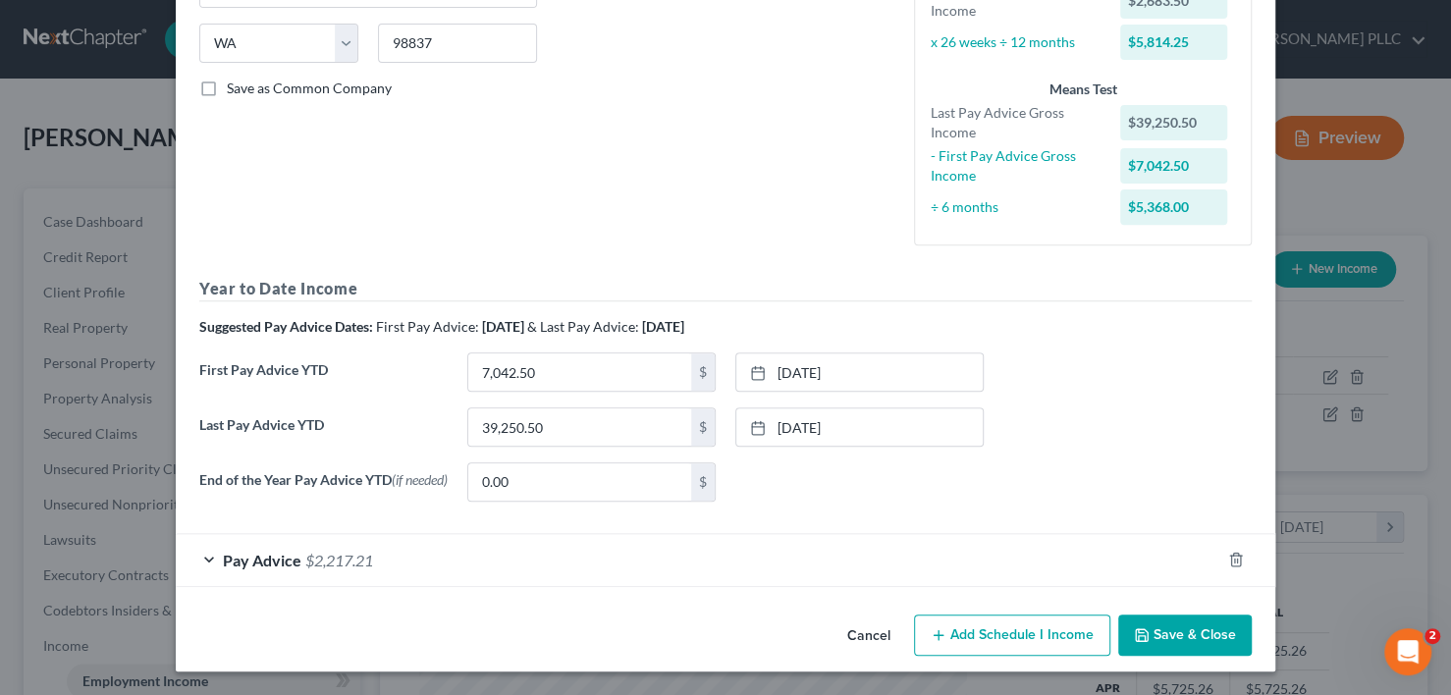
click at [1142, 634] on icon "button" at bounding box center [1142, 635] width 16 height 16
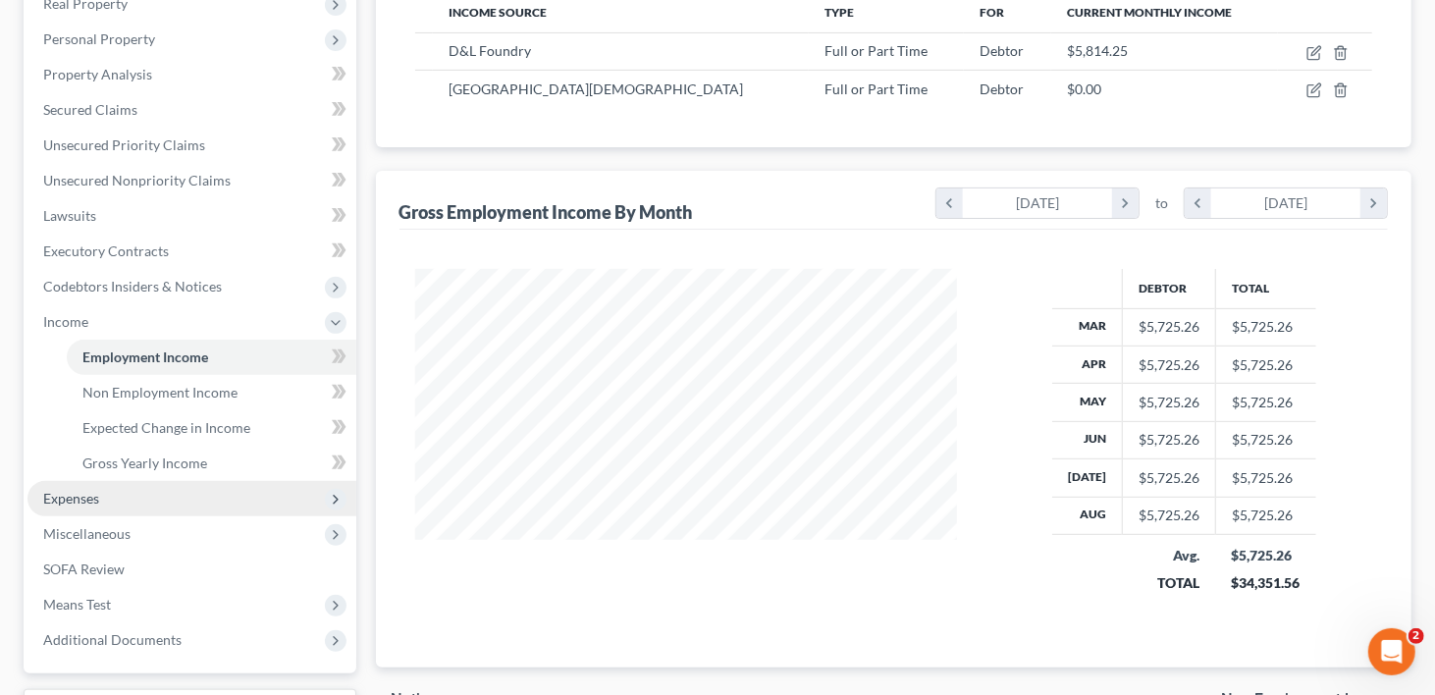
scroll to position [487, 0]
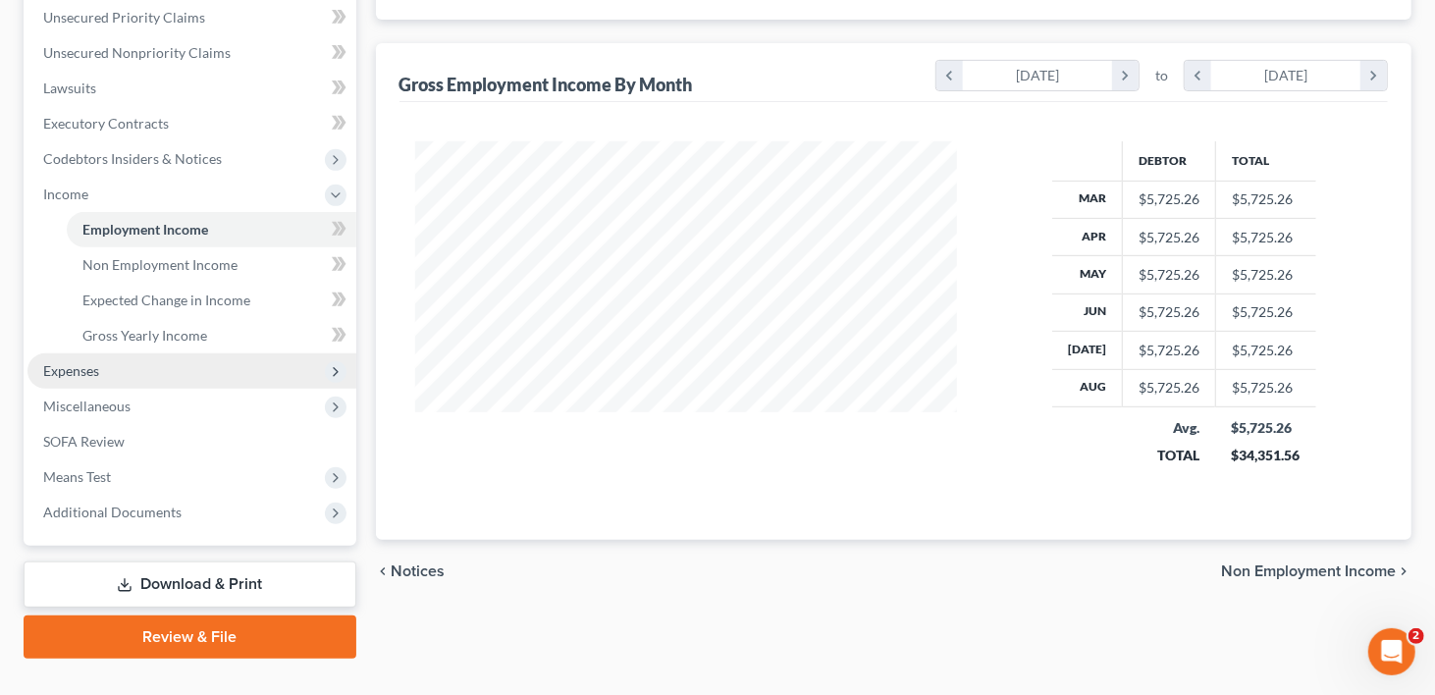
click at [62, 362] on span "Expenses" at bounding box center [71, 370] width 56 height 17
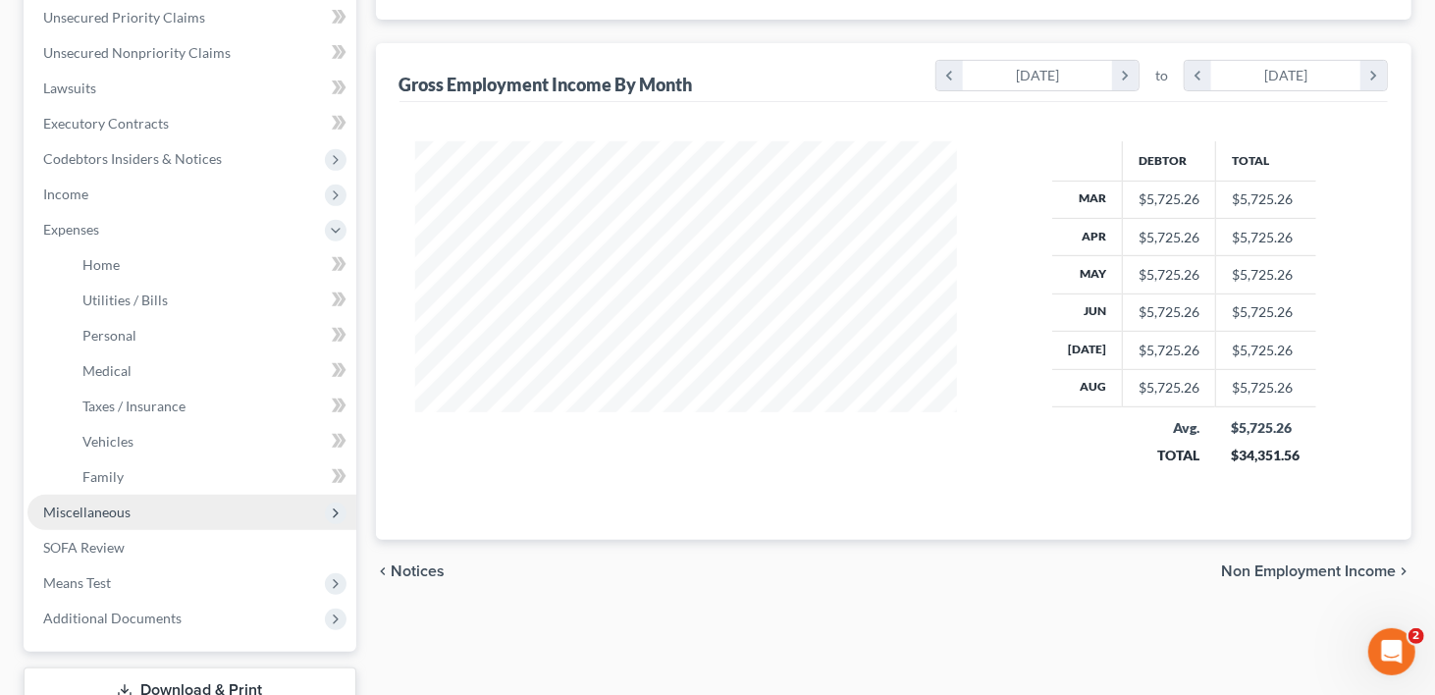
click at [93, 504] on span "Miscellaneous" at bounding box center [86, 512] width 87 height 17
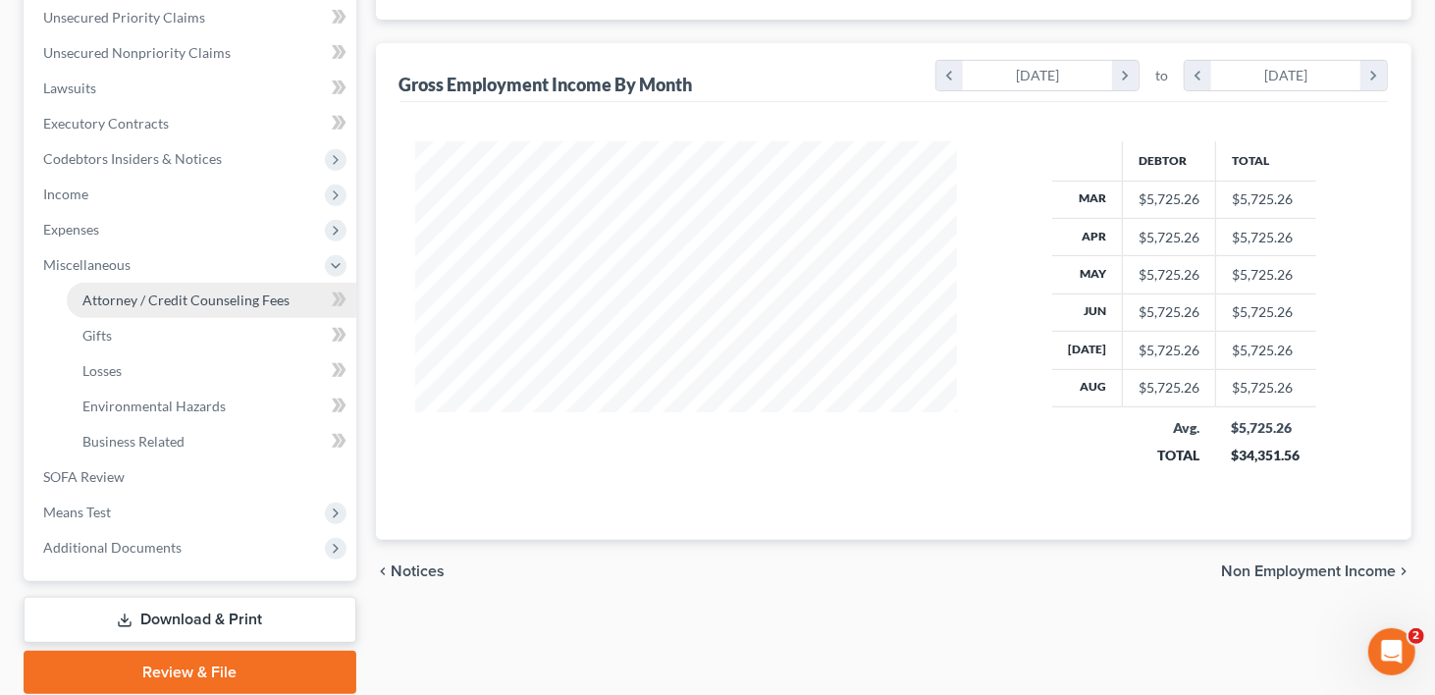
click at [201, 292] on span "Attorney / Credit Counseling Fees" at bounding box center [185, 300] width 207 height 17
select select "0"
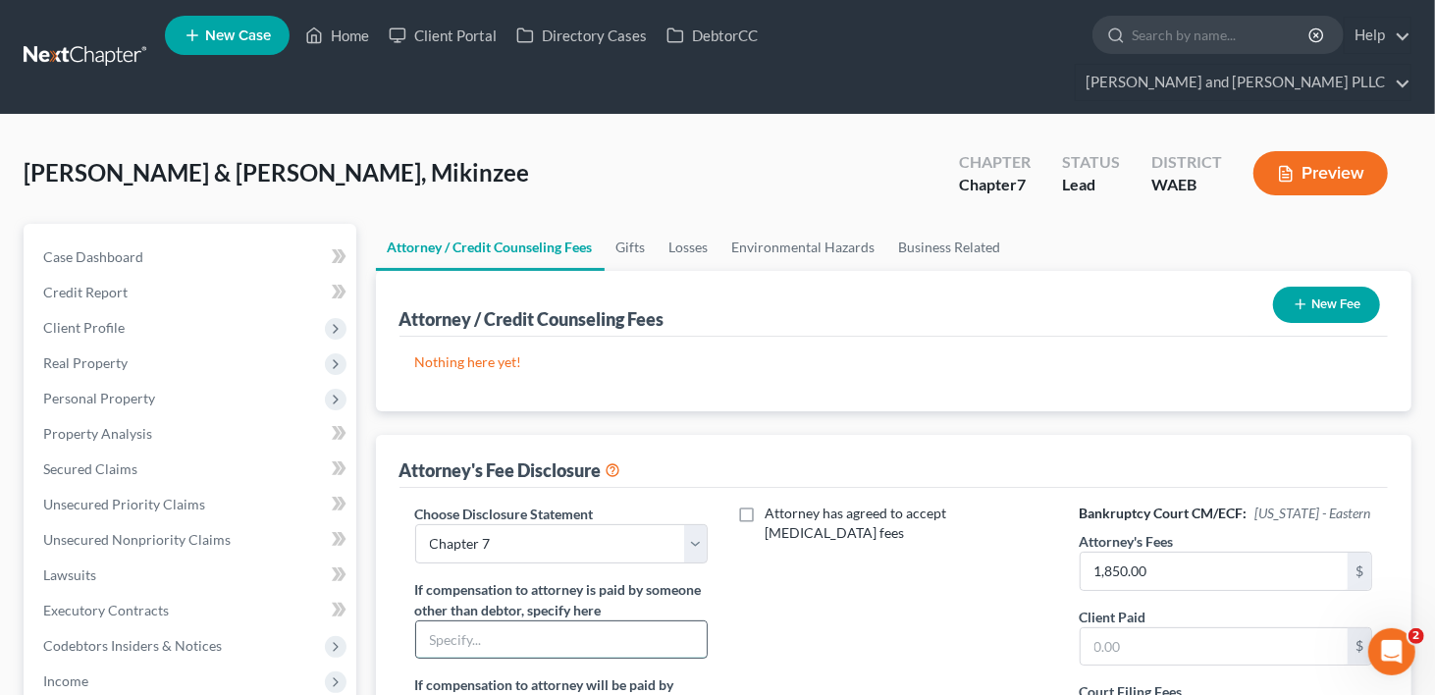
click at [591, 621] on input "text" at bounding box center [562, 639] width 292 height 37
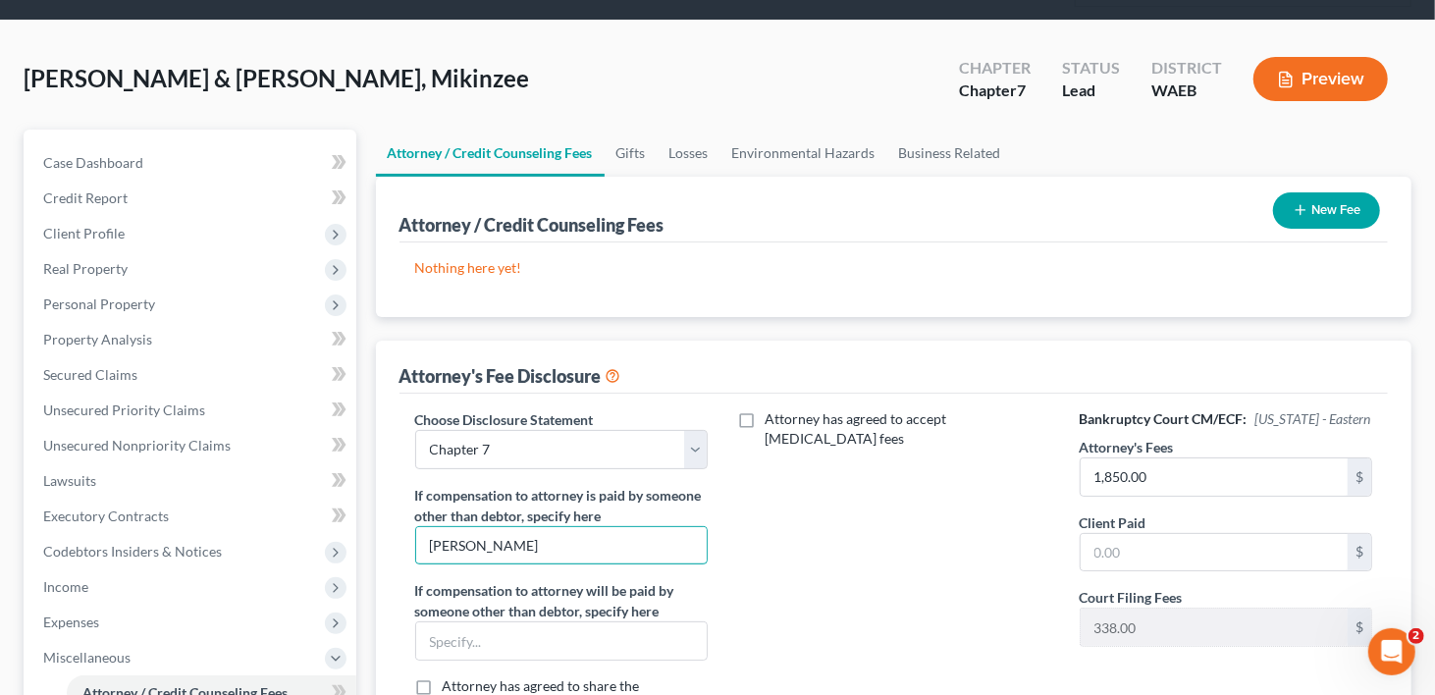
scroll to position [295, 0]
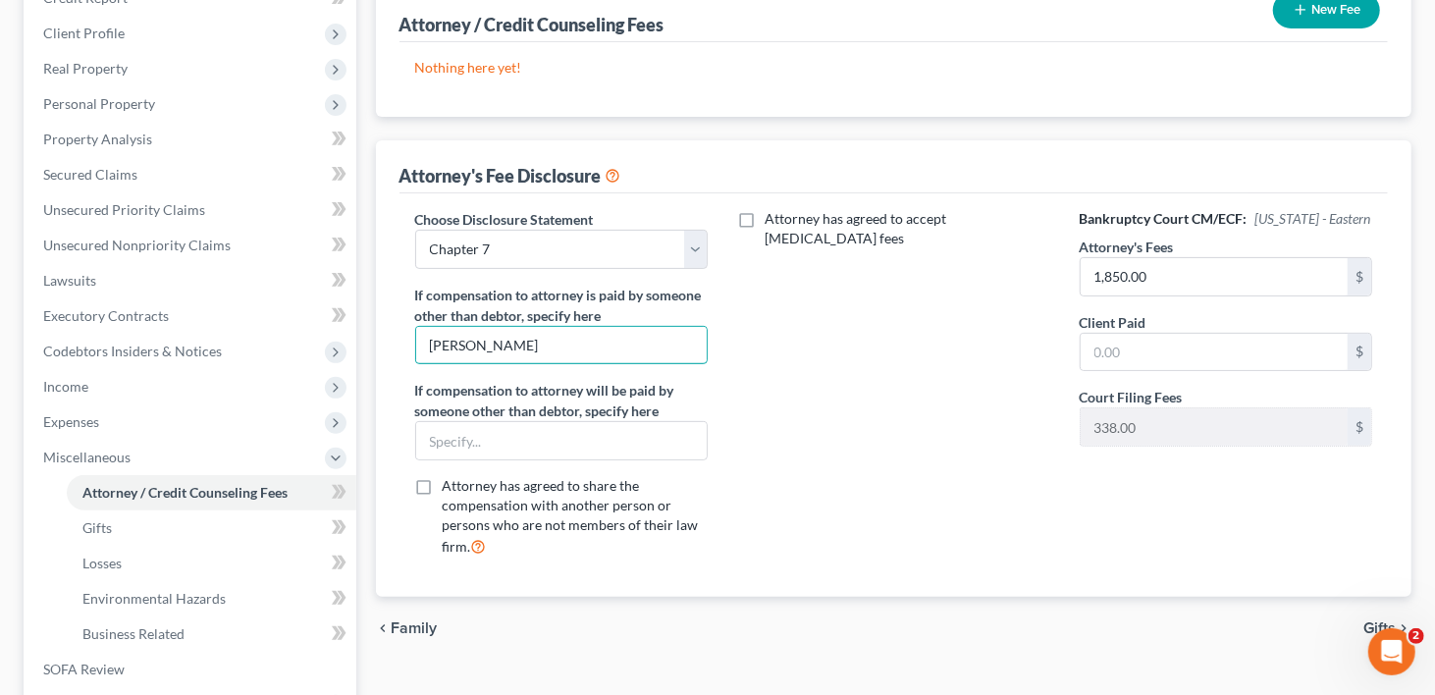
type input "[PERSON_NAME]"
click at [899, 379] on div "Attorney has agreed to accept [MEDICAL_DATA] fees" at bounding box center [894, 391] width 333 height 364
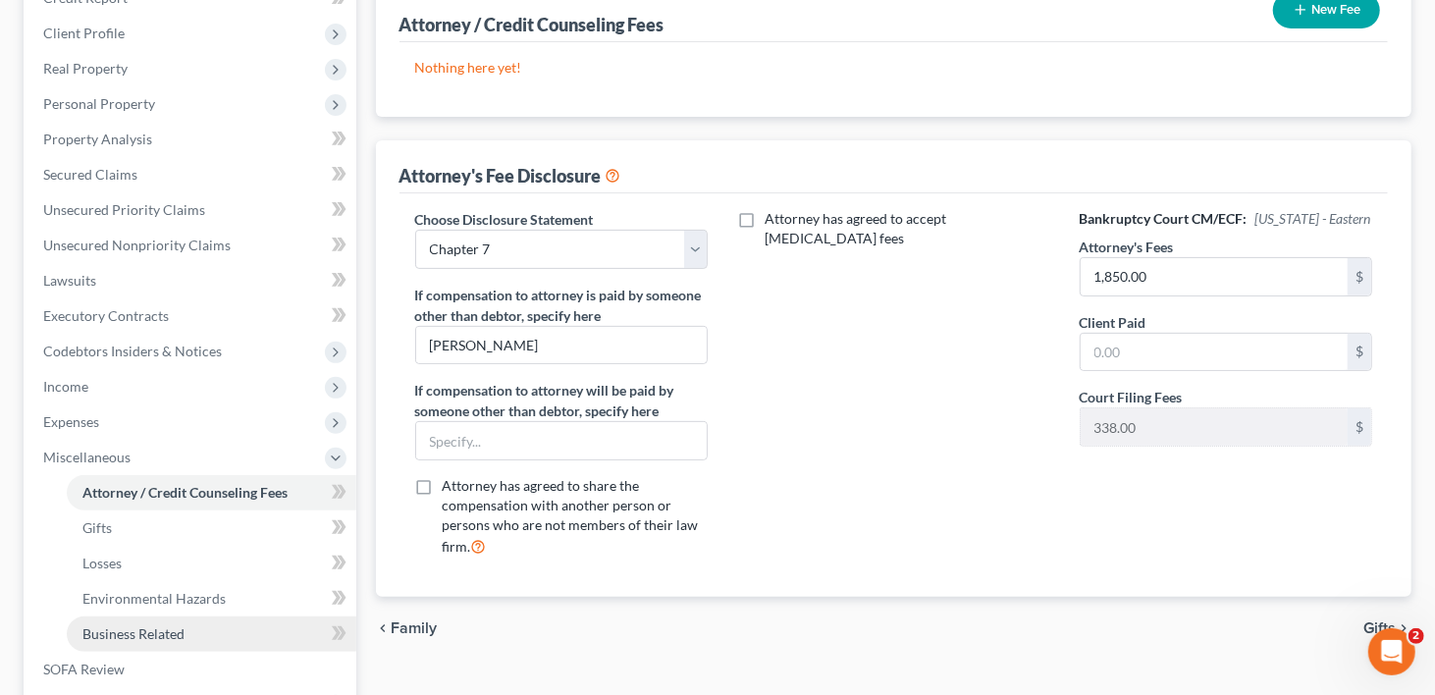
click at [110, 625] on span "Business Related" at bounding box center [133, 633] width 102 height 17
